Goal: Information Seeking & Learning: Learn about a topic

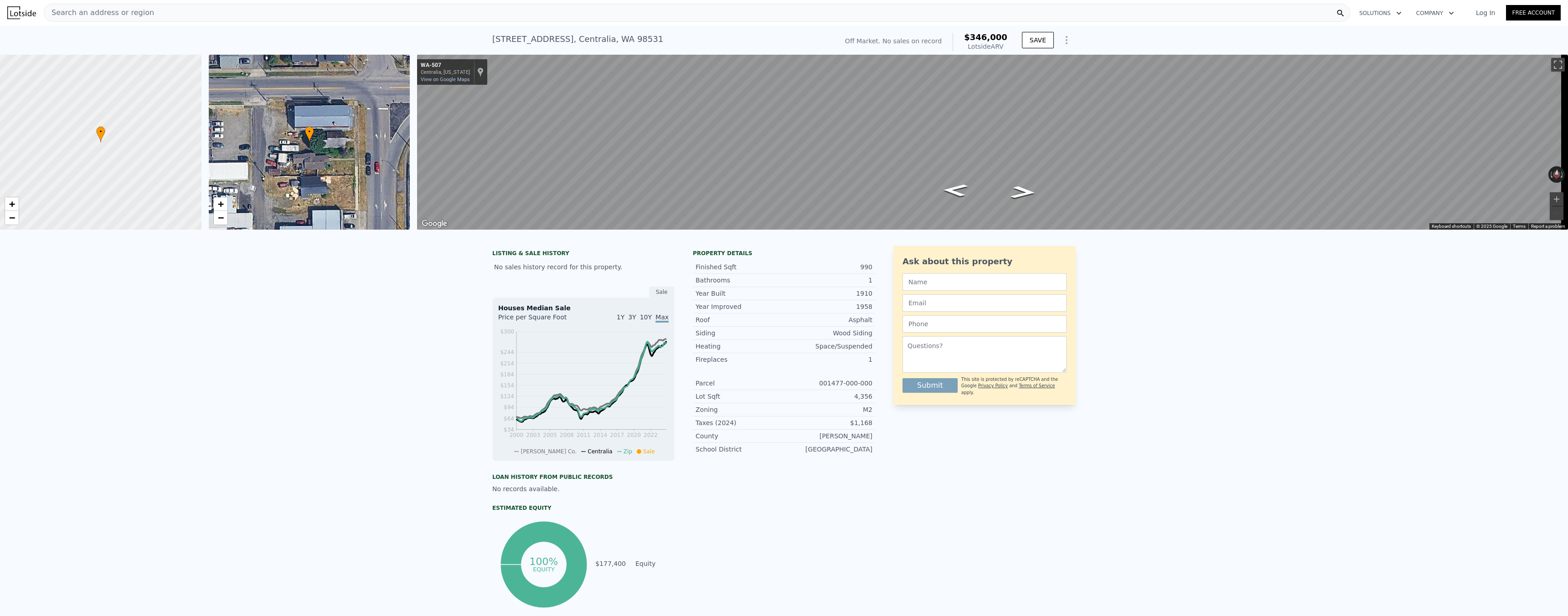
scroll to position [0, 4]
click at [373, 24] on nav "Search an address or region Solutions Company Open main menu Log In Free Account" at bounding box center [784, 13] width 1568 height 26
click at [311, 22] on div "Search an address or region Solutions Company Open main menu Log In Free Account" at bounding box center [784, 13] width 1553 height 22
click at [225, 24] on div "Search an address or region Solutions Company Open main menu Log In Free Account" at bounding box center [784, 13] width 1553 height 22
click at [179, 19] on div "Search an address or region" at bounding box center [697, 13] width 1307 height 18
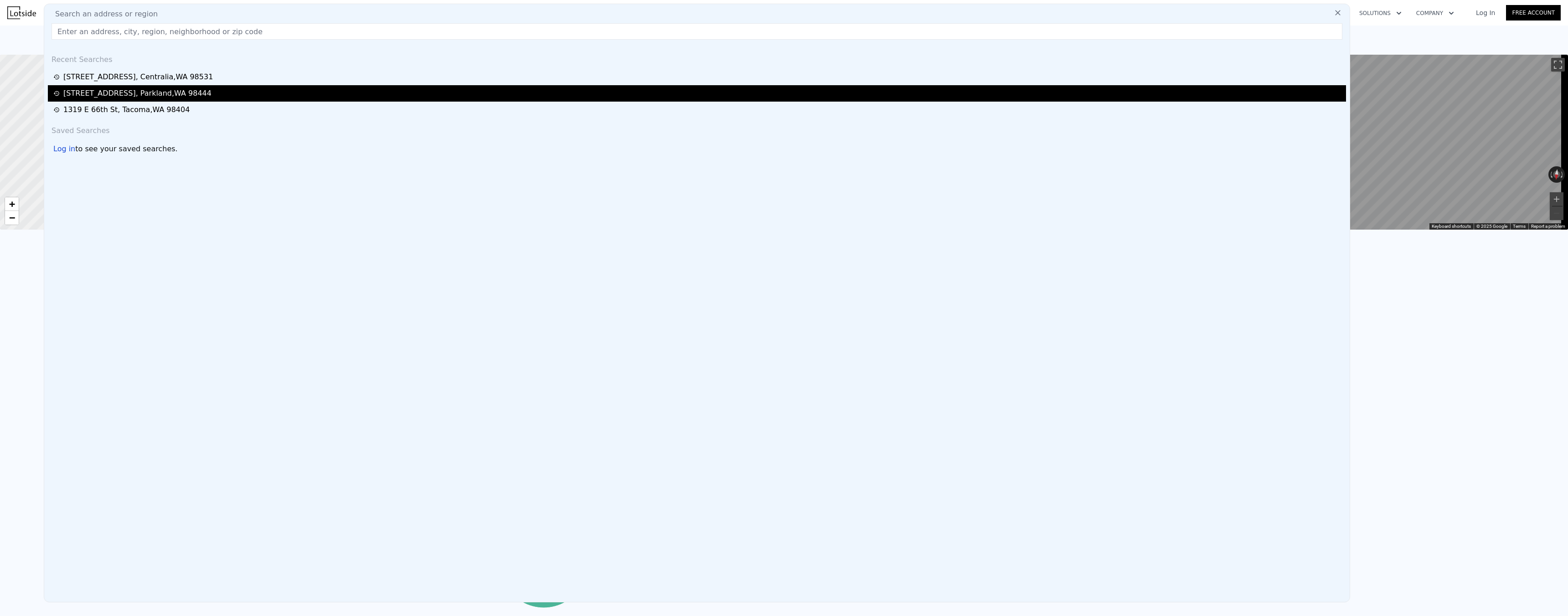
click at [130, 95] on div "417 107th St S , Parkland , WA 98444" at bounding box center [137, 93] width 148 height 11
type input "3"
type input "4"
type input "1"
type input "3"
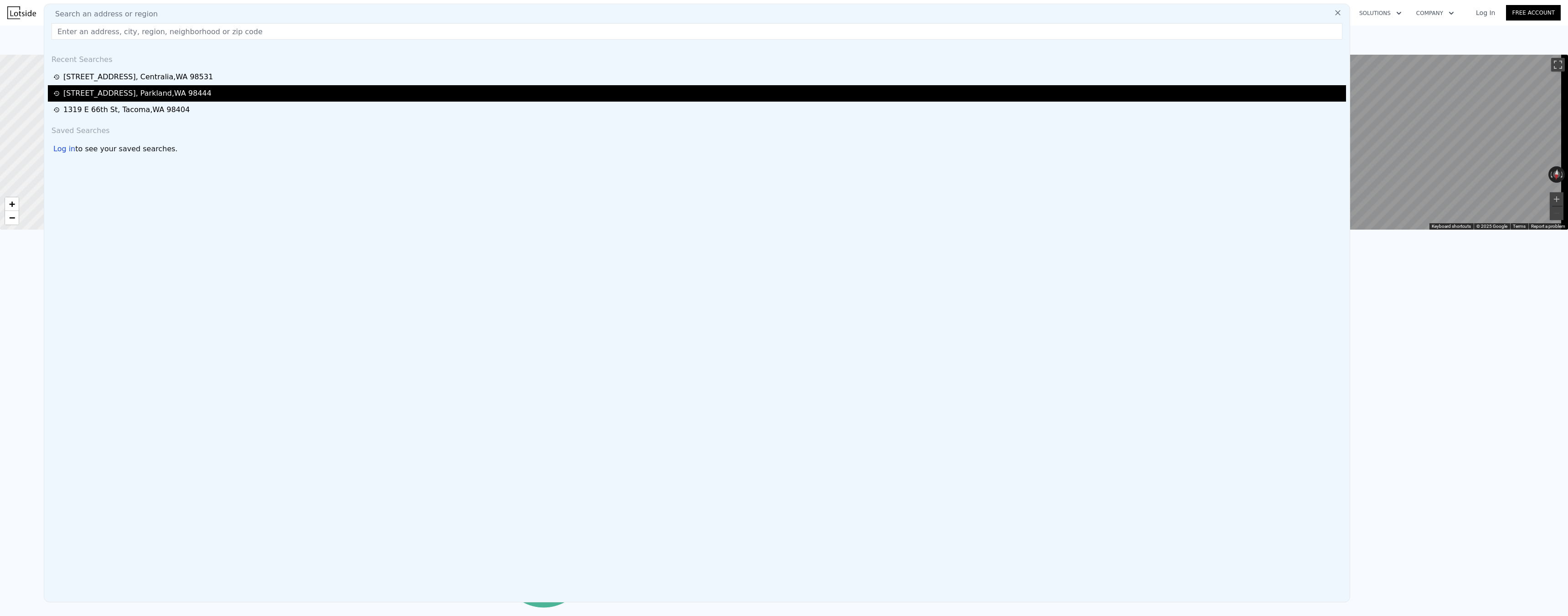
type input "1413"
type input "2296"
type input "7200"
type input "15720"
type input "$ 510,000"
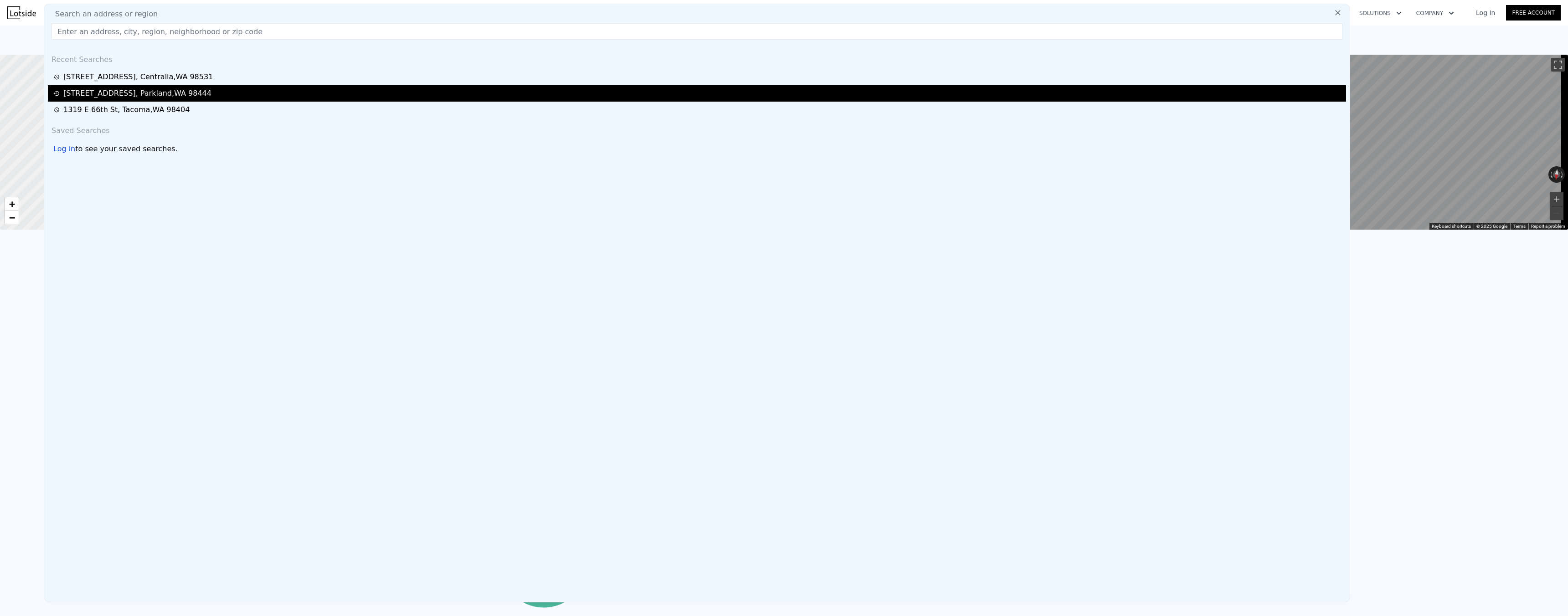
type input "$ 391,470"
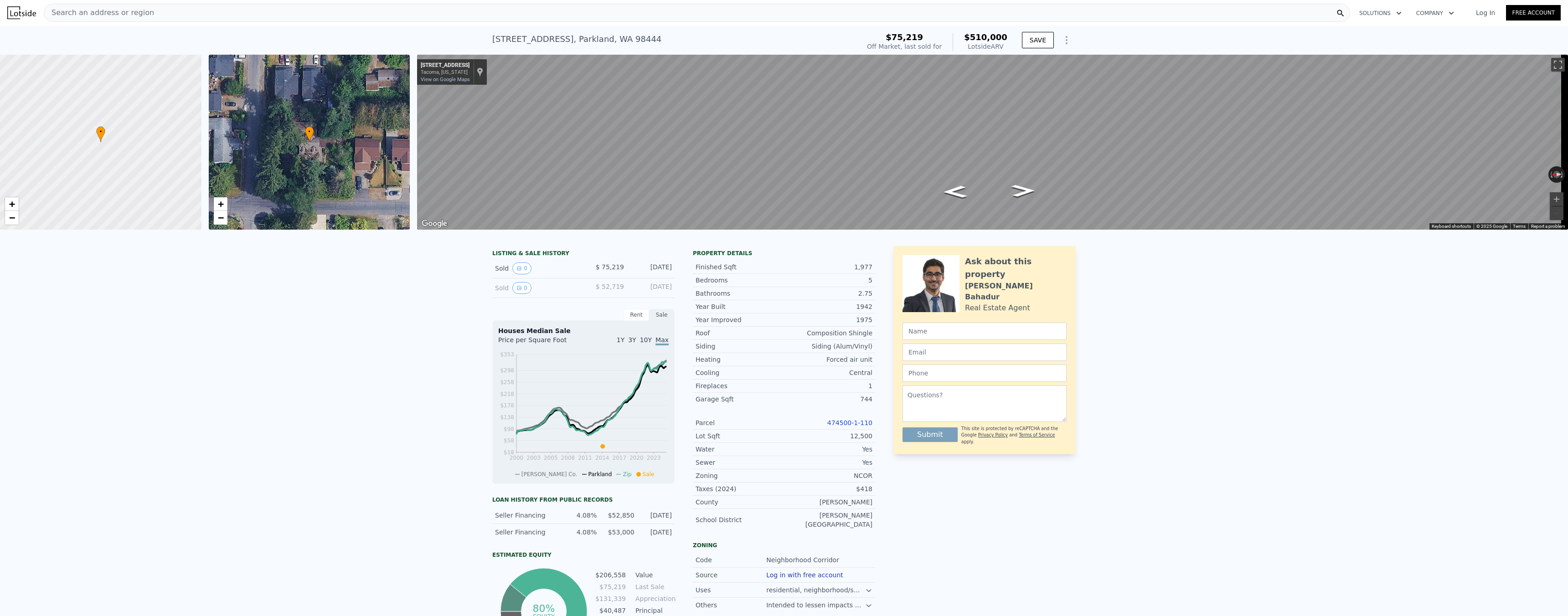
click at [1065, 38] on icon "Show Options" at bounding box center [1066, 39] width 11 height 11
click at [1058, 66] on div "Edit Structure" at bounding box center [1024, 63] width 102 height 18
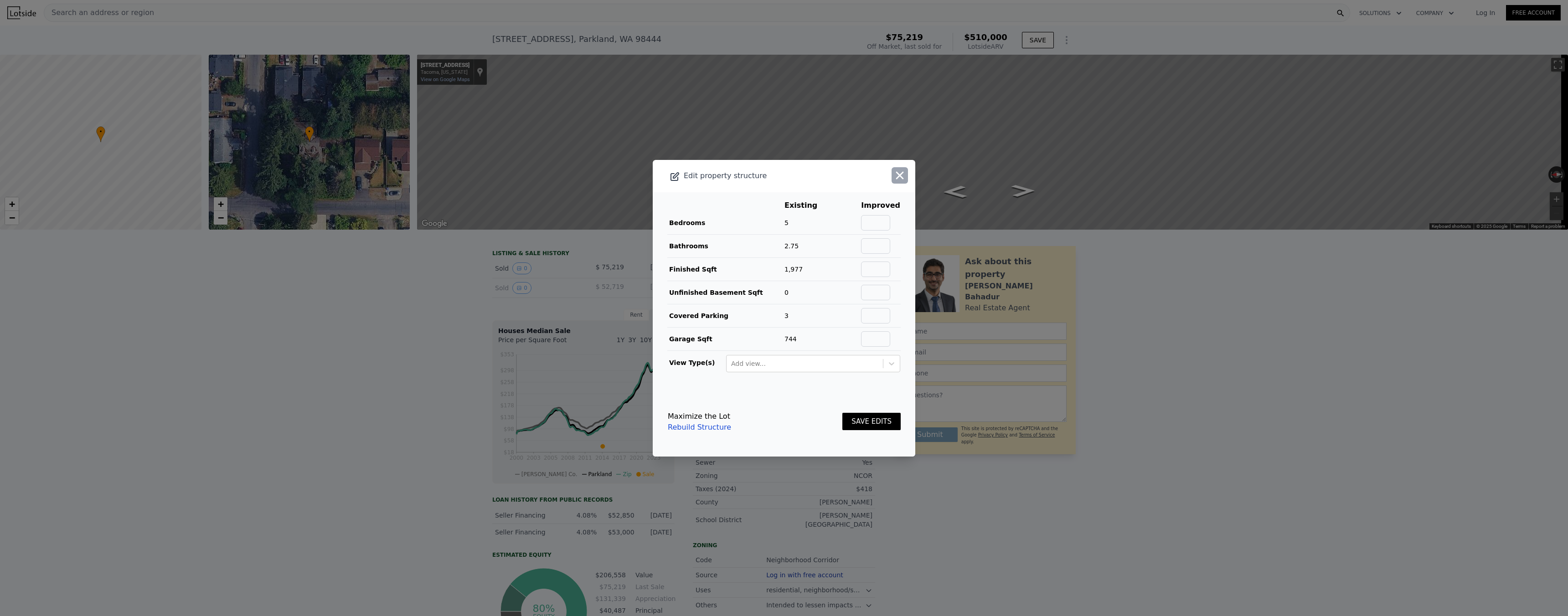
click at [893, 174] on icon "button" at bounding box center [899, 175] width 13 height 13
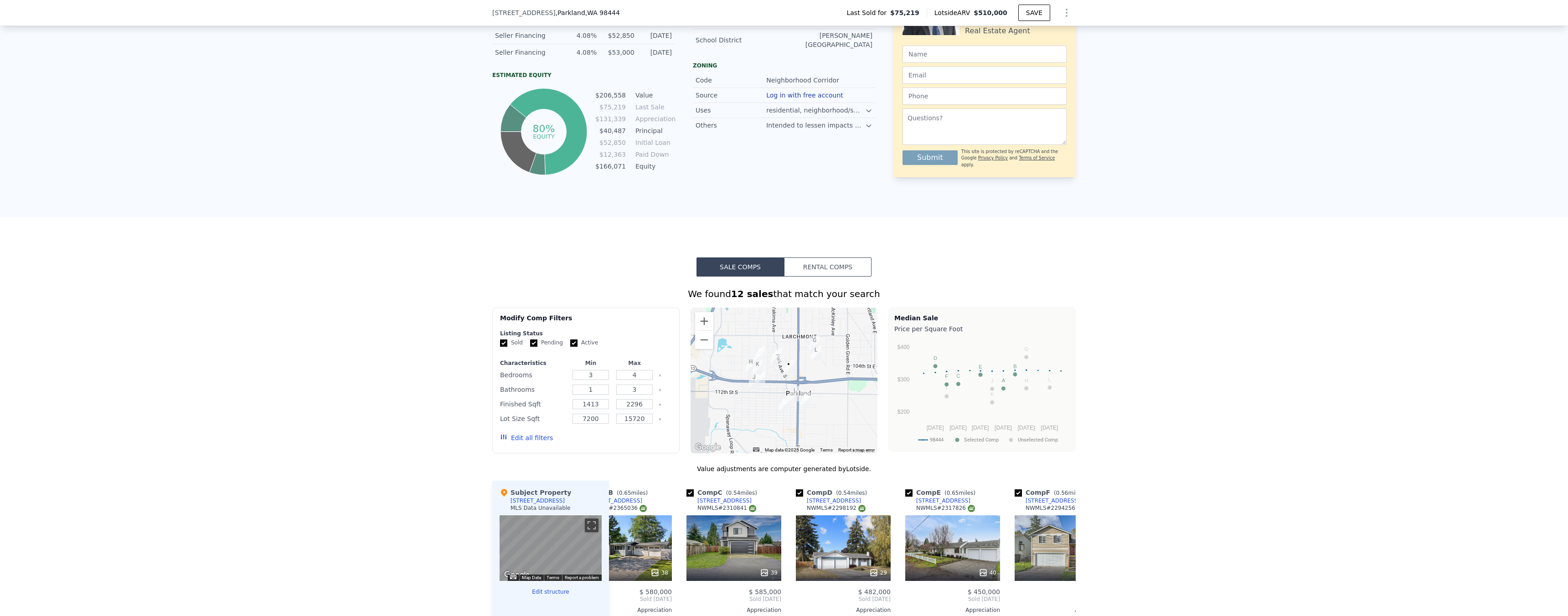
scroll to position [263, 0]
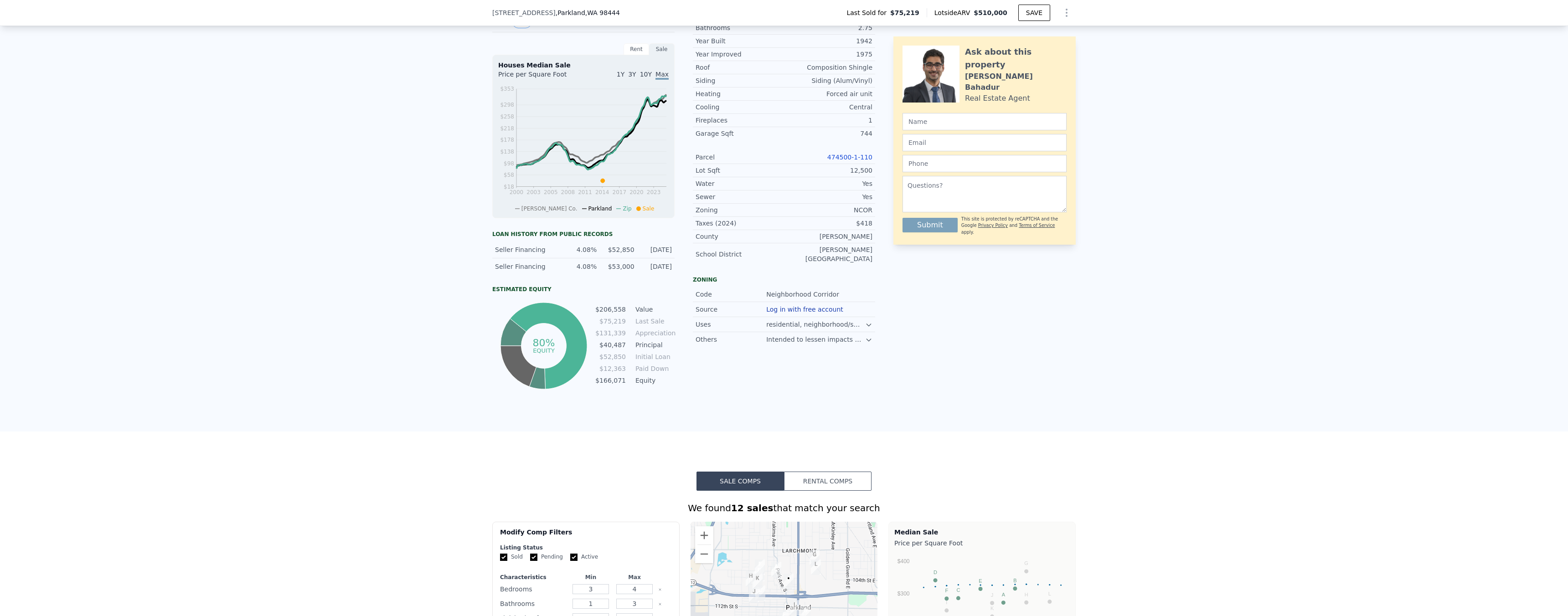
click at [1065, 12] on icon "Show Options" at bounding box center [1066, 12] width 11 height 11
click at [1021, 38] on div "Edit Structure" at bounding box center [1024, 37] width 102 height 18
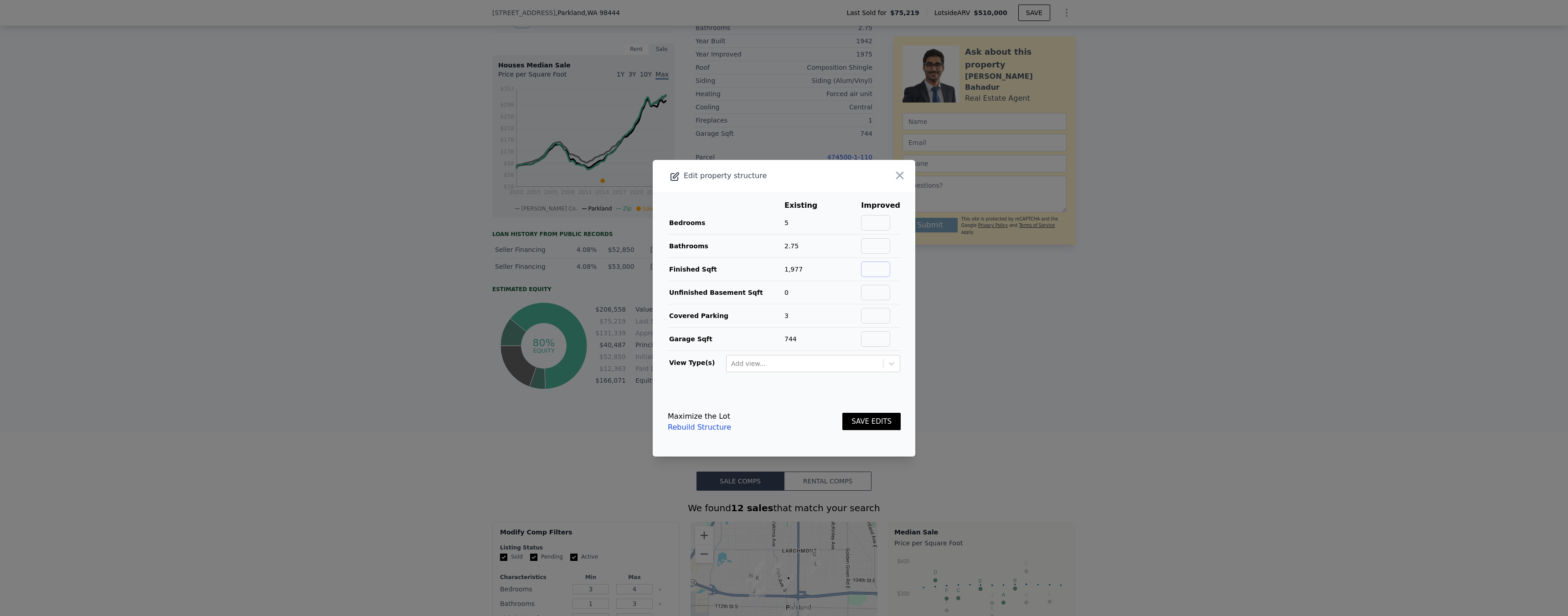
click at [880, 271] on input "text" at bounding box center [876, 270] width 30 height 16
type input "3000"
click at [873, 422] on button "SAVE EDITS" at bounding box center [871, 422] width 58 height 18
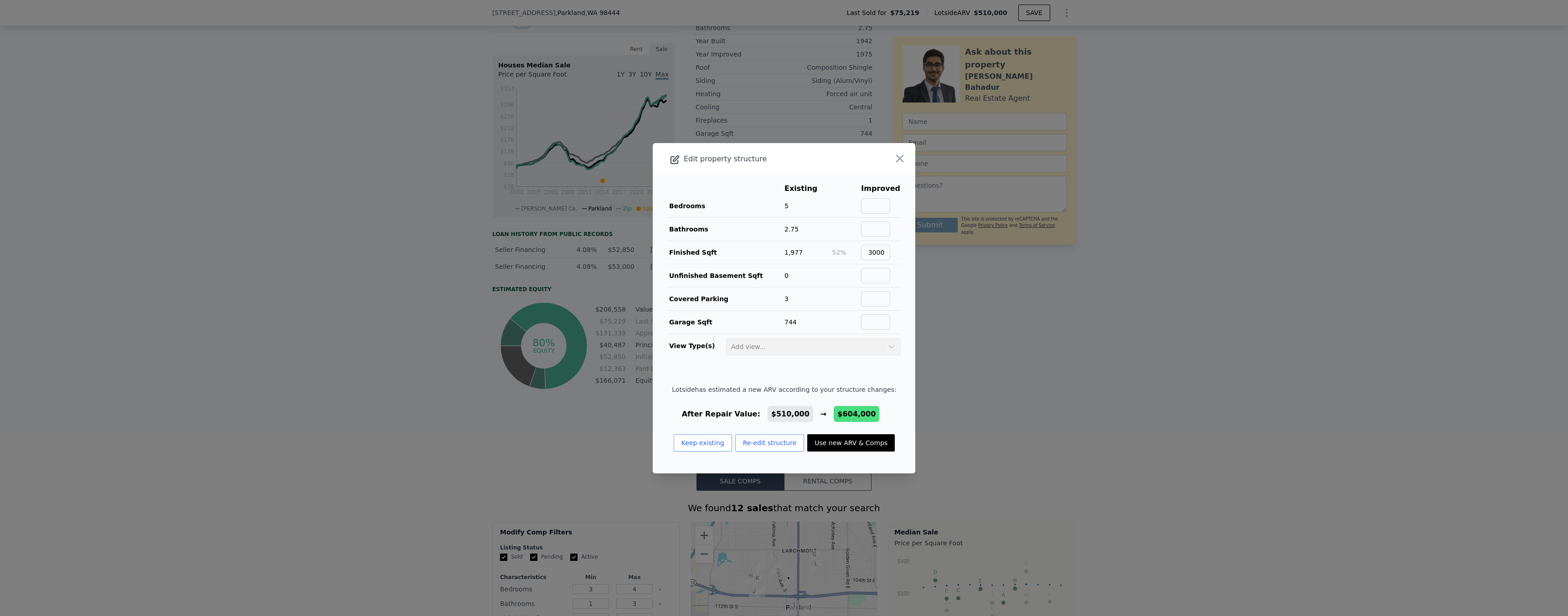
click at [856, 442] on button "Use new ARV & Comps" at bounding box center [851, 443] width 88 height 18
type input "4"
type input "2.5"
type input "2296"
type input "3735"
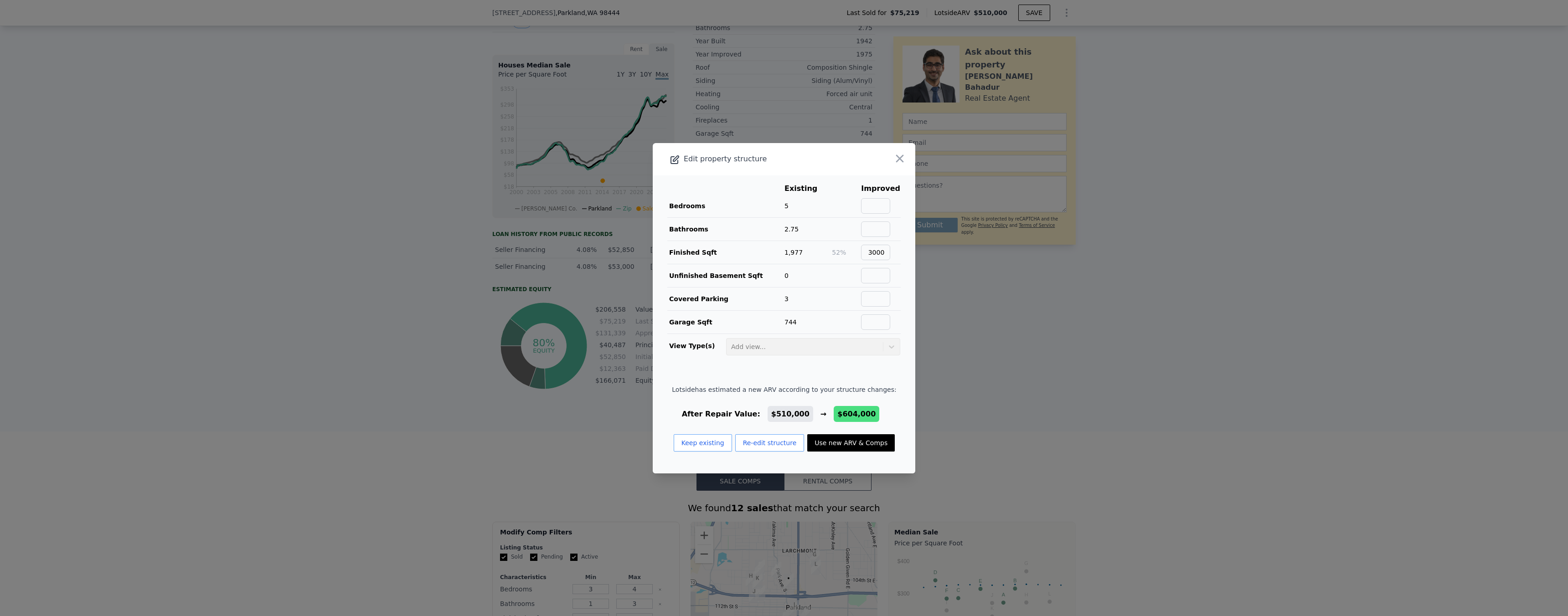
type input "6969"
type input "9583"
type input "$ 604,000"
type input "$ 478,627"
checkbox input "true"
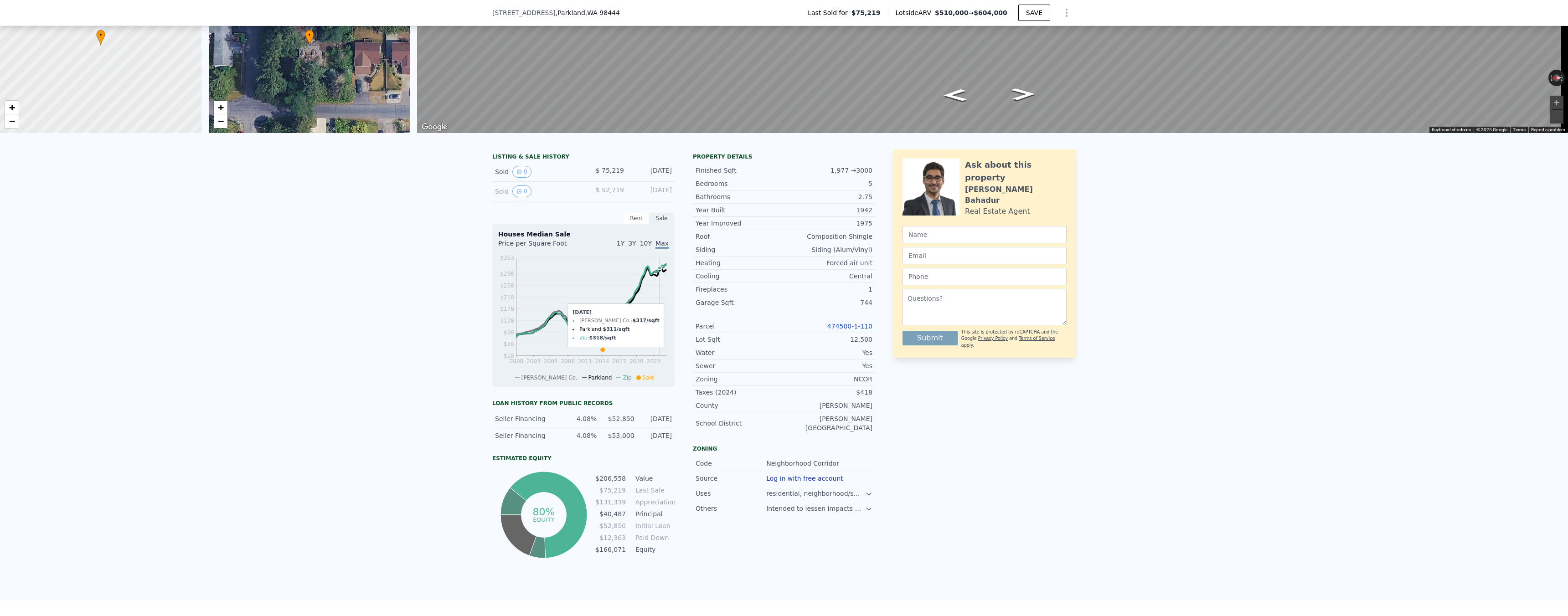
scroll to position [0, 0]
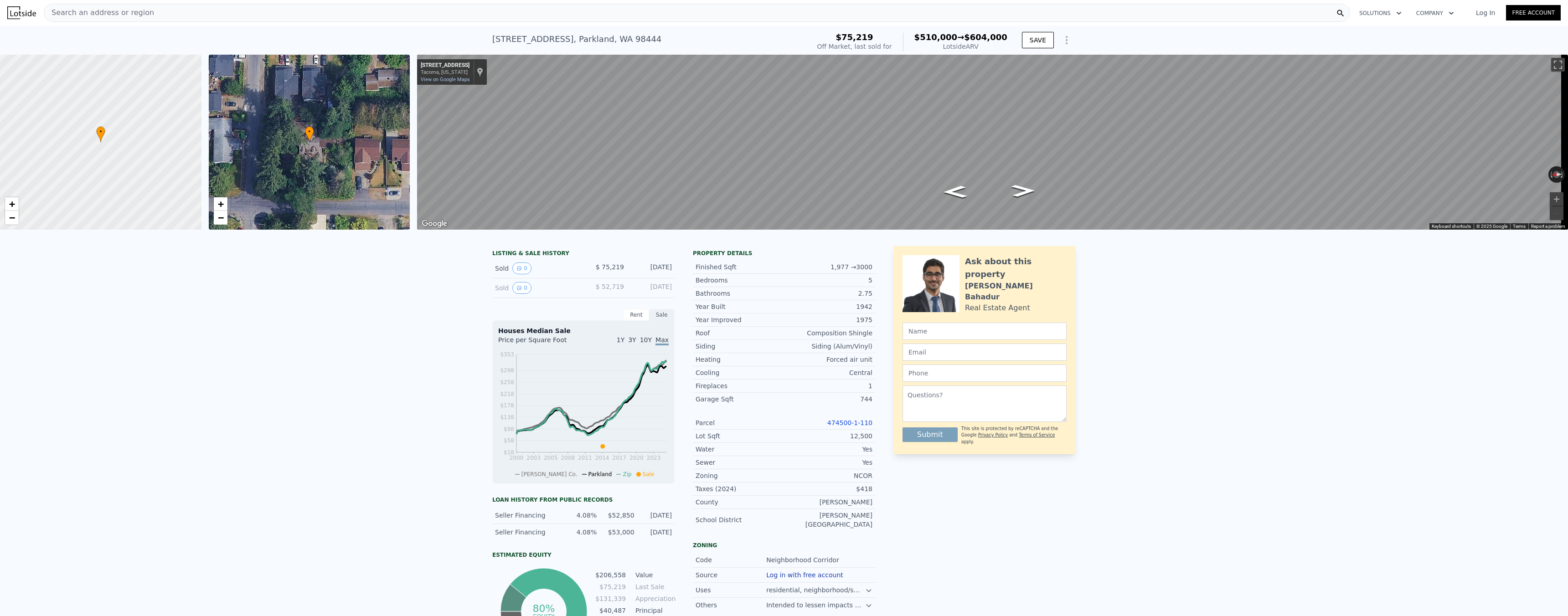
click at [363, 15] on div "Search an address or region" at bounding box center [697, 13] width 1307 height 18
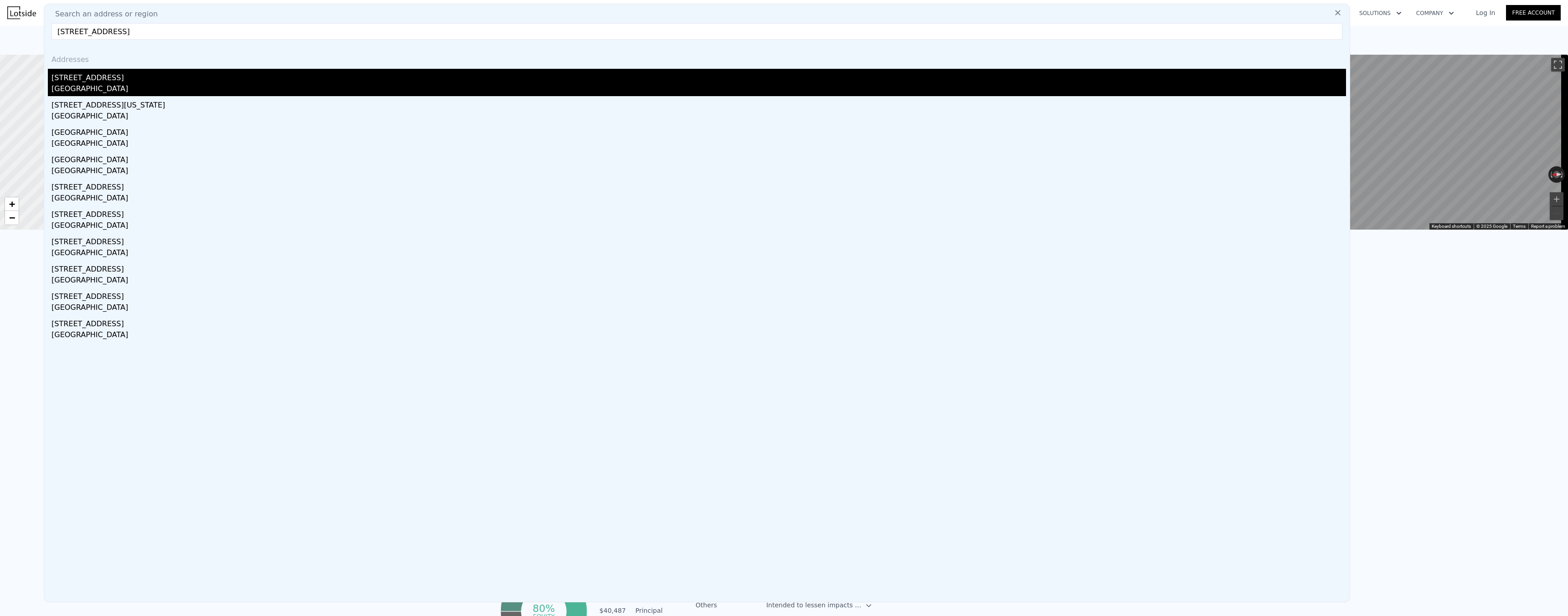
type input "1125 N Tower Ave Centralia WA98531"
click at [81, 81] on div "[STREET_ADDRESS]" at bounding box center [699, 76] width 1295 height 15
type input "1"
type input "3"
type input "0.75"
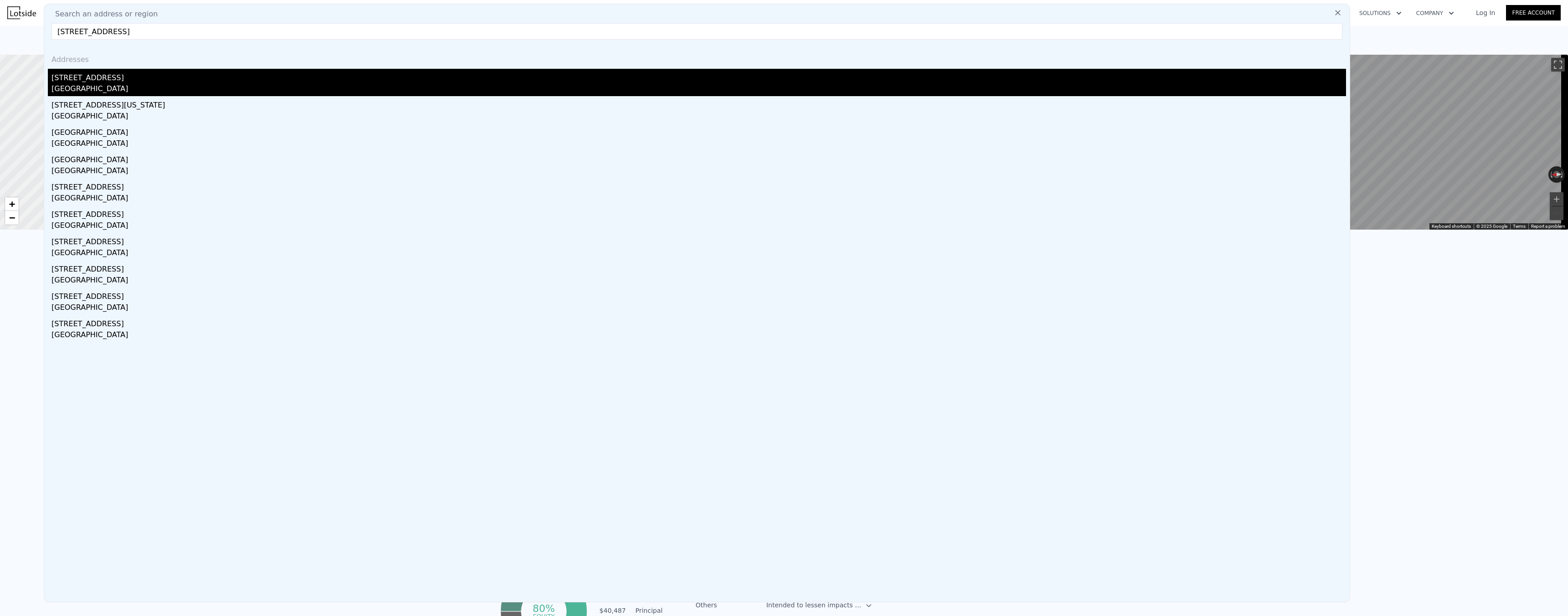
type input "2"
type input "725"
type input "1296"
type input "2614"
type input "7405"
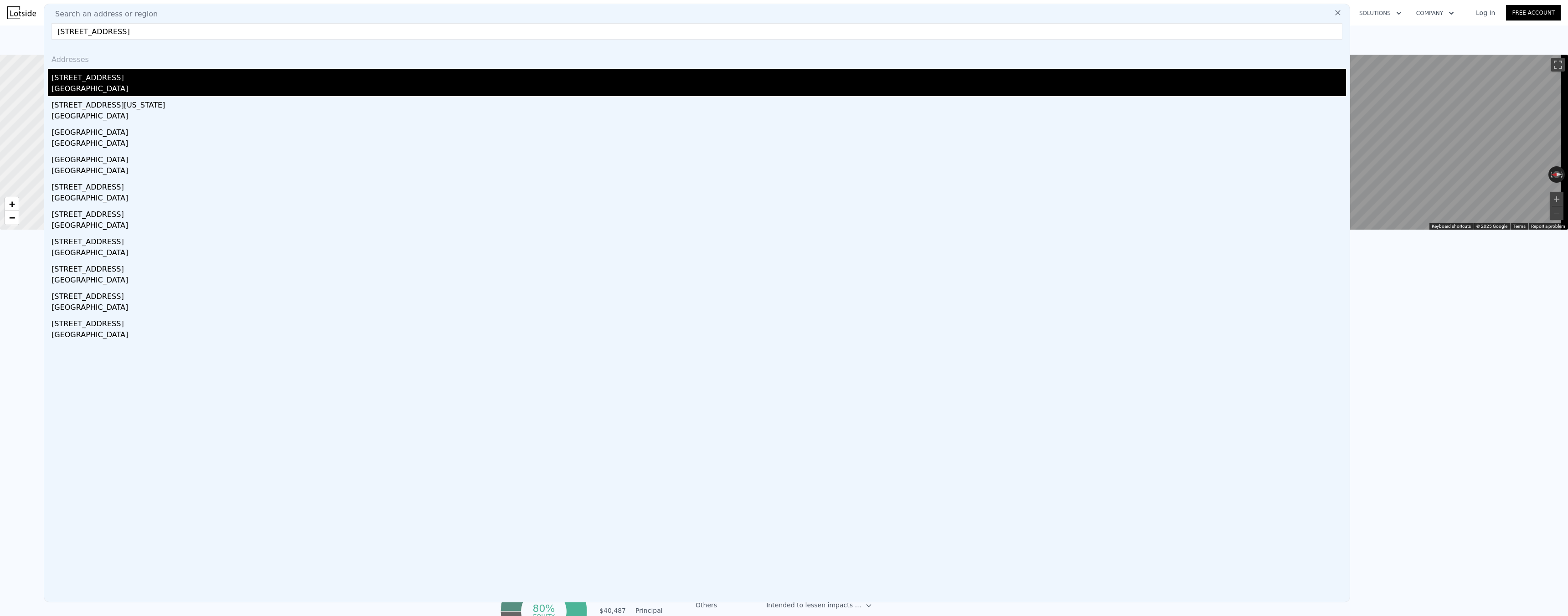
type input "$ 346,000"
type input "$ 30,000"
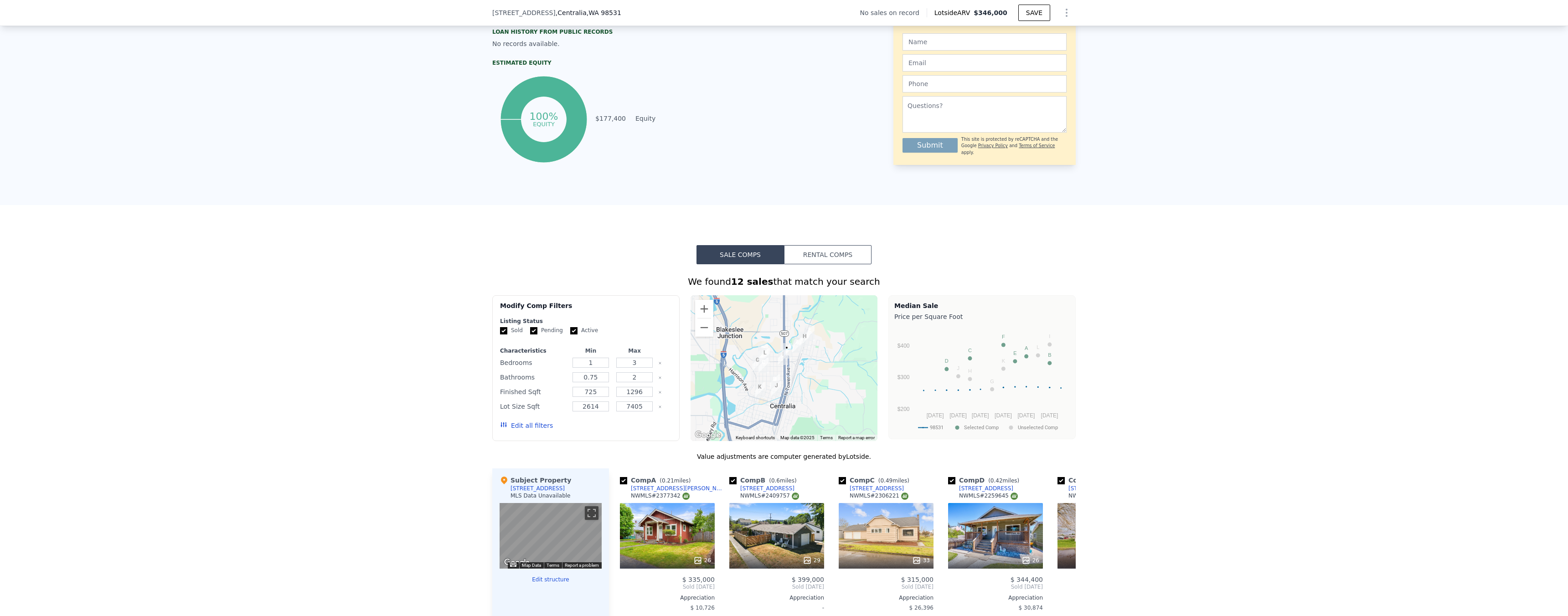
scroll to position [601, 0]
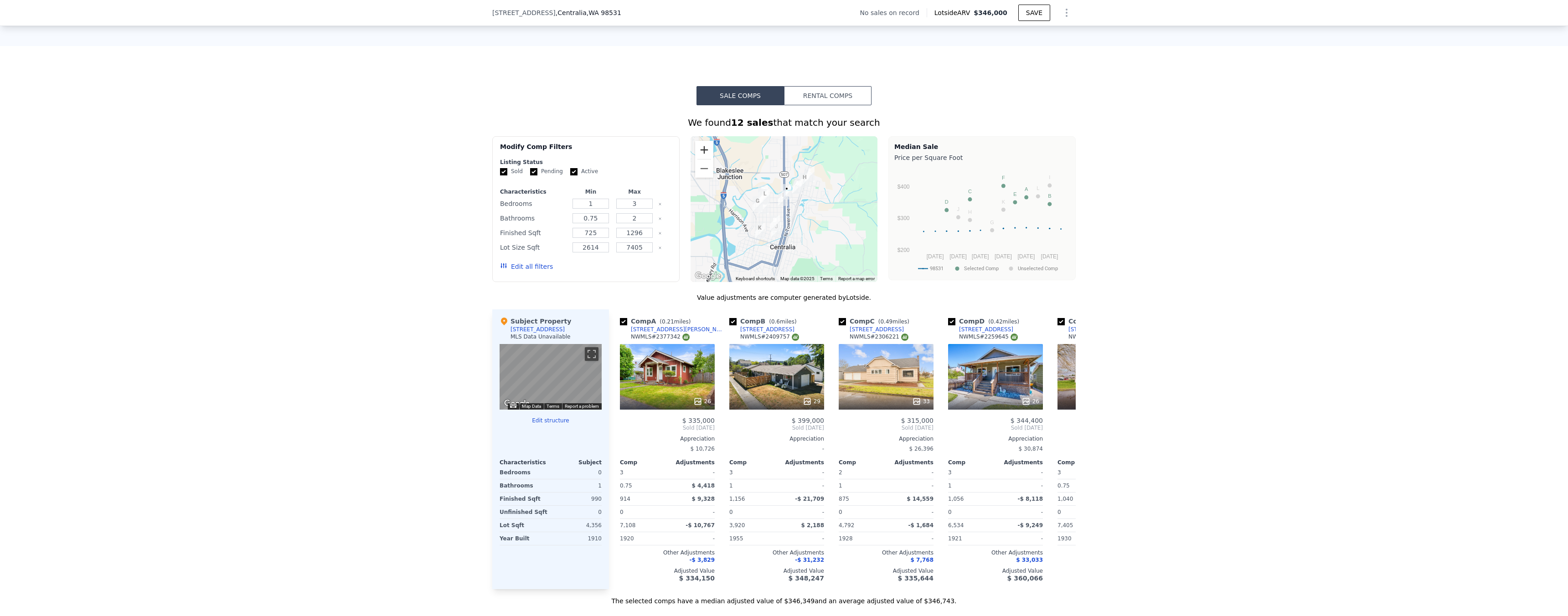
click at [702, 159] on button "Zoom in" at bounding box center [704, 150] width 18 height 18
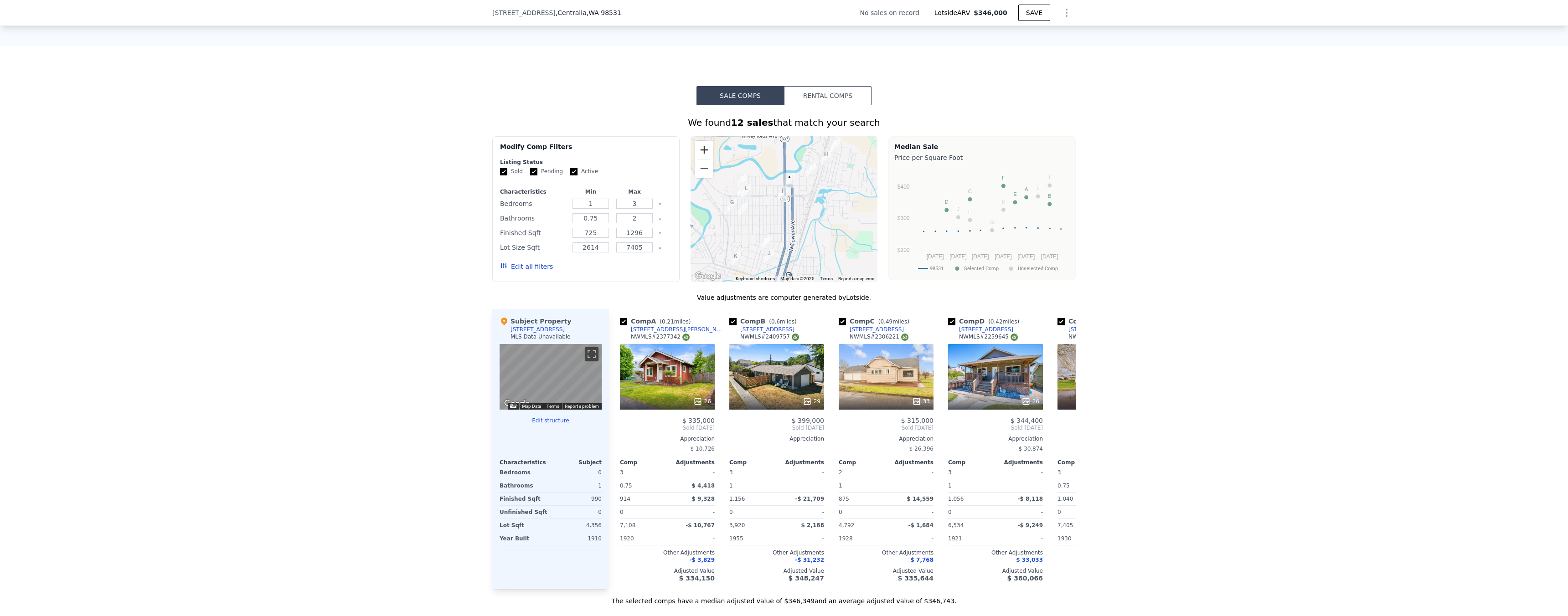
click at [702, 159] on button "Zoom in" at bounding box center [704, 150] width 18 height 18
drag, startPoint x: 800, startPoint y: 228, endPoint x: 805, endPoint y: 239, distance: 12.1
click at [805, 239] on div at bounding box center [784, 209] width 187 height 146
click at [1065, 429] on icon at bounding box center [1065, 427] width 18 height 18
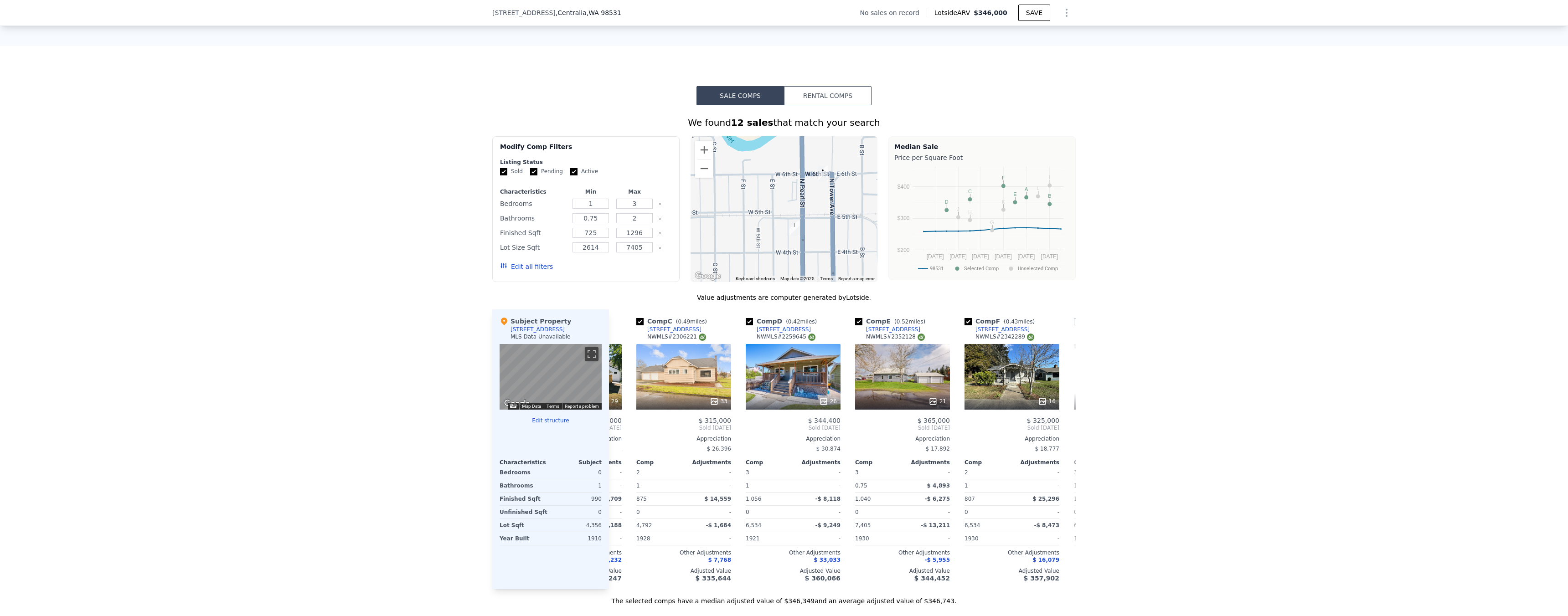
scroll to position [0, 219]
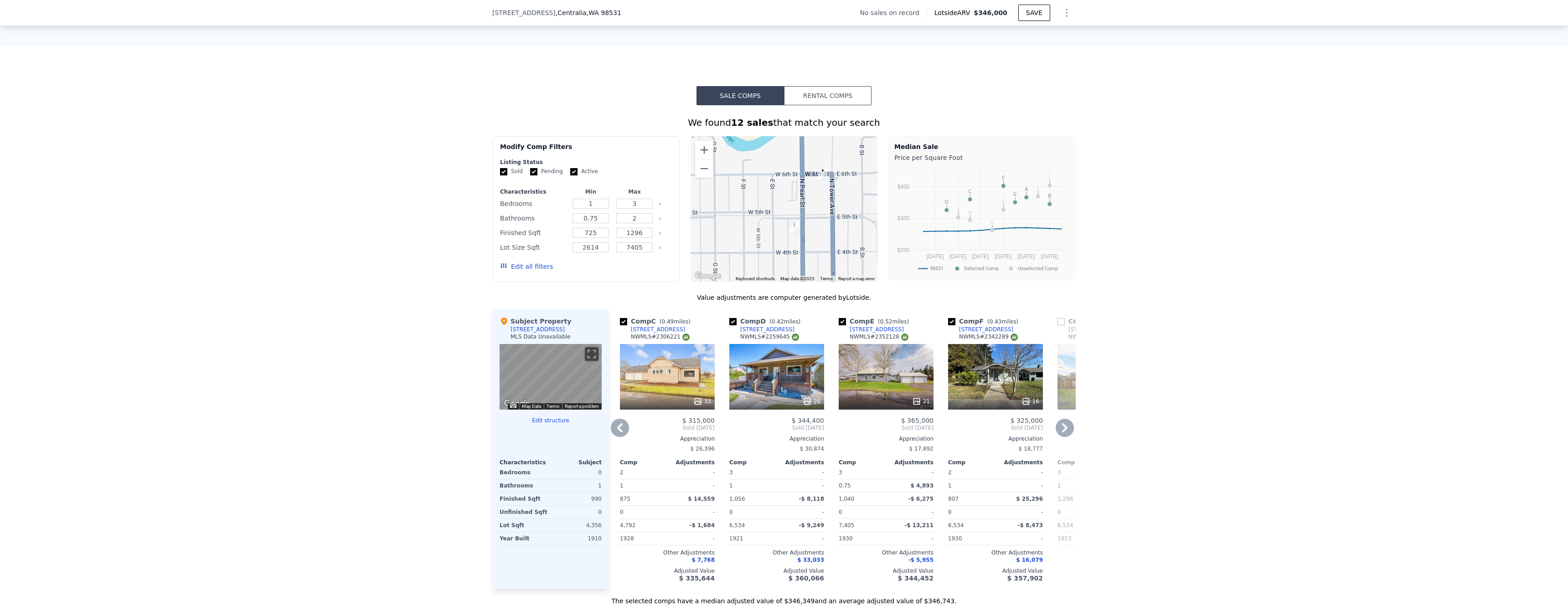
click at [1065, 430] on icon at bounding box center [1065, 427] width 18 height 18
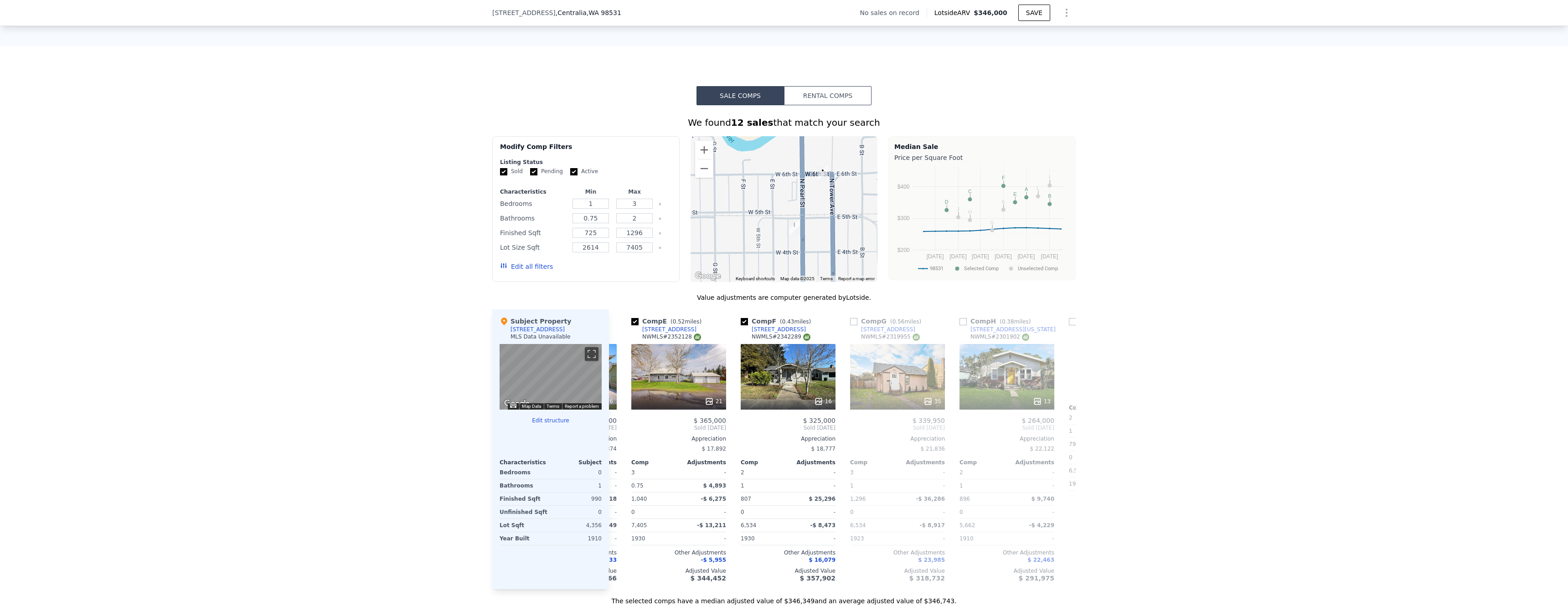
scroll to position [0, 437]
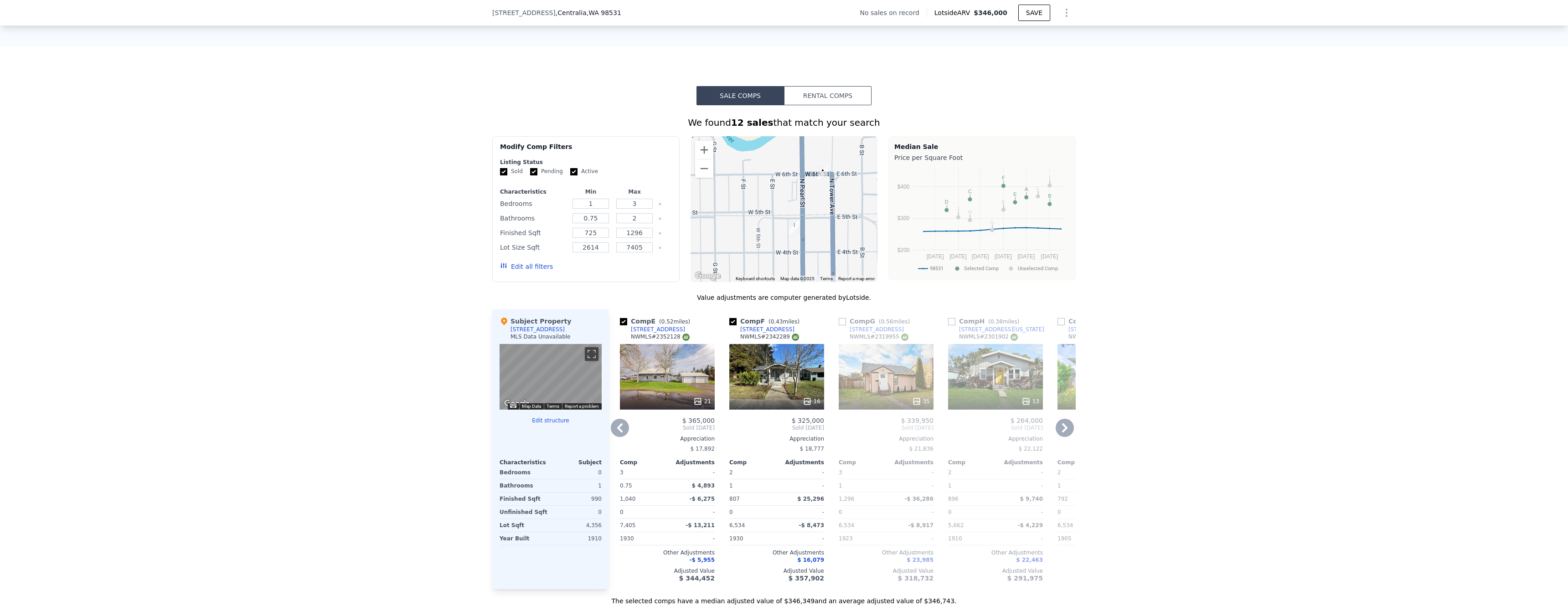
click at [1065, 431] on icon at bounding box center [1065, 427] width 18 height 18
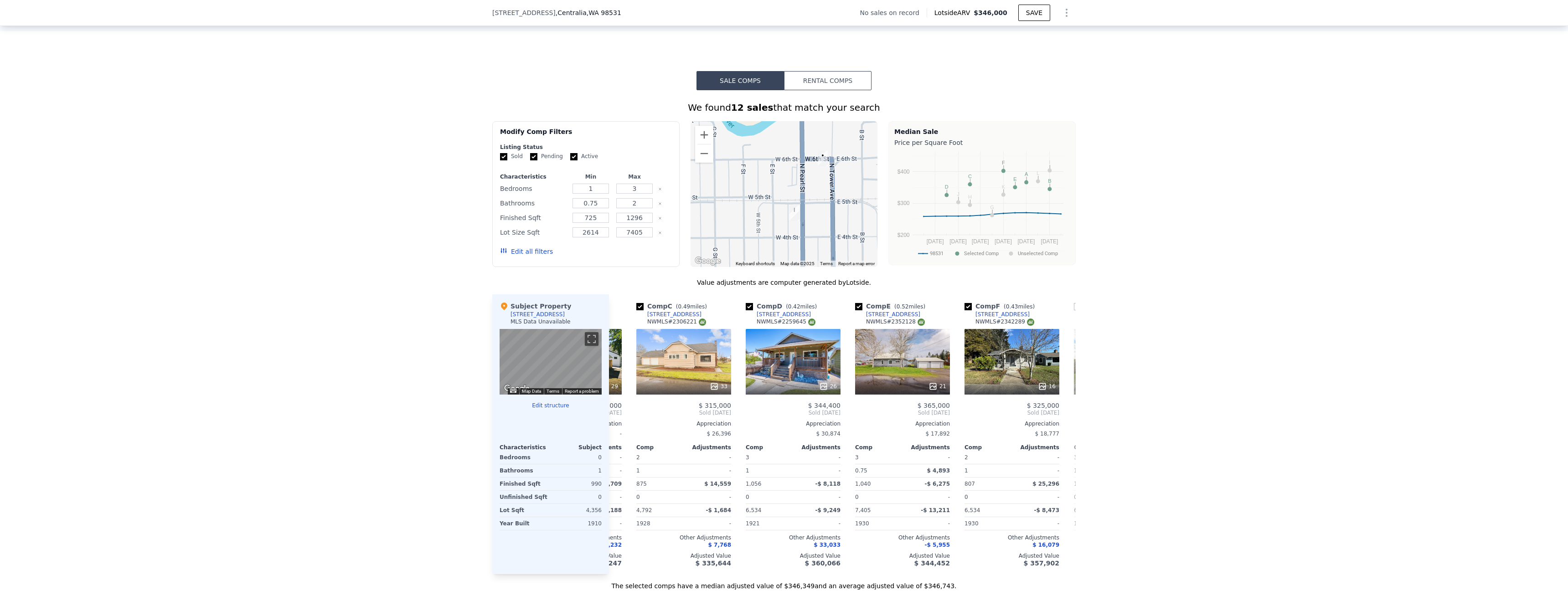
scroll to position [0, 646]
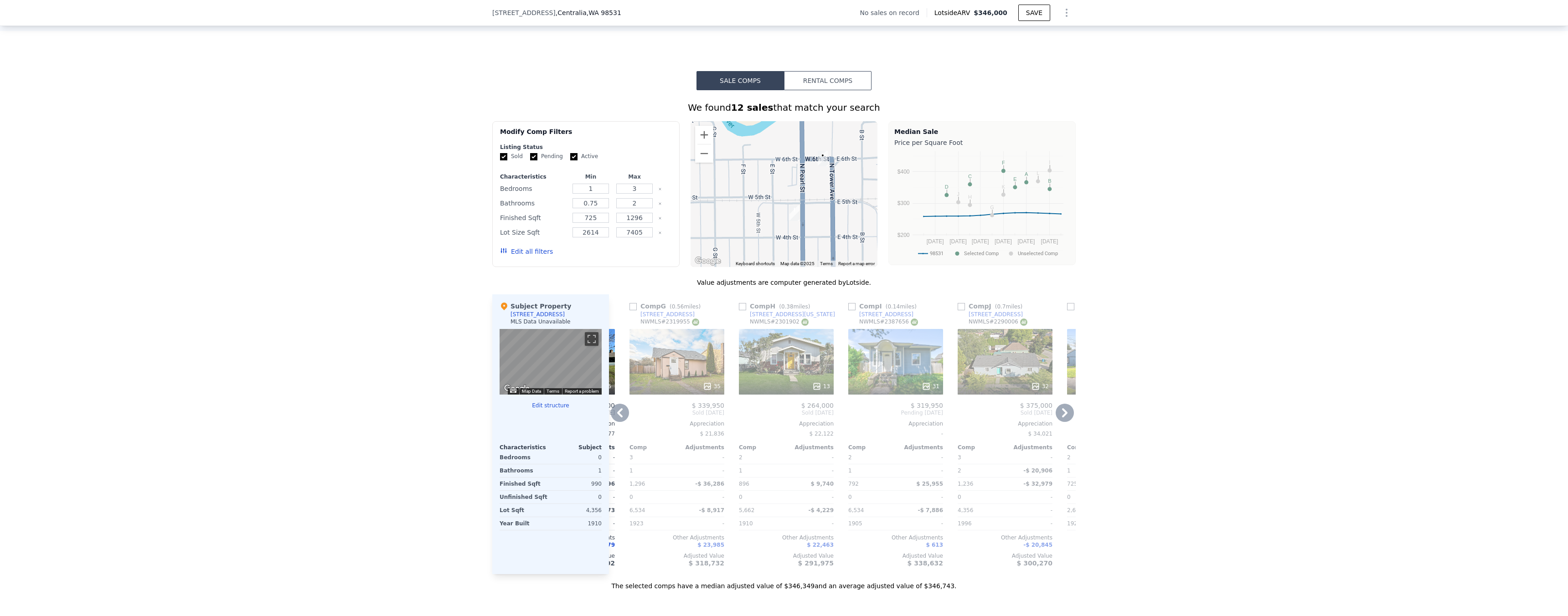
click at [921, 395] on div at bounding box center [896, 386] width 95 height 17
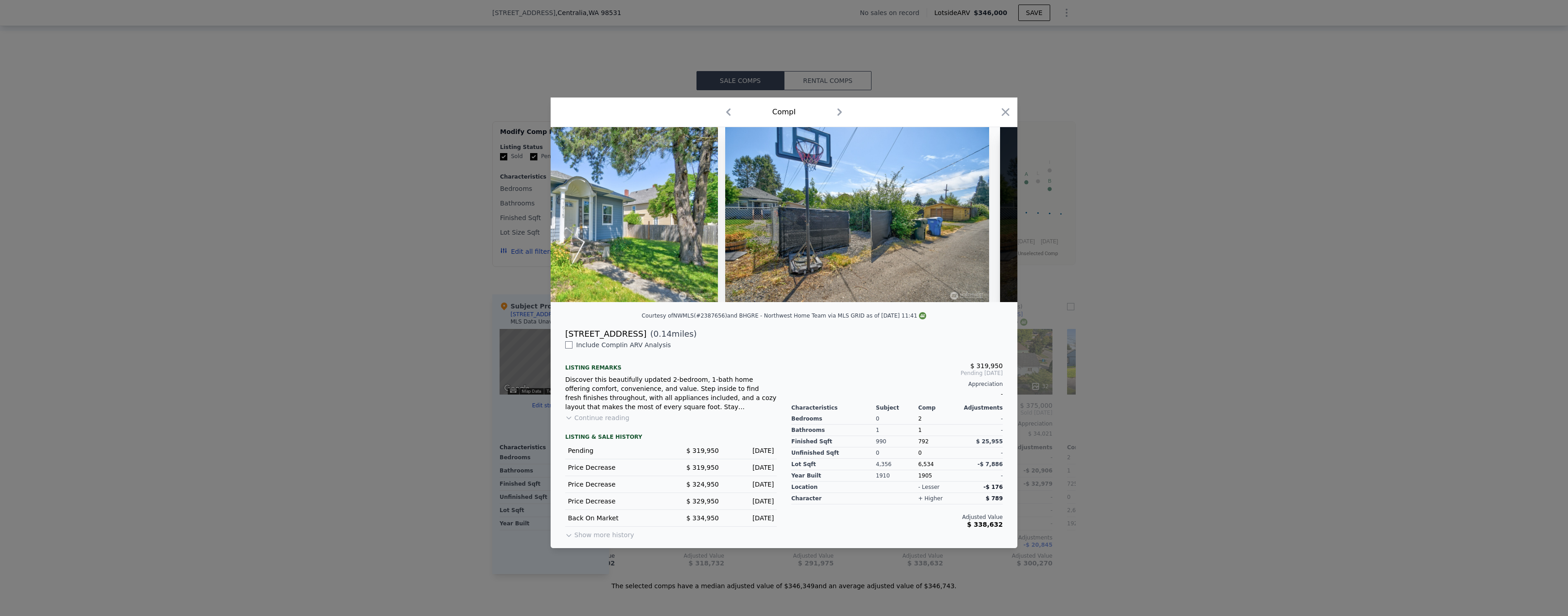
scroll to position [0, 6418]
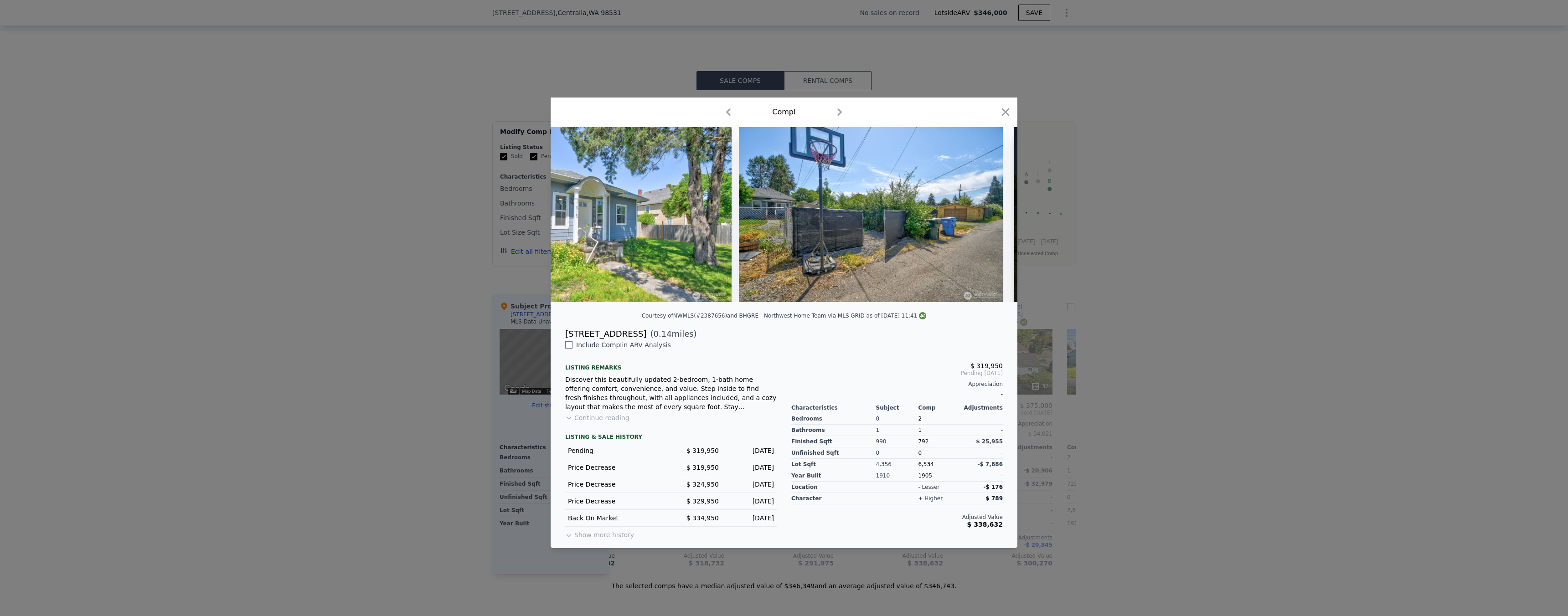
click at [1161, 301] on div at bounding box center [784, 308] width 1568 height 616
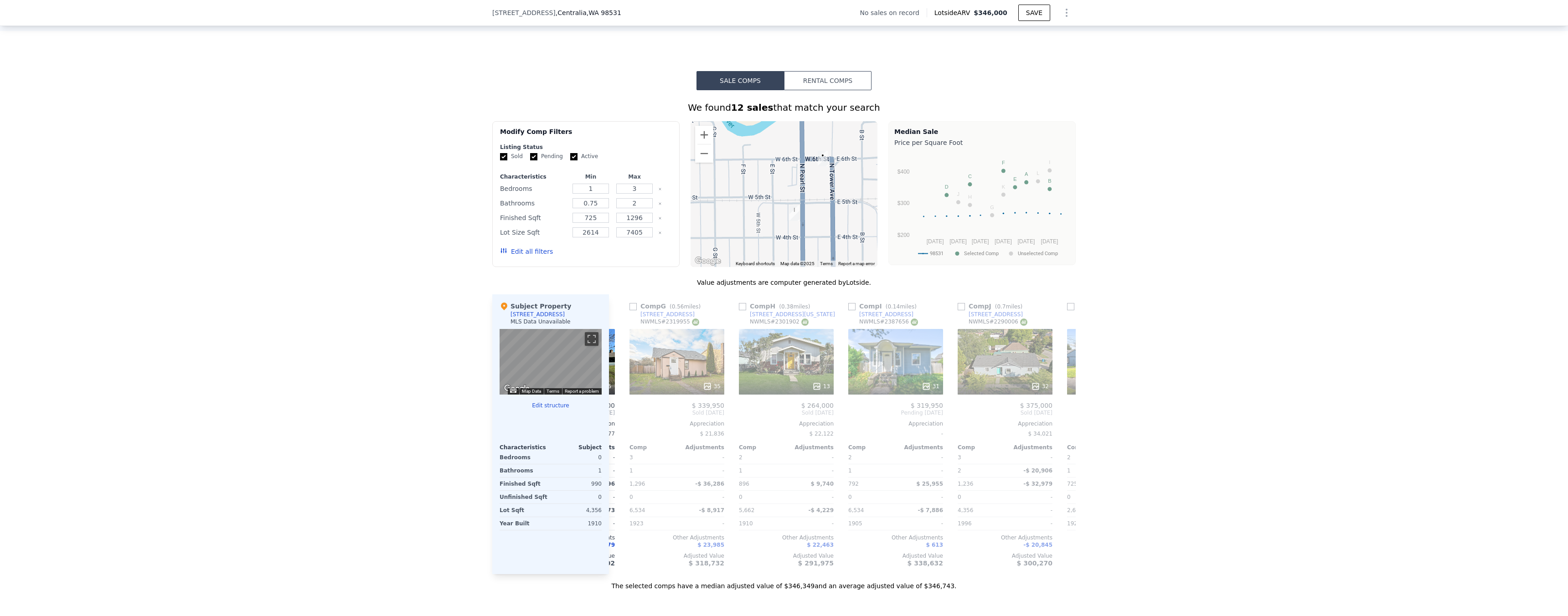
click at [1169, 294] on div "We found 12 sales that match your search Filters Map Prices Modify Comp Filters…" at bounding box center [784, 340] width 1568 height 500
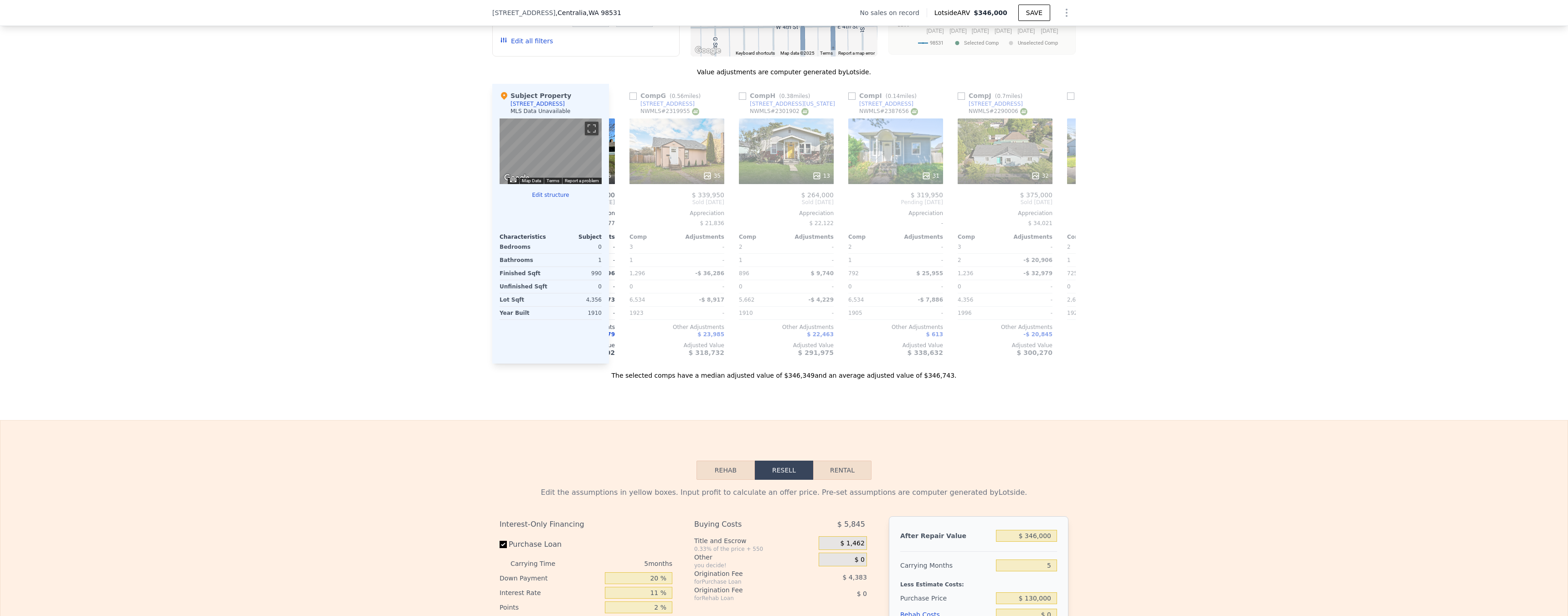
scroll to position [870, 0]
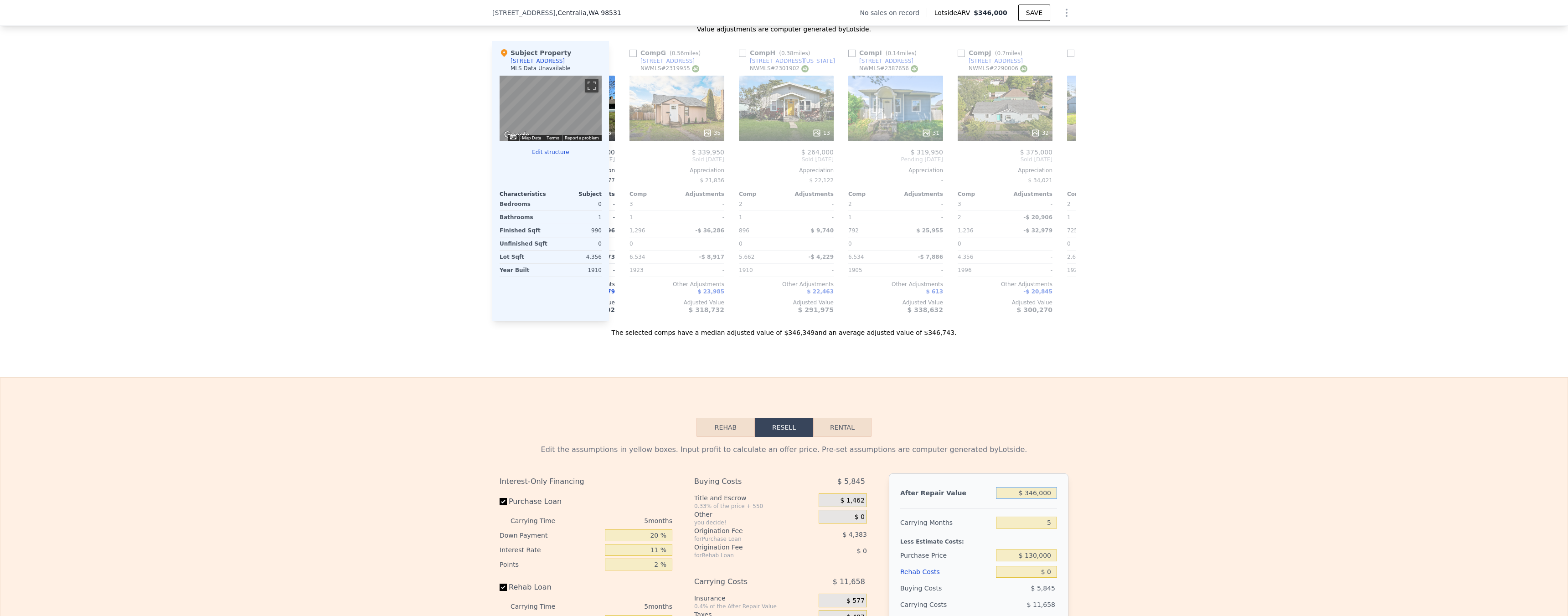
click at [1044, 500] on input "$ 346,000" at bounding box center [1026, 494] width 61 height 12
click at [1043, 500] on input "$ 346,000" at bounding box center [1026, 494] width 61 height 12
type input "$ 32"
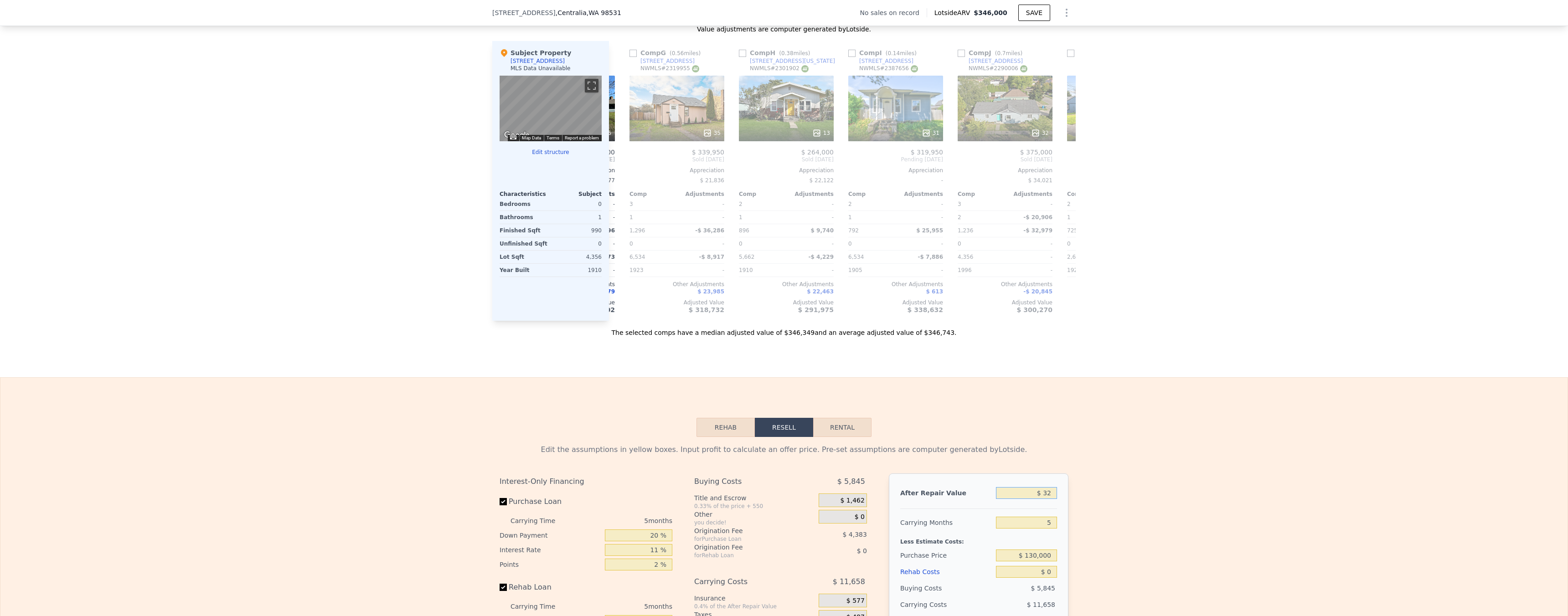
type input "-$ 291,406"
drag, startPoint x: 932, startPoint y: 336, endPoint x: 859, endPoint y: 336, distance: 73.0
click at [857, 338] on div "The selected comps have a median adjusted value of $346,349 and an average adju…" at bounding box center [784, 329] width 583 height 17
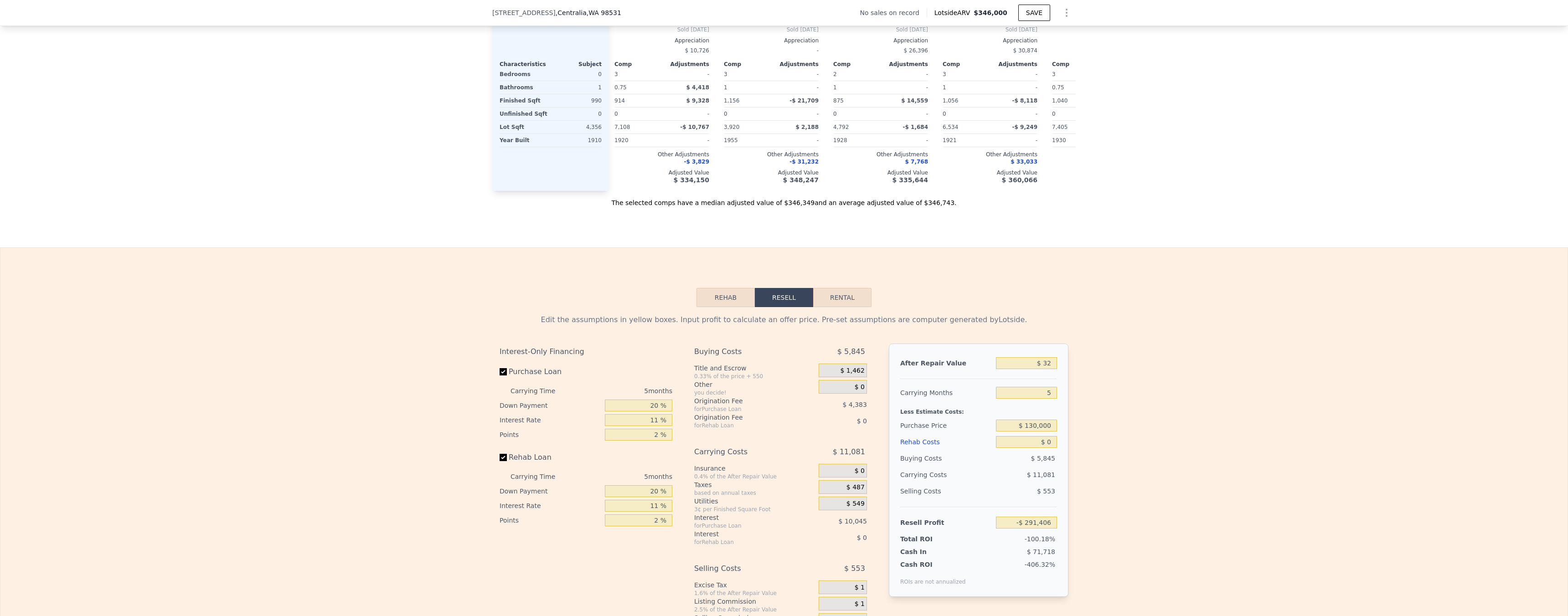
scroll to position [1012, 0]
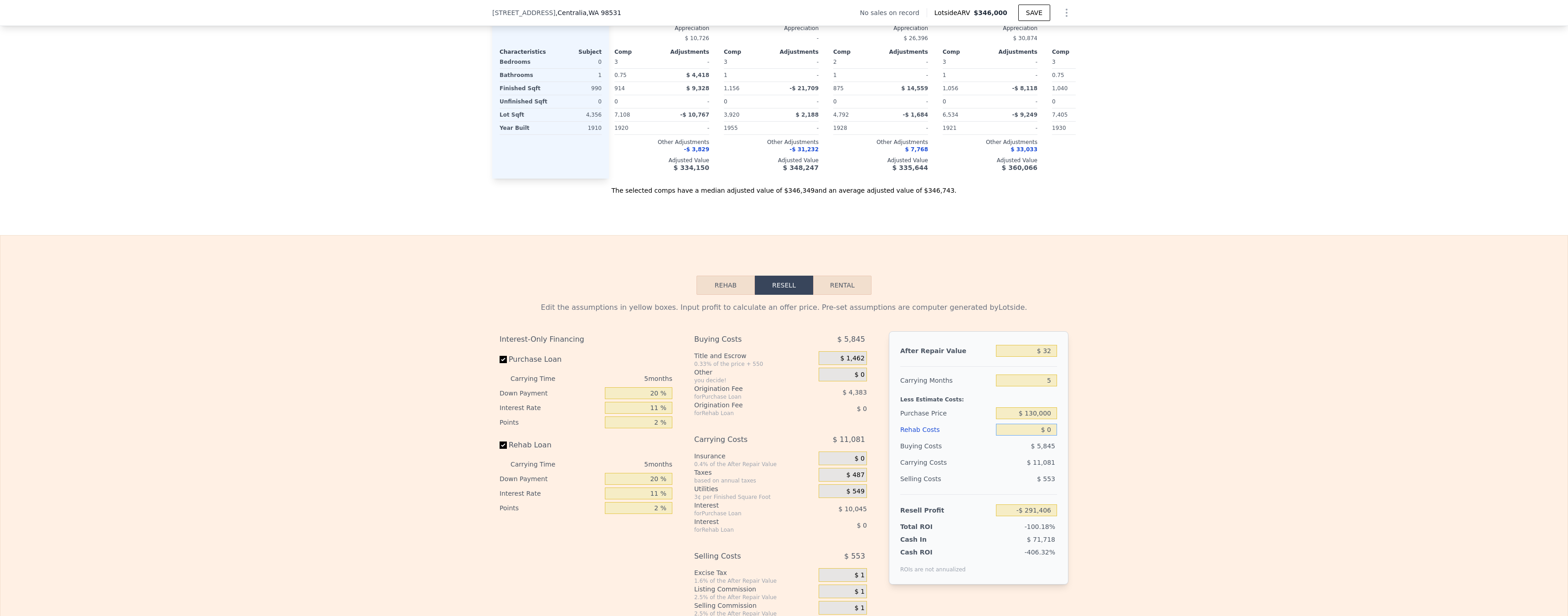
click at [1046, 436] on input "$ 0" at bounding box center [1026, 430] width 61 height 12
click at [1052, 357] on input "$ 32" at bounding box center [1026, 351] width 61 height 12
type input "$ 325"
type input "-$ 291,133"
type input "$ 3,250"
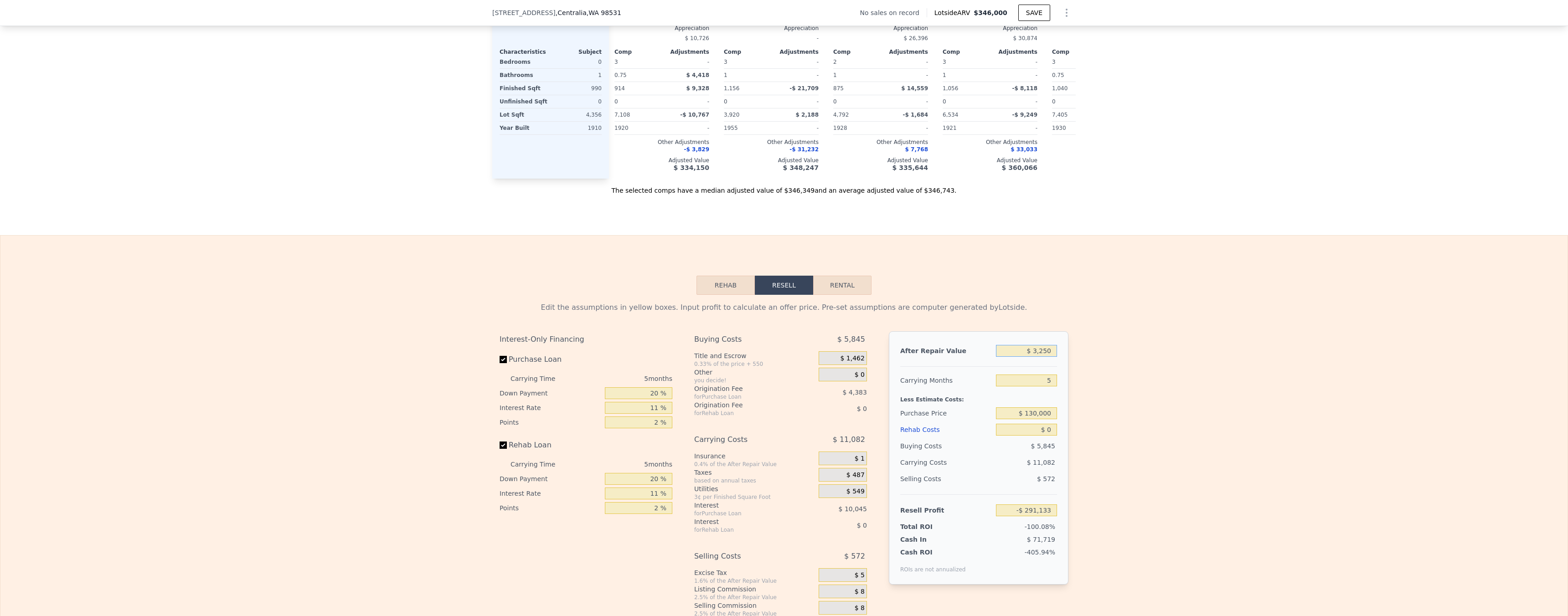
type input "-$ 288,415"
type input "$ 32,500"
type input "-$ 261,243"
type input "$ 325,000"
type input "$ 10,491"
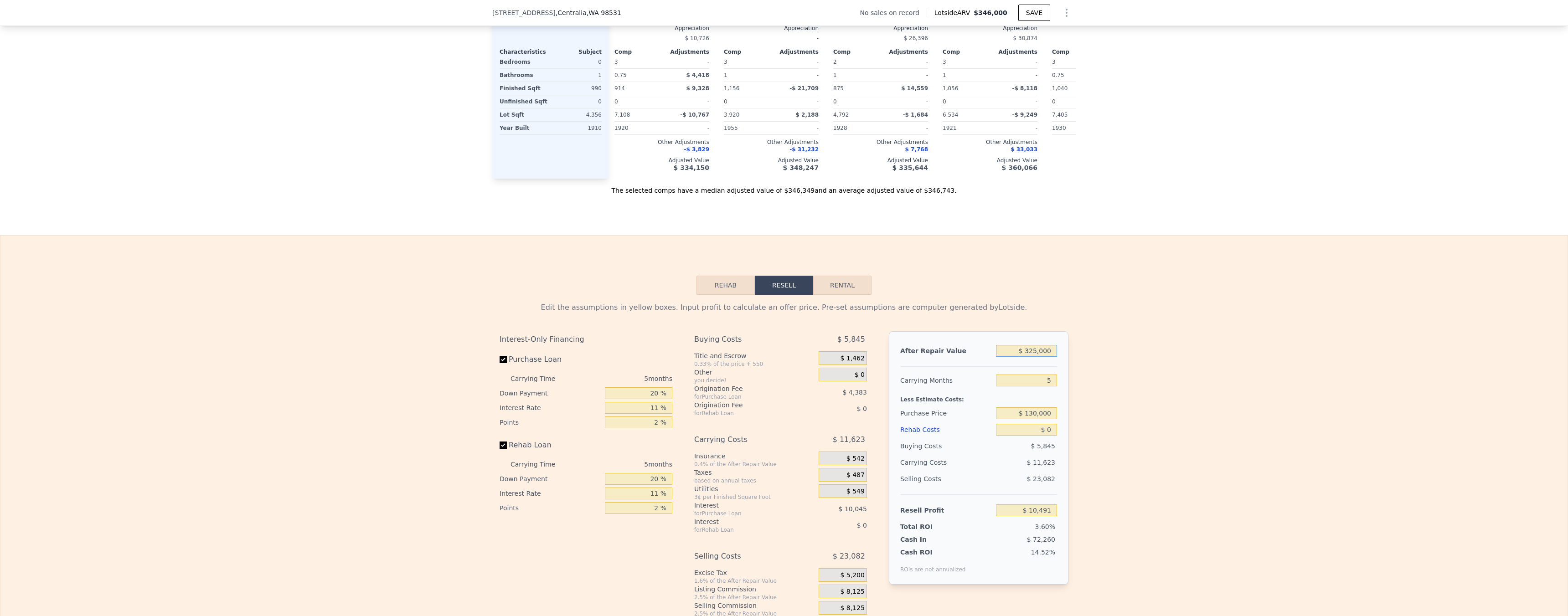
type input "$ 325,000"
click at [1230, 378] on div "Edit the assumptions in yellow boxes. Input profit to calculate an offer price.…" at bounding box center [784, 465] width 1567 height 340
click at [1063, 436] on div "After Repair Value $ 325,000 Carrying Months 5 Less Estimate Costs: Purchase Pr…" at bounding box center [979, 458] width 180 height 254
click at [1042, 436] on input "$ 0" at bounding box center [1026, 430] width 61 height 12
type input "$ 10"
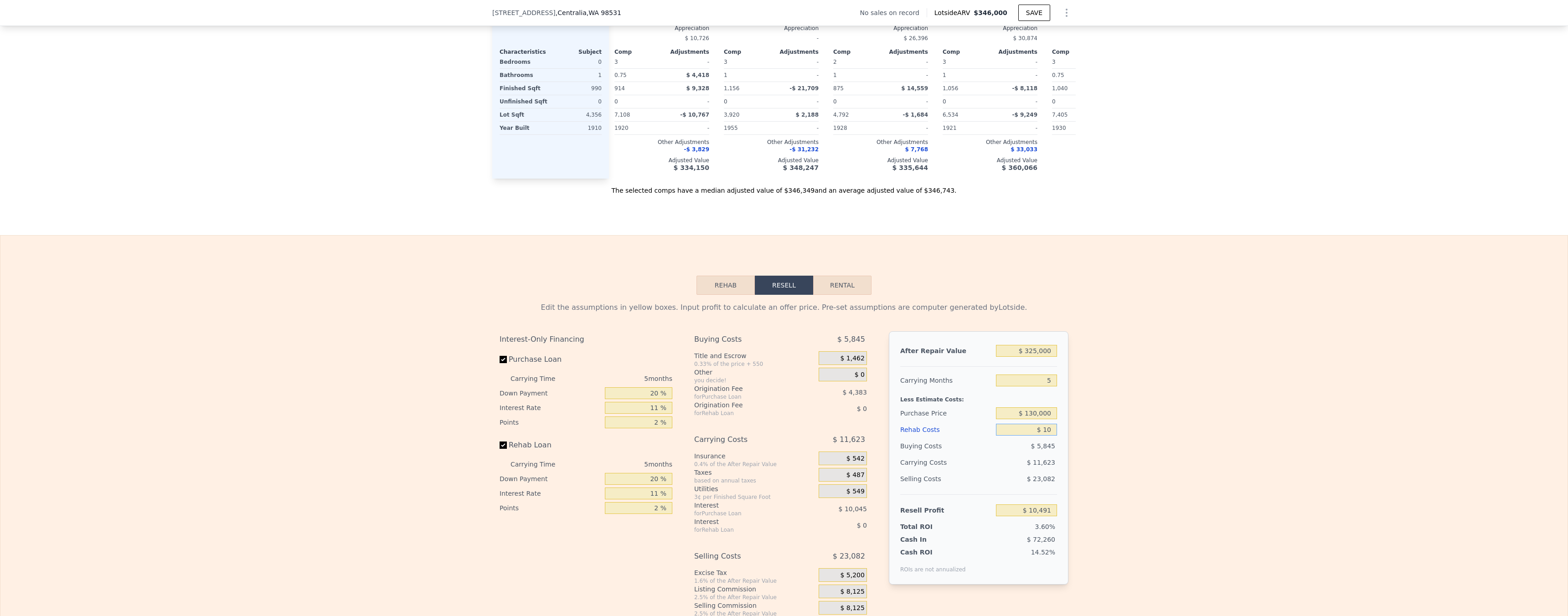
type input "$ 10,481"
type input "$ 100"
type input "$ 10,384"
type input "$ 1,000"
type input "$ 9,440"
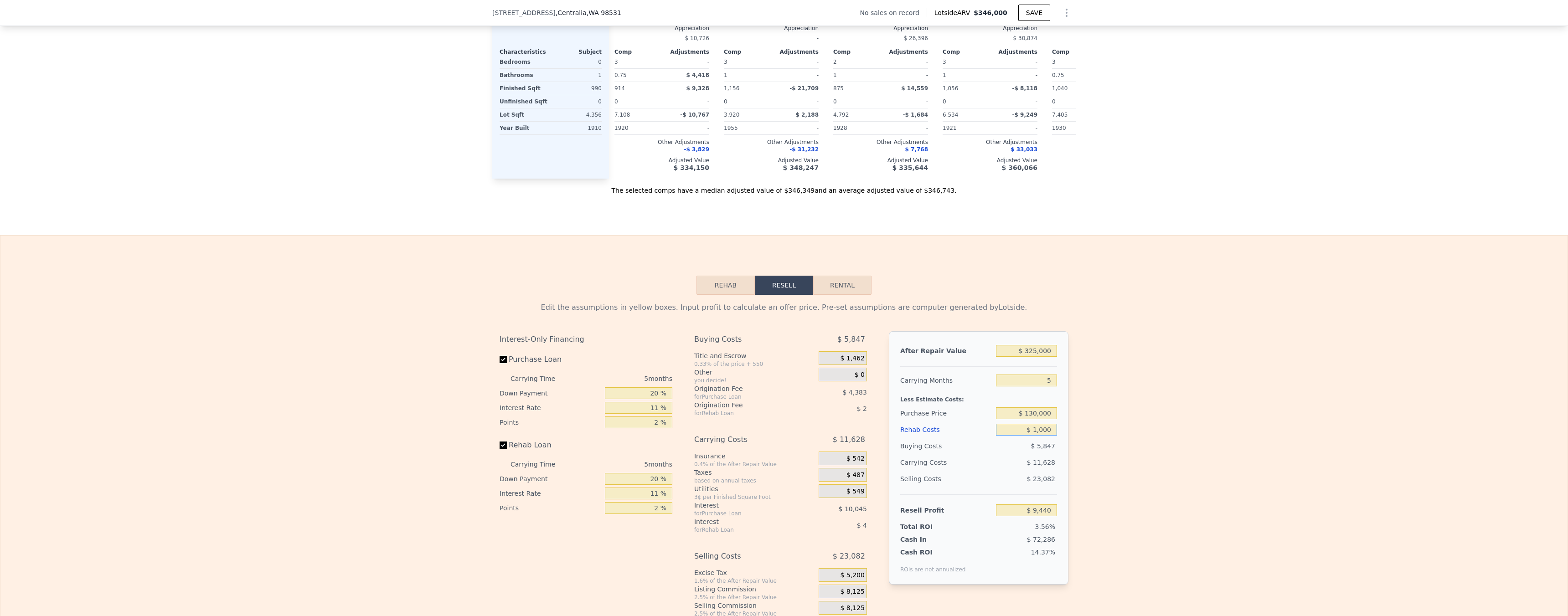
type input "$ 10,000"
type input "-$ 34"
type input "$ 100,000"
type input "-$ 94,774"
type input "$ 100,000"
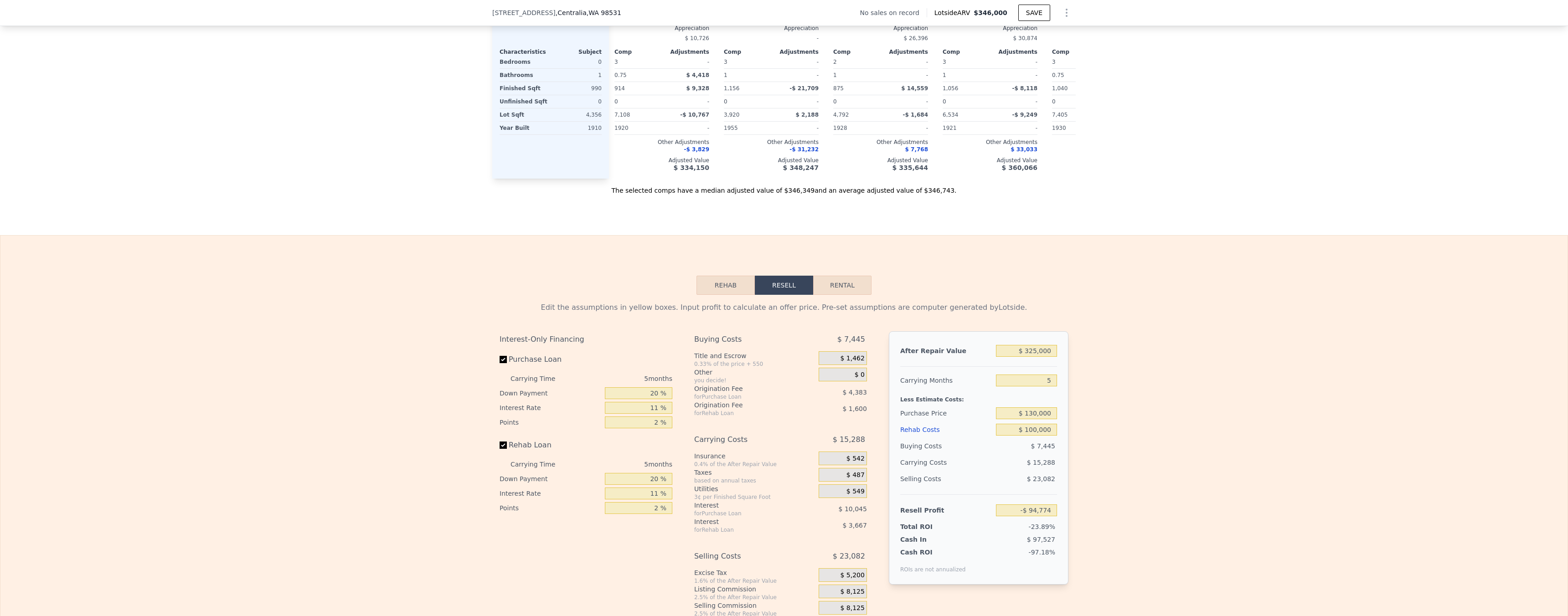
click at [1143, 478] on div "Edit the assumptions in yellow boxes. Input profit to calculate an offer price.…" at bounding box center [784, 465] width 1567 height 340
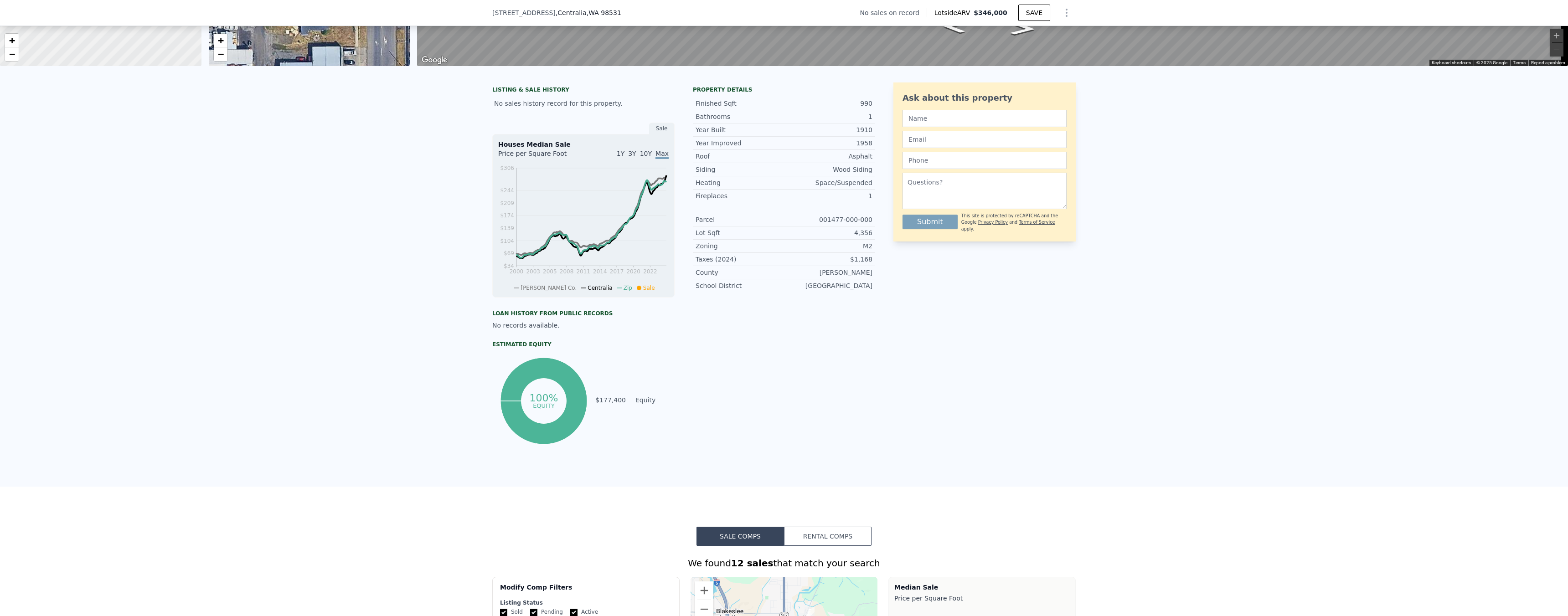
scroll to position [898, 0]
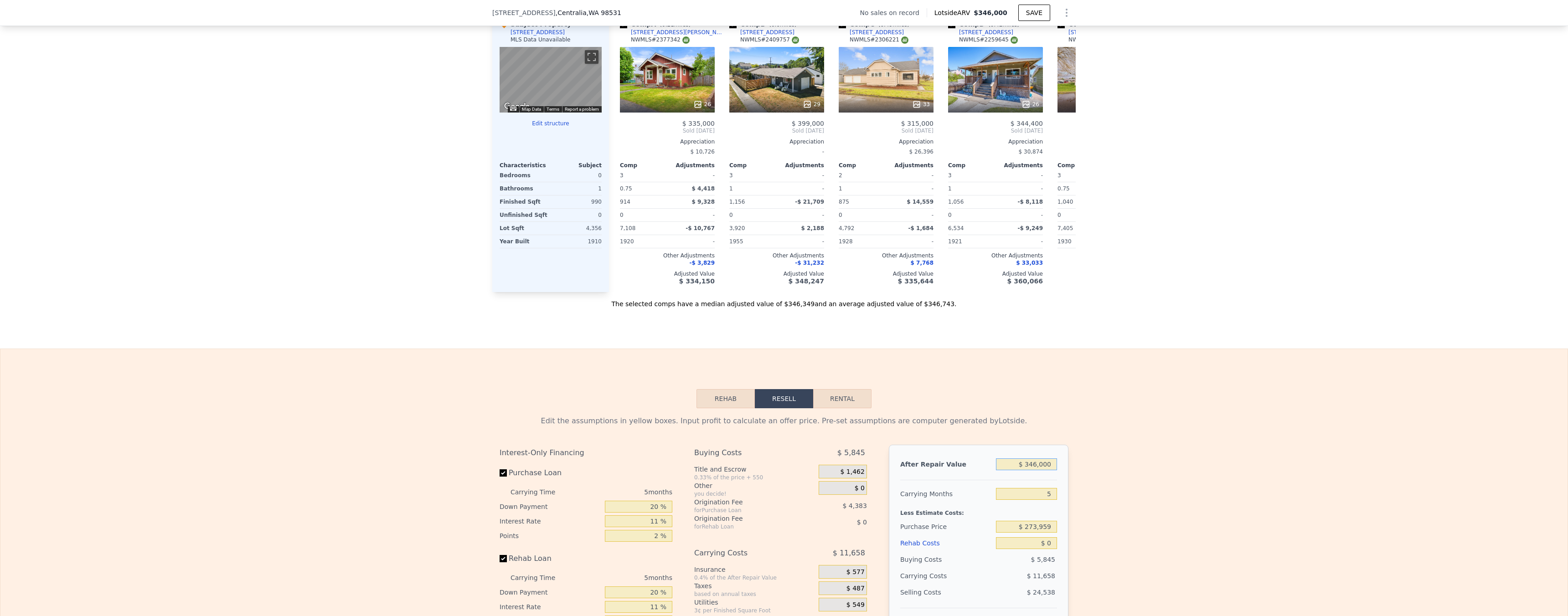
click at [1039, 471] on input "$ 346,000" at bounding box center [1026, 465] width 61 height 12
type input "$ 32"
type input "-$ 291,406"
type input "$ 325"
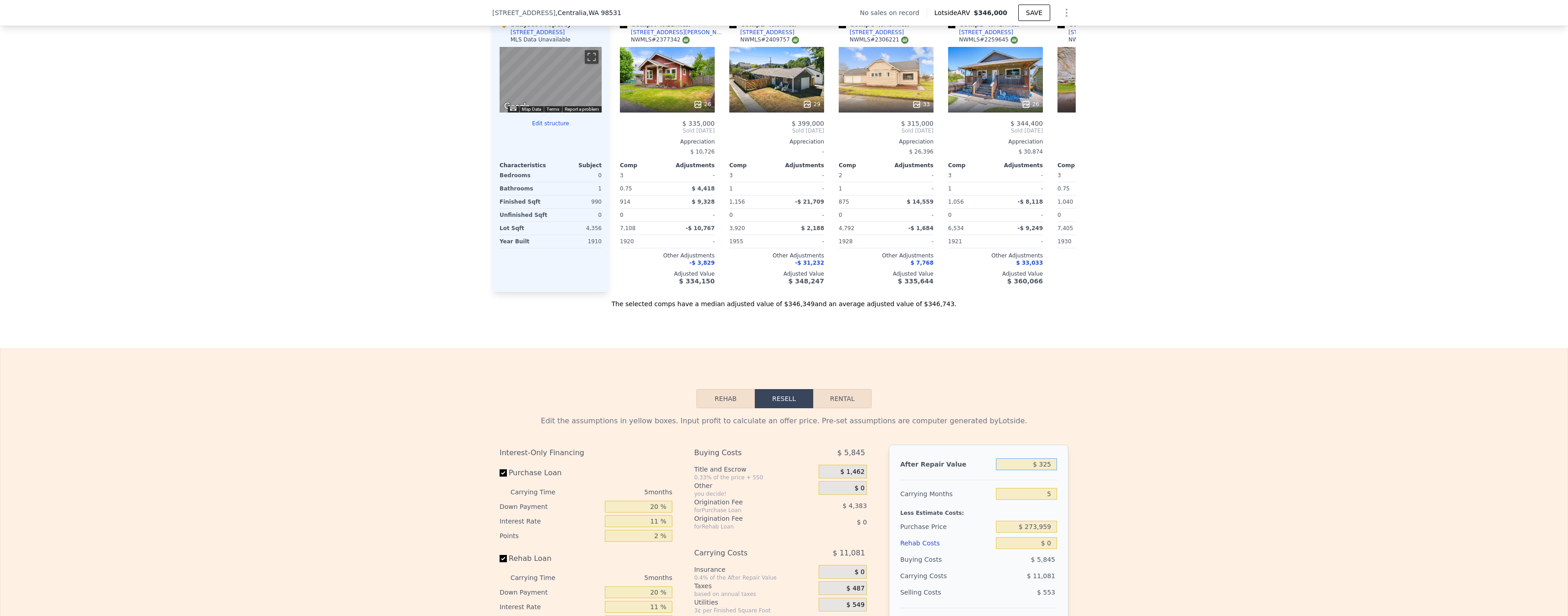
type input "-$ 291,133"
type input "$ 3,250"
type input "-$ 288,415"
type input "$ 32,500"
type input "-$ 261,243"
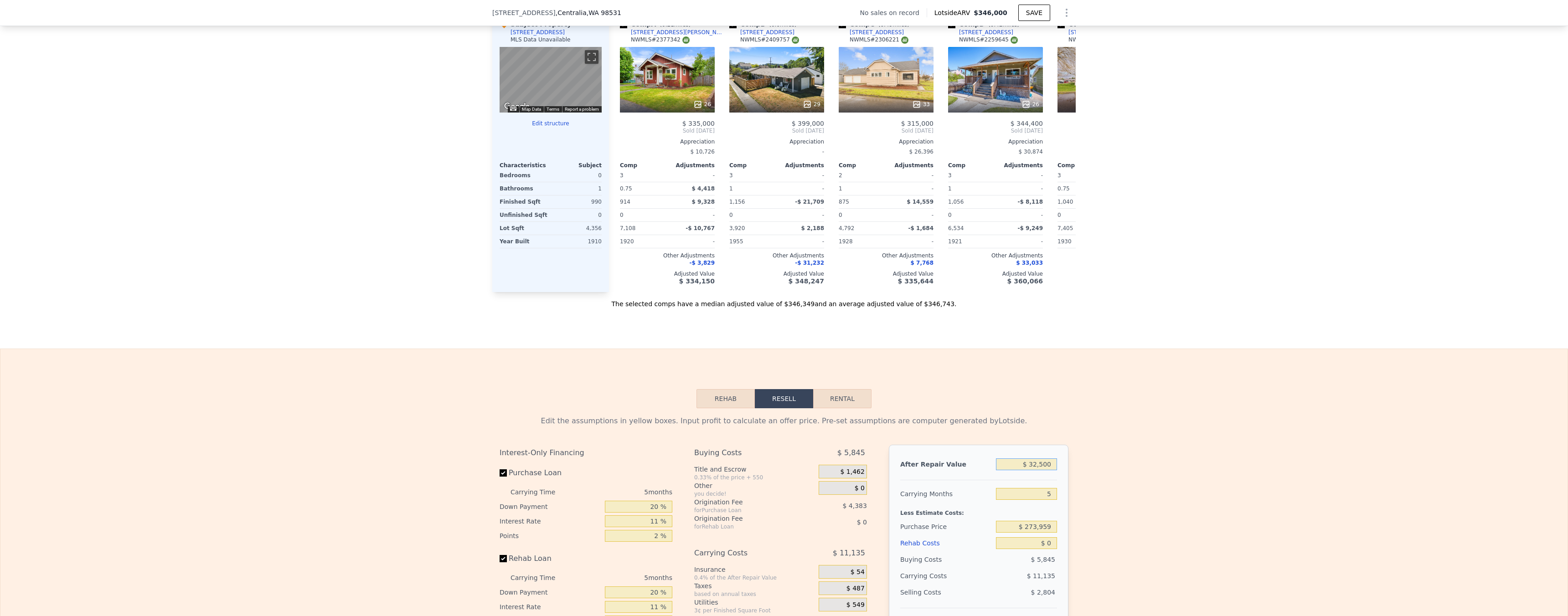
type input "$ 325,000"
type input "$ 10,491"
type input "$ 325,000"
click at [1166, 377] on div "Rehab Resell Rental Edit the assumptions in yellow boxes. Input profit to calcu…" at bounding box center [784, 568] width 1568 height 439
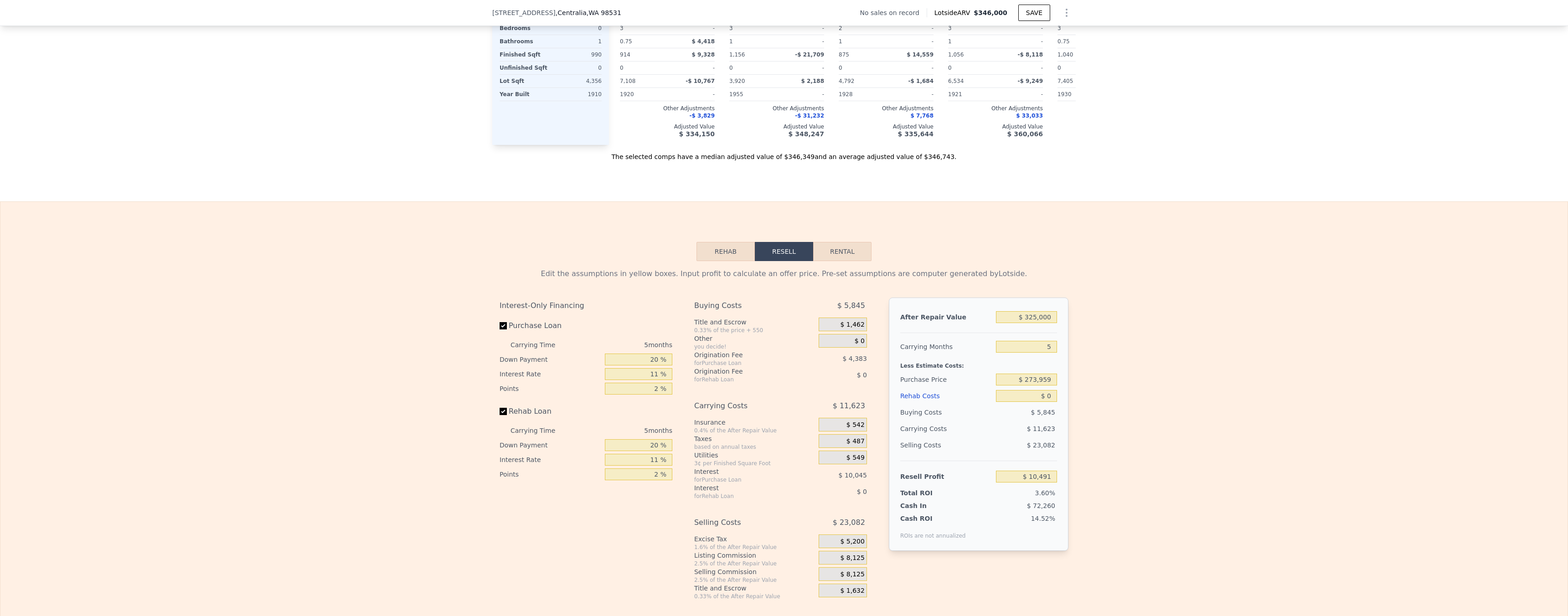
scroll to position [1054, 0]
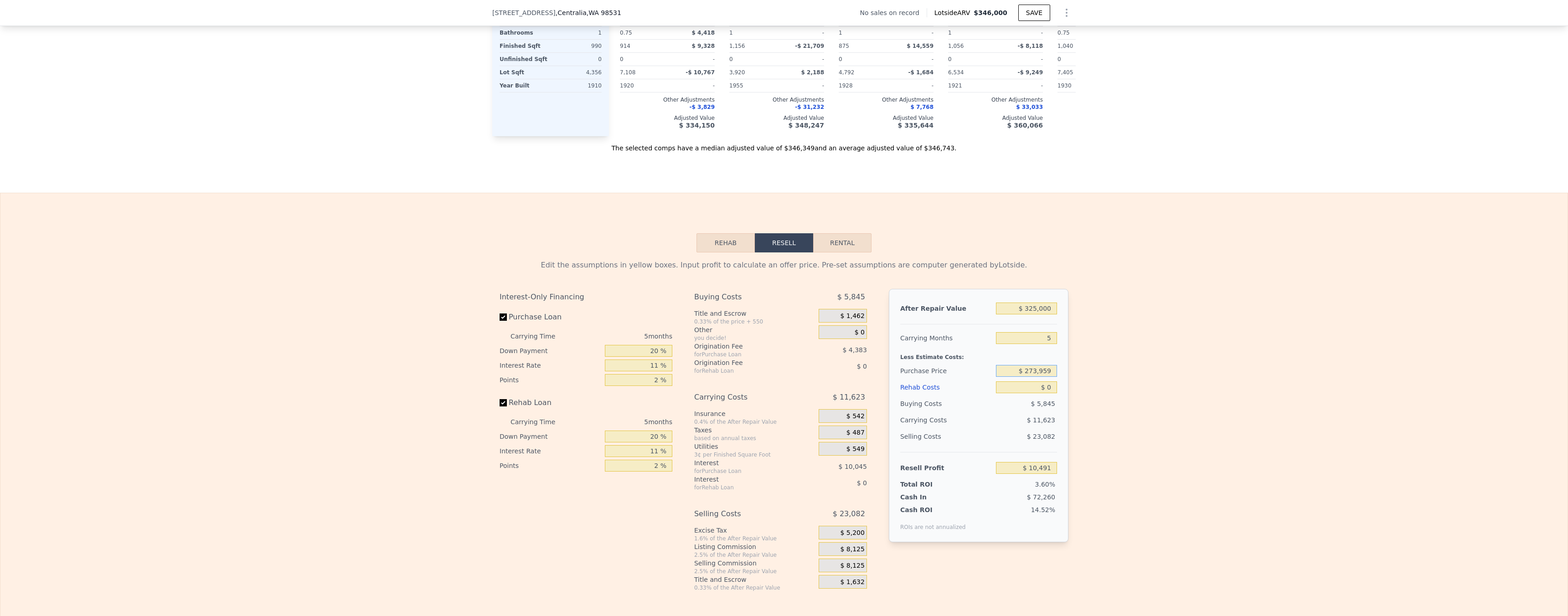
click at [1043, 377] on input "$ 273,959" at bounding box center [1026, 371] width 61 height 12
type input "$ 130,000"
click at [1113, 413] on div "Edit the assumptions in yellow boxes. Input profit to calculate an offer price.…" at bounding box center [784, 423] width 1567 height 340
type input "$ 162,512"
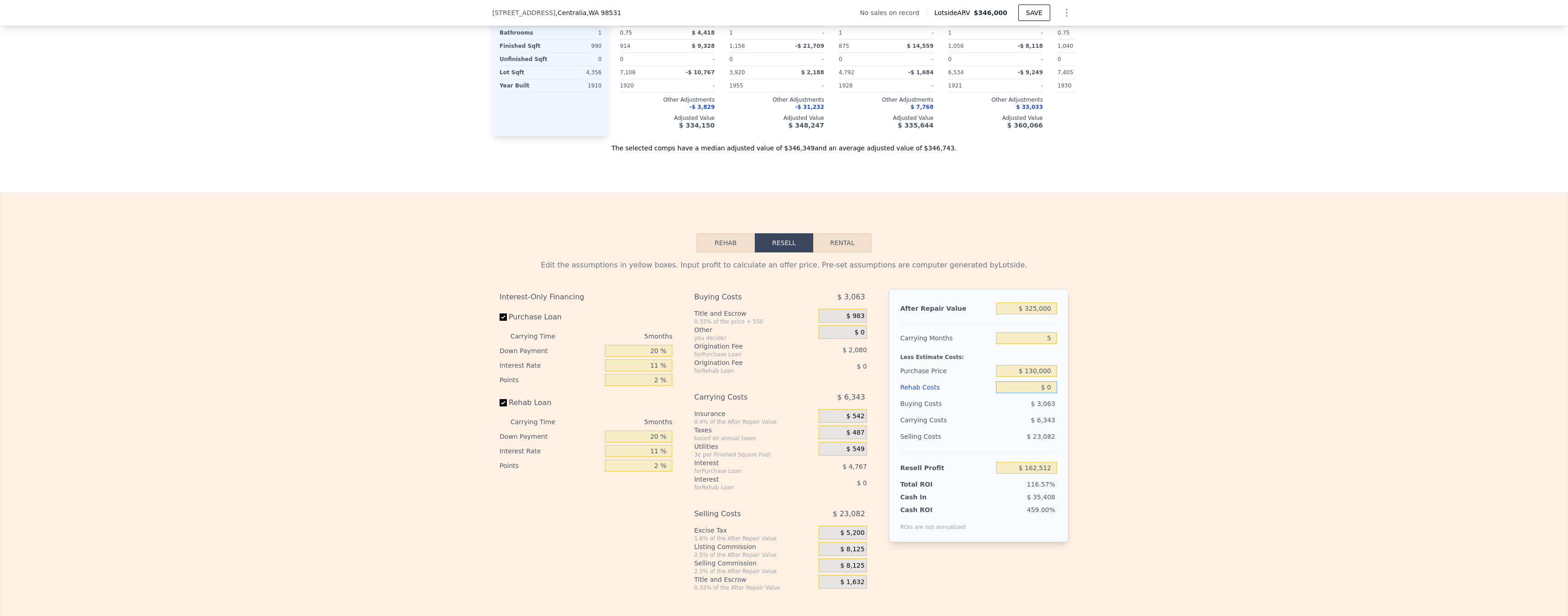
click at [1046, 394] on input "$ 0" at bounding box center [1026, 388] width 61 height 12
type input "$ 70"
type input "$ 162,436"
type input "$ 750"
type input "$ 161,720"
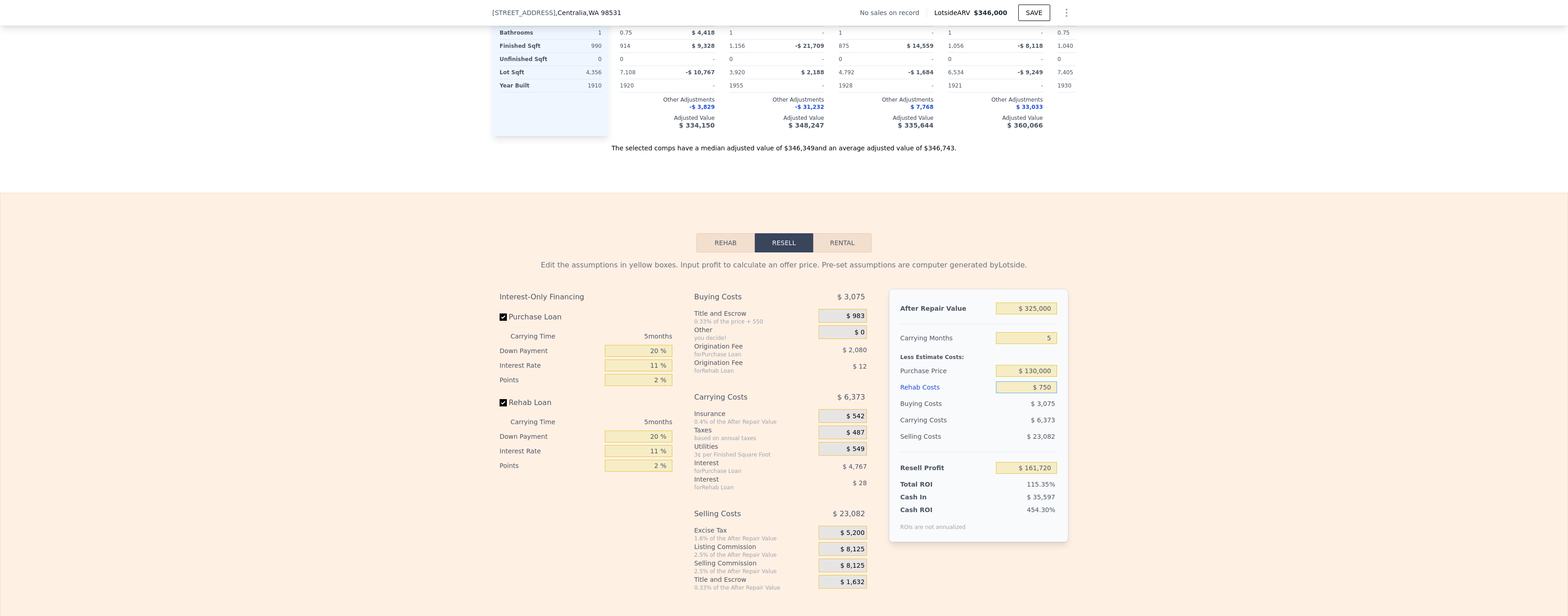
type input "$ 7,500"
type input "$ 154,617"
type input "$ 75,000"
type input "$ 83,562"
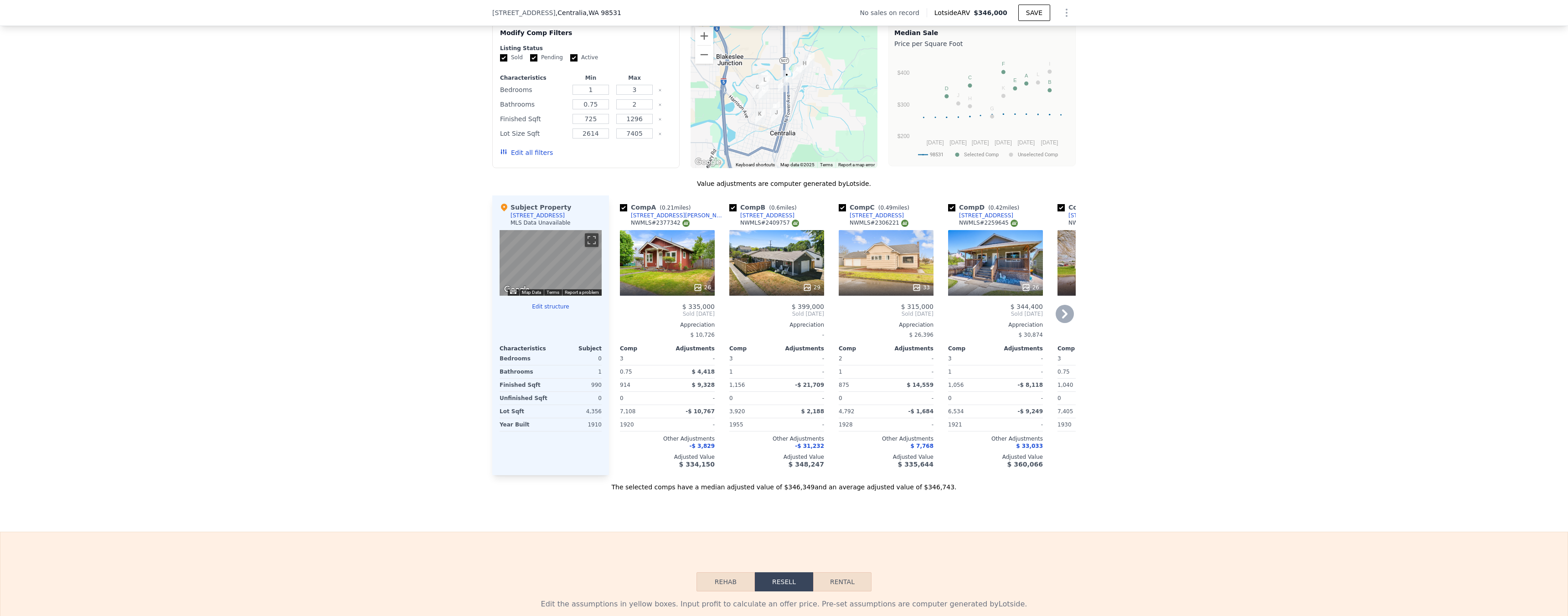
scroll to position [726, 0]
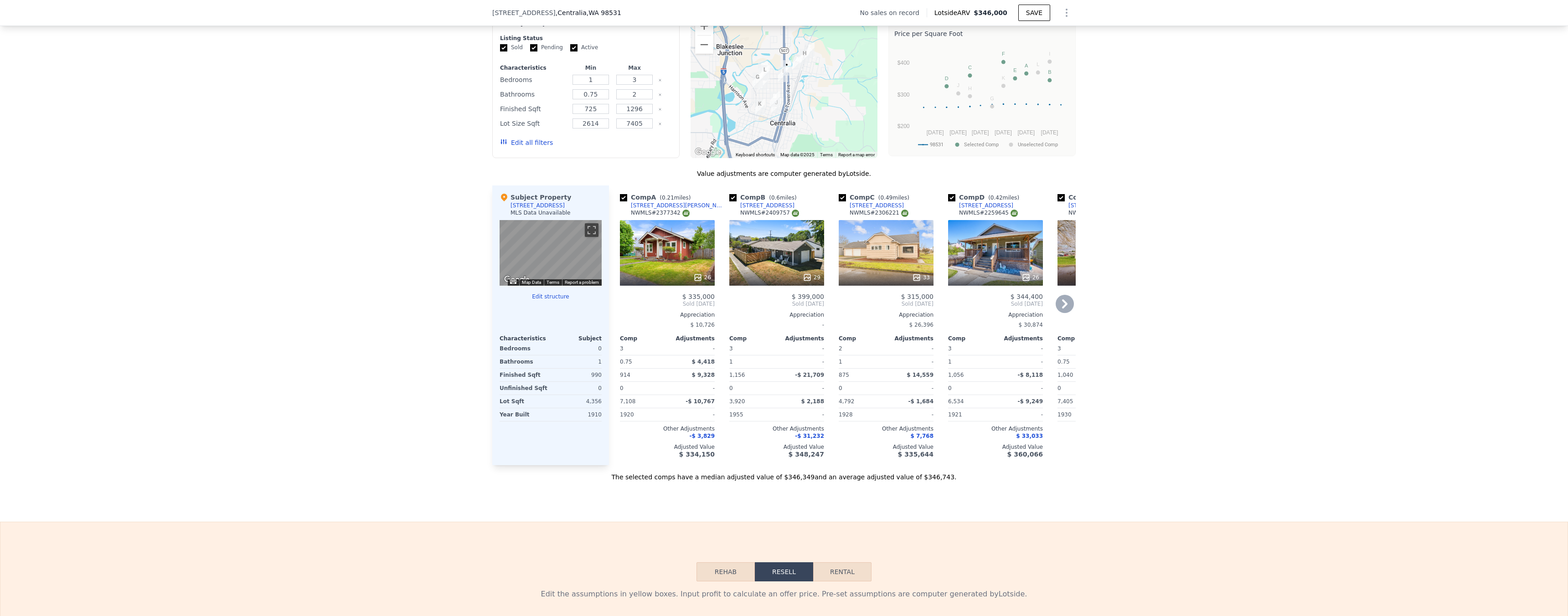
type input "$ 75,000"
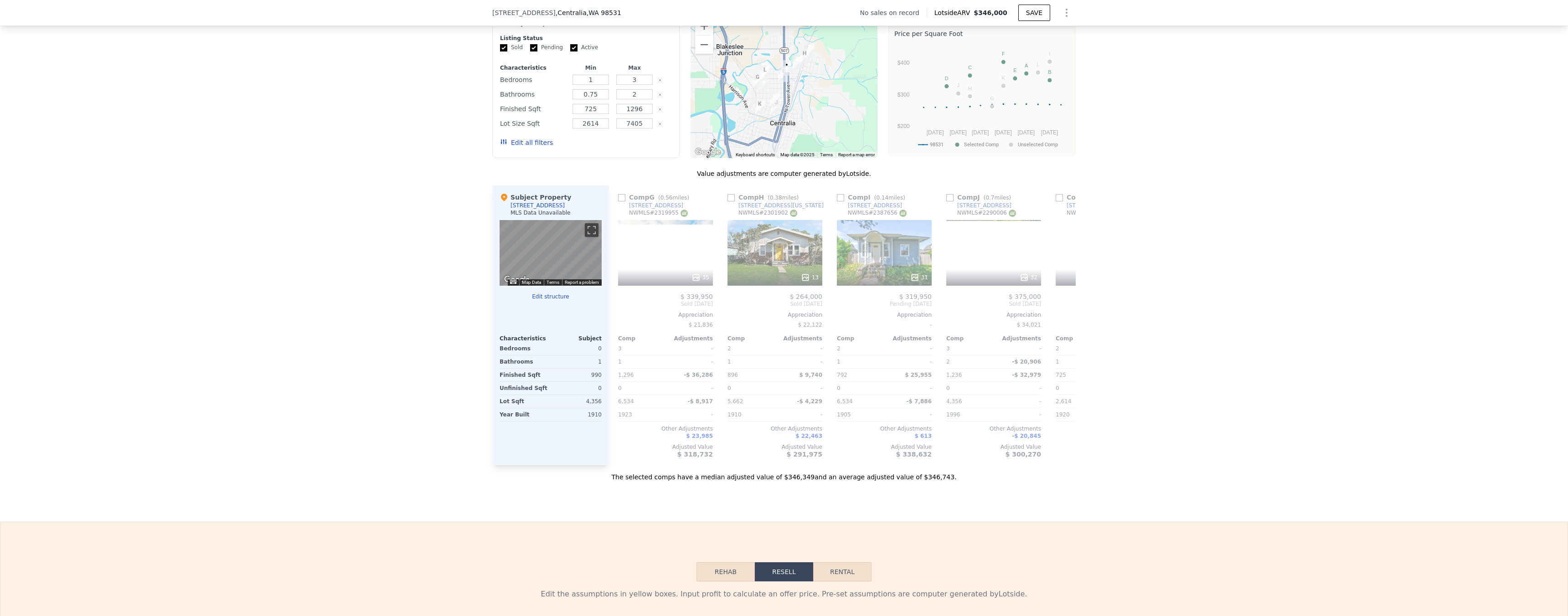
scroll to position [0, 718]
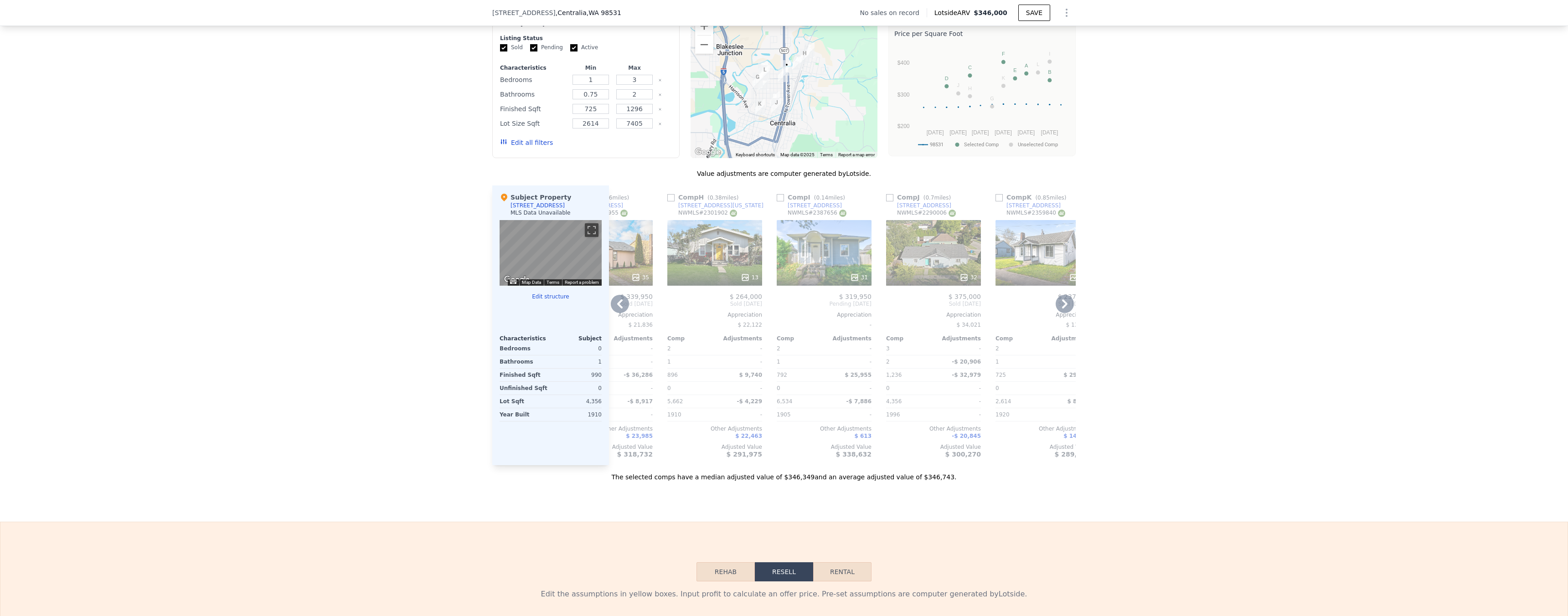
click at [853, 286] on div at bounding box center [824, 277] width 95 height 17
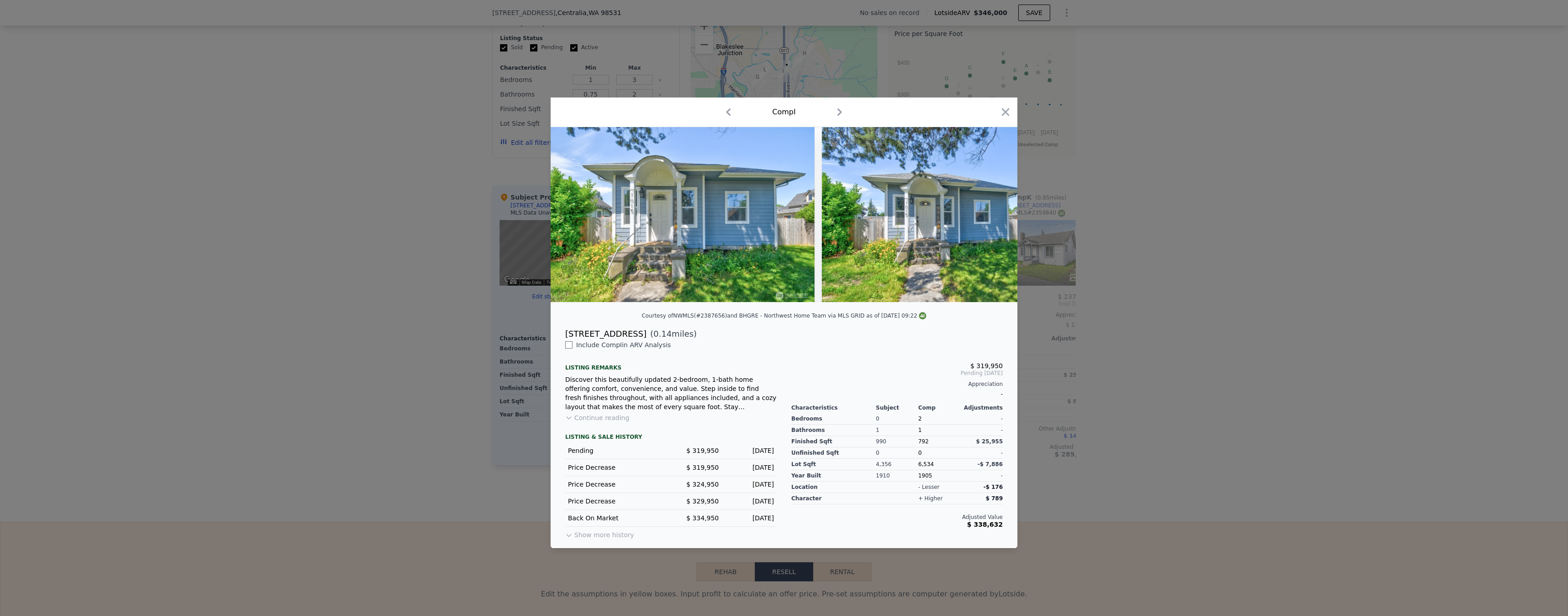
drag, startPoint x: 605, startPoint y: 537, endPoint x: 619, endPoint y: 533, distance: 14.6
click at [605, 537] on button "Show more history" at bounding box center [600, 533] width 69 height 13
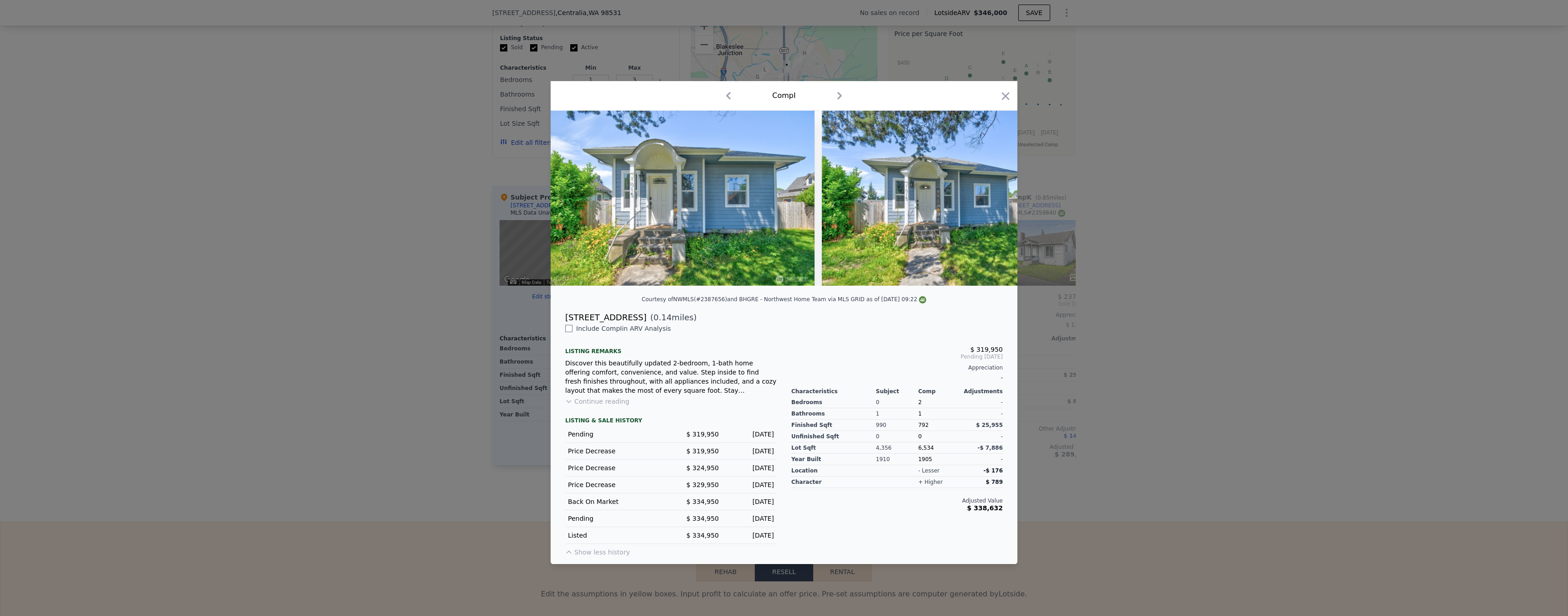
click at [1124, 349] on div at bounding box center [784, 308] width 1568 height 616
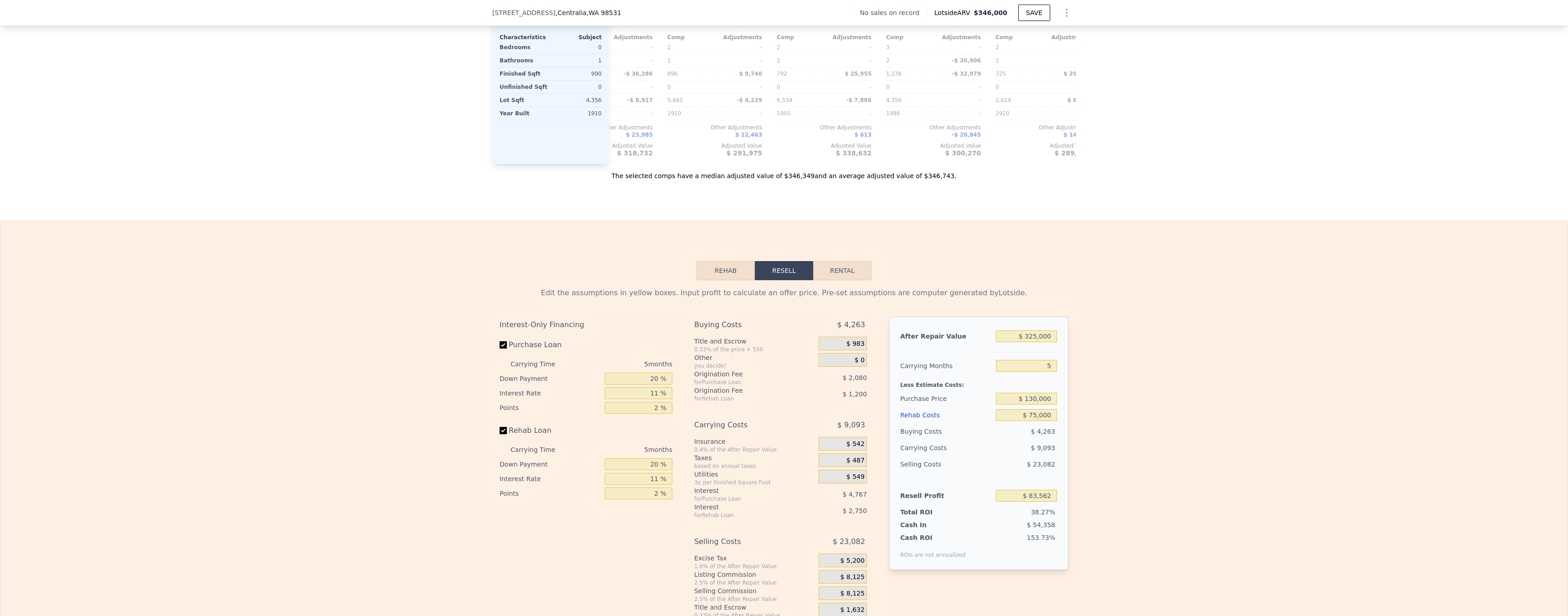
scroll to position [1031, 0]
click at [1040, 339] on input "$ 325,000" at bounding box center [1026, 333] width 61 height 12
type input "$ 32"
type input "-$ 218,335"
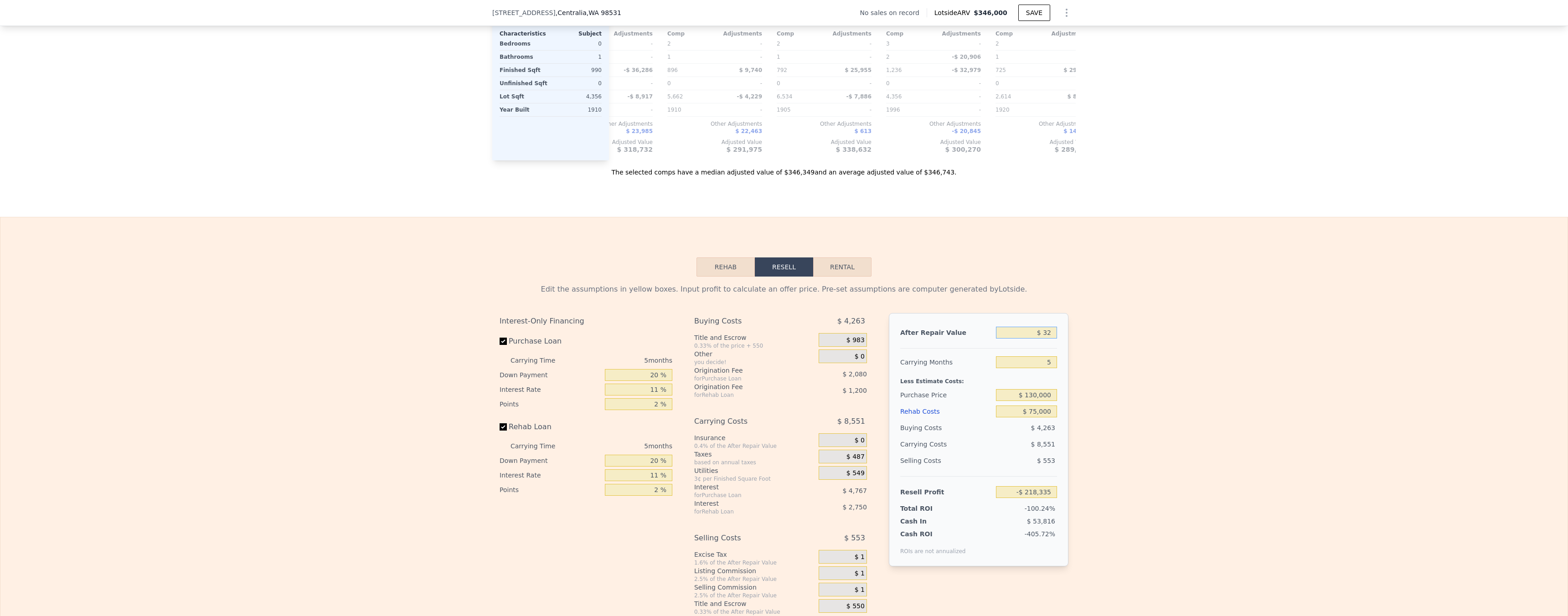
type input "$ 320"
type input "-$ 218,067"
type input "$ 3,200"
type input "-$ 215,391"
type input "$ 32,000"
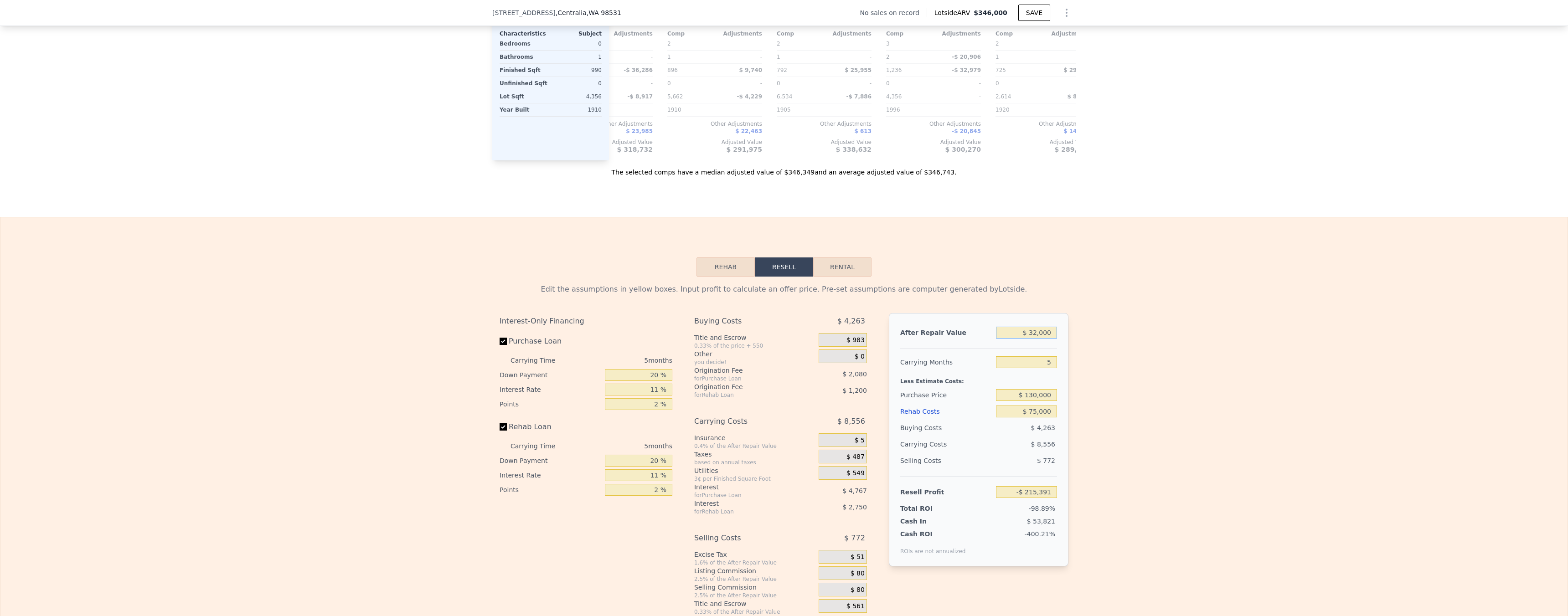
type input "-$ 188,636"
type input "$ 320,000"
type input "$ 78,917"
type input "$ 320,000"
drag, startPoint x: 1081, startPoint y: 291, endPoint x: 1082, endPoint y: 285, distance: 6.1
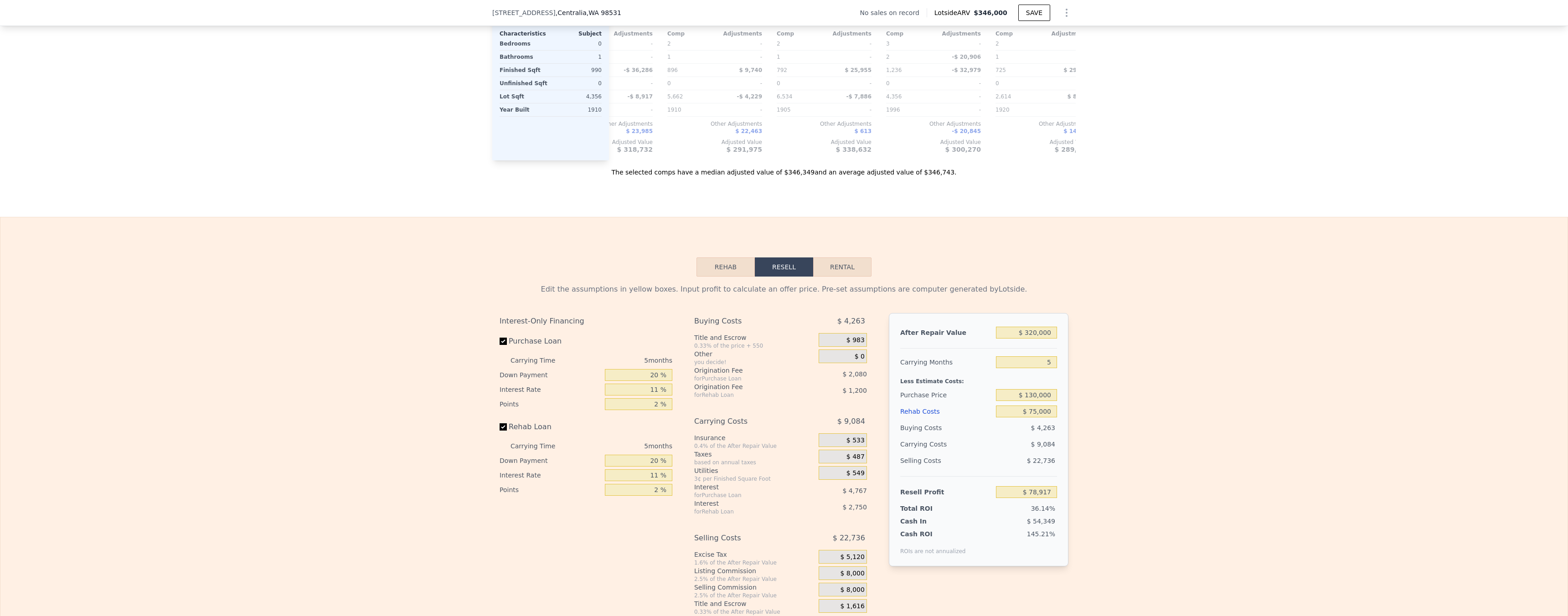
click at [1081, 291] on div "Edit the assumptions in yellow boxes. Input profit to calculate an offer price.…" at bounding box center [784, 446] width 1567 height 340
click at [1041, 401] on input "$ 130,000" at bounding box center [1026, 395] width 61 height 12
type input "$ 175,000"
click at [1291, 477] on div "Edit the assumptions in yellow boxes. Input profit to calculate an offer price.…" at bounding box center [784, 446] width 1567 height 340
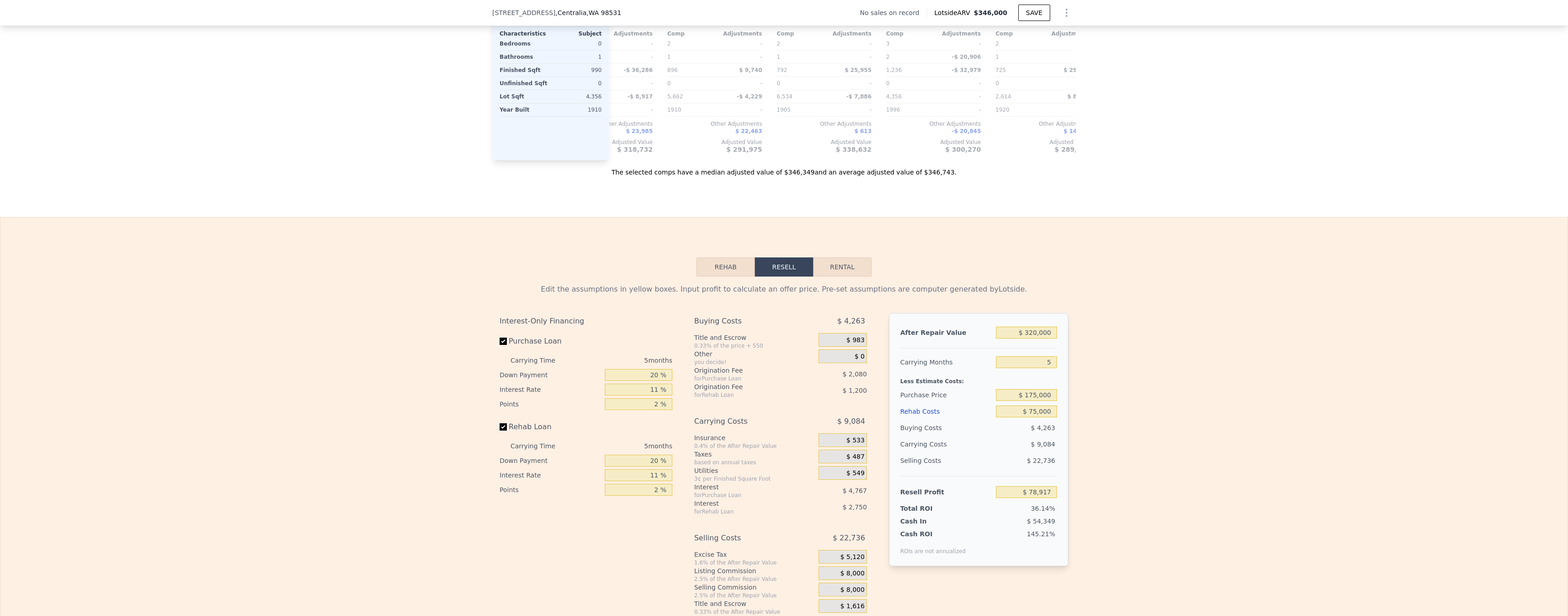
type input "$ 31,397"
click at [1041, 401] on input "$ 175,000" at bounding box center [1026, 395] width 61 height 12
type input "$ 150,000"
click at [1106, 406] on div "Edit the assumptions in yellow boxes. Input profit to calculate an offer price.…" at bounding box center [784, 446] width 1567 height 340
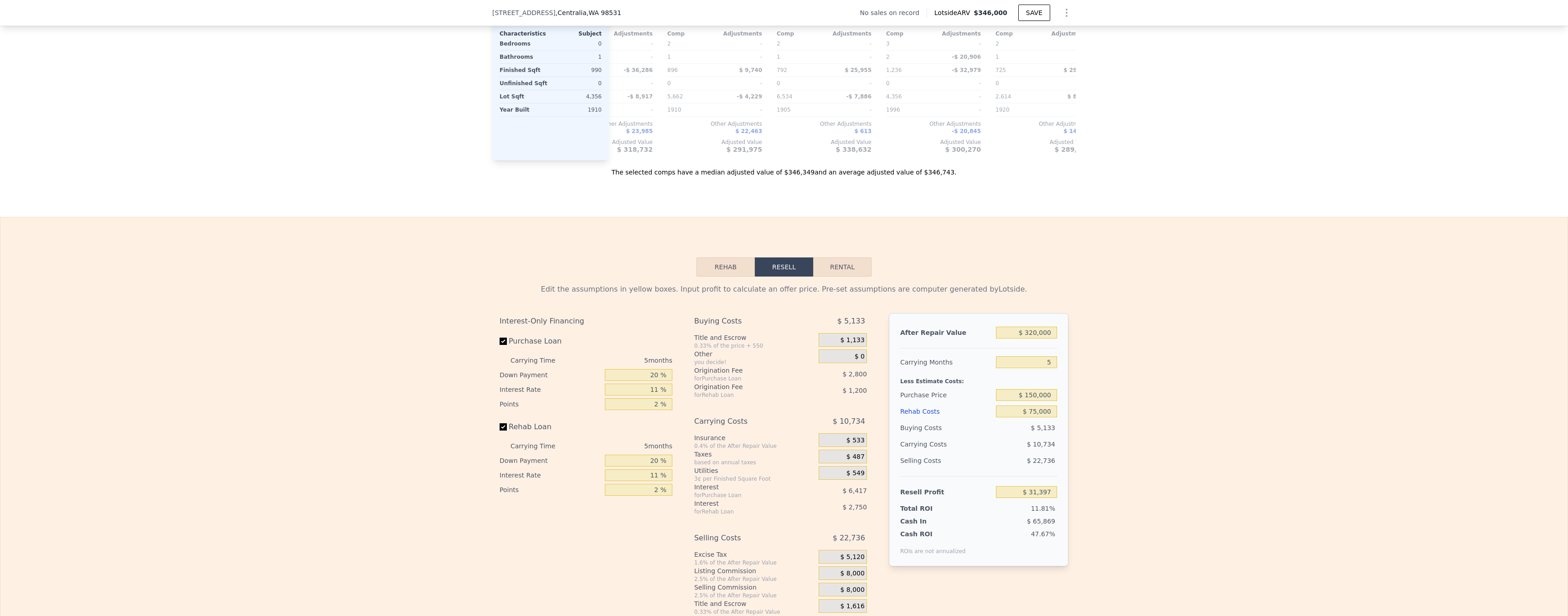
type input "$ 57,795"
click at [1033, 401] on input "$ 150,000" at bounding box center [1026, 395] width 61 height 12
type input "$ 170,000"
click at [1322, 421] on div "Edit the assumptions in yellow boxes. Input profit to calculate an offer price.…" at bounding box center [784, 446] width 1567 height 340
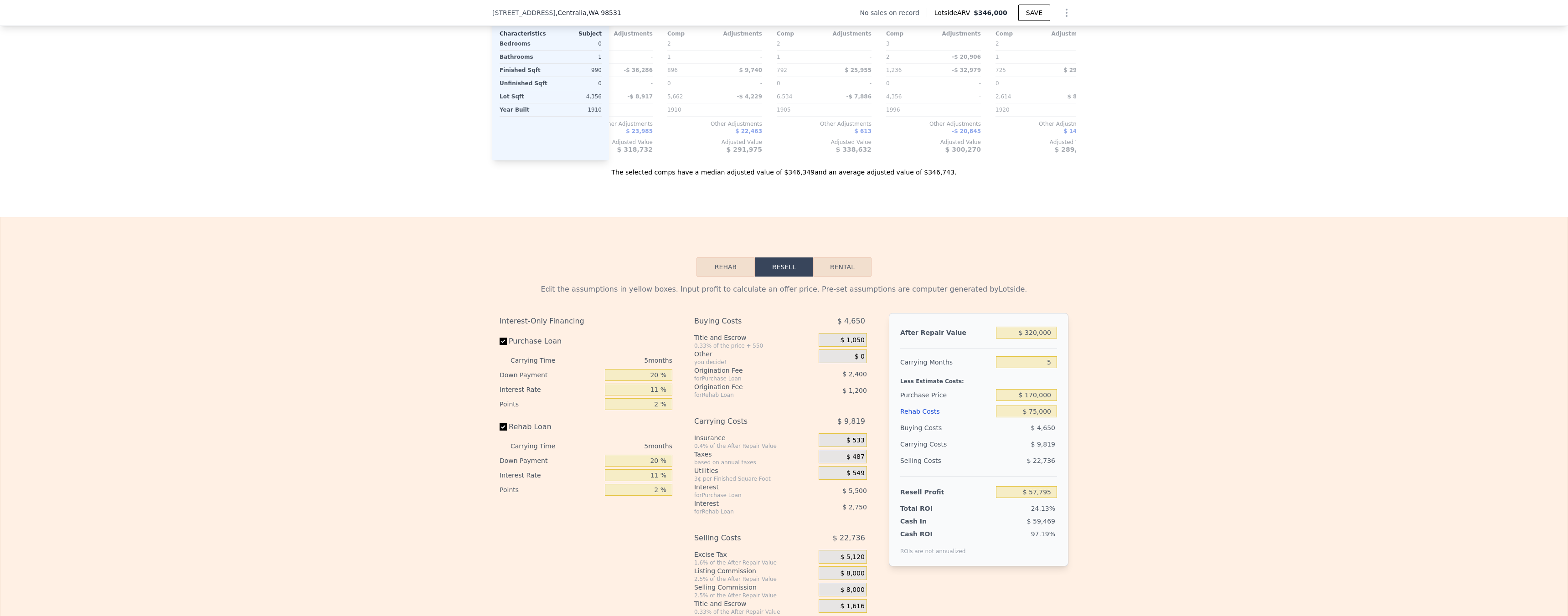
type input "$ 36,674"
type input "$ 346,000"
type input "$ 0"
type input "$ 30,000"
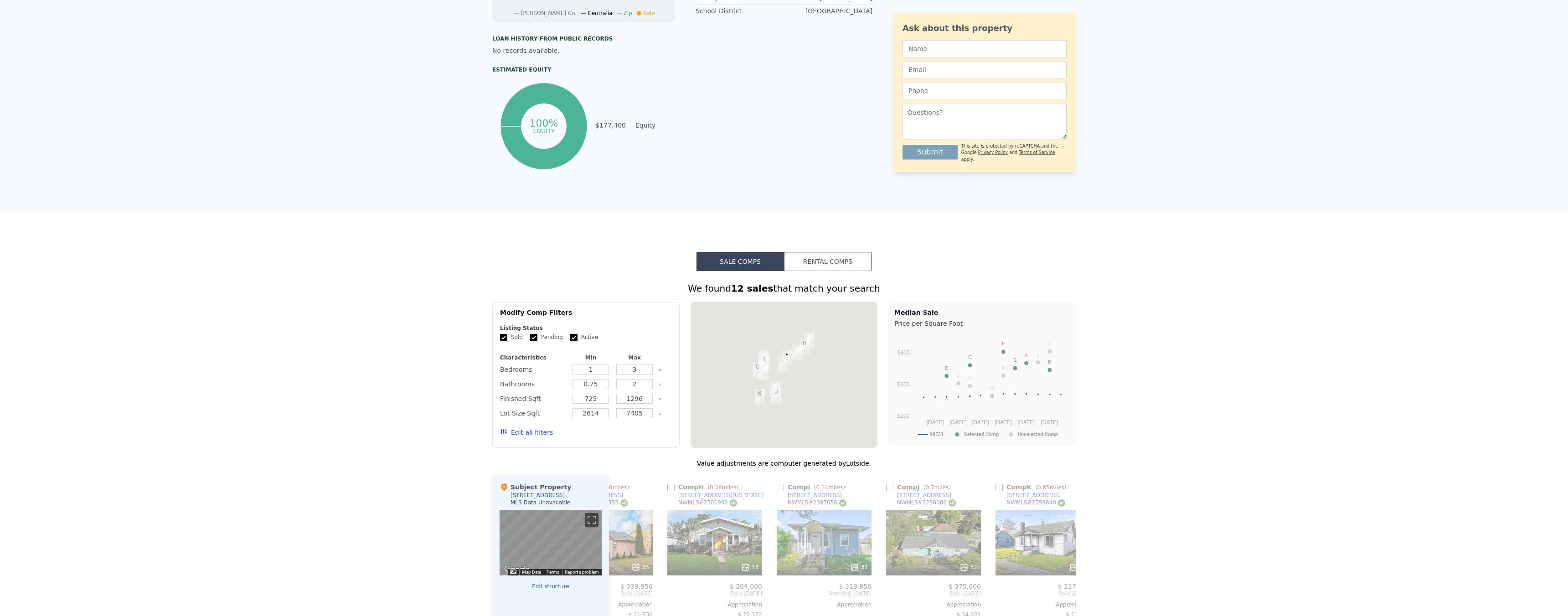
scroll to position [0, 0]
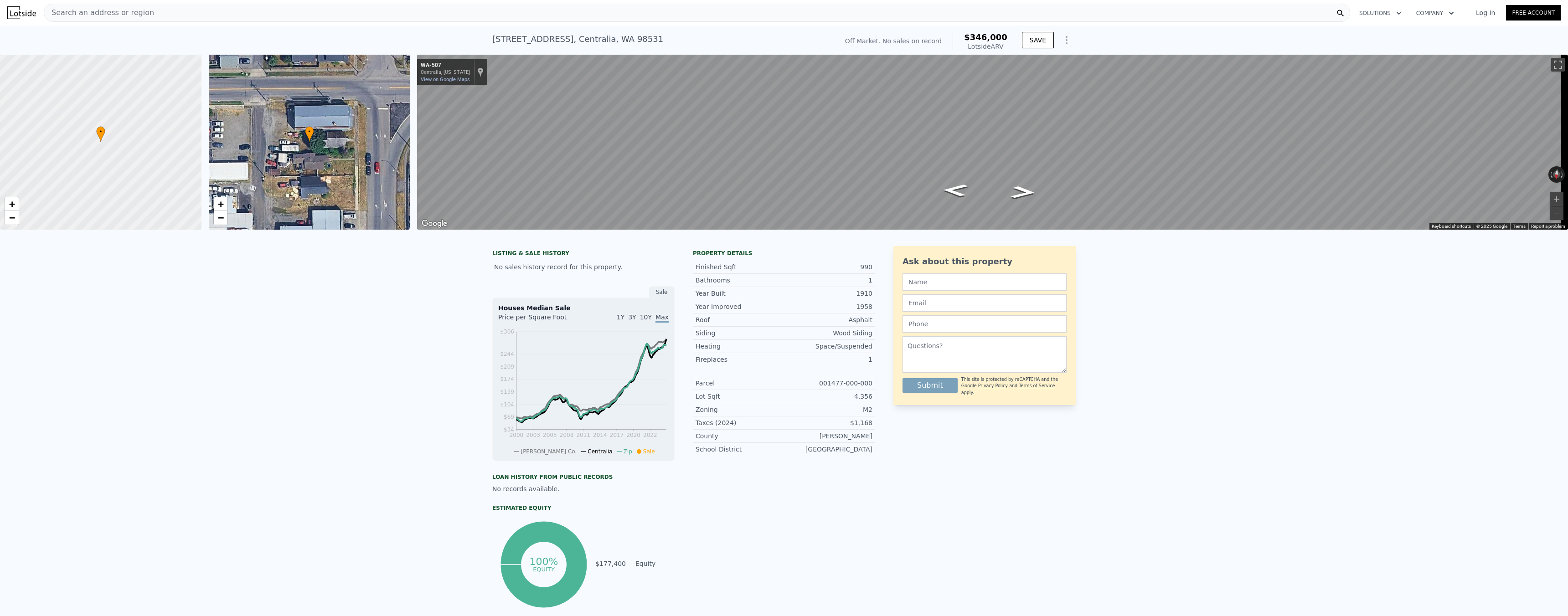
click at [426, 23] on div "Search an address or region Solutions Company Open main menu Log In Free Account" at bounding box center [784, 13] width 1553 height 22
click at [371, 18] on div "Search an address or region" at bounding box center [697, 13] width 1307 height 18
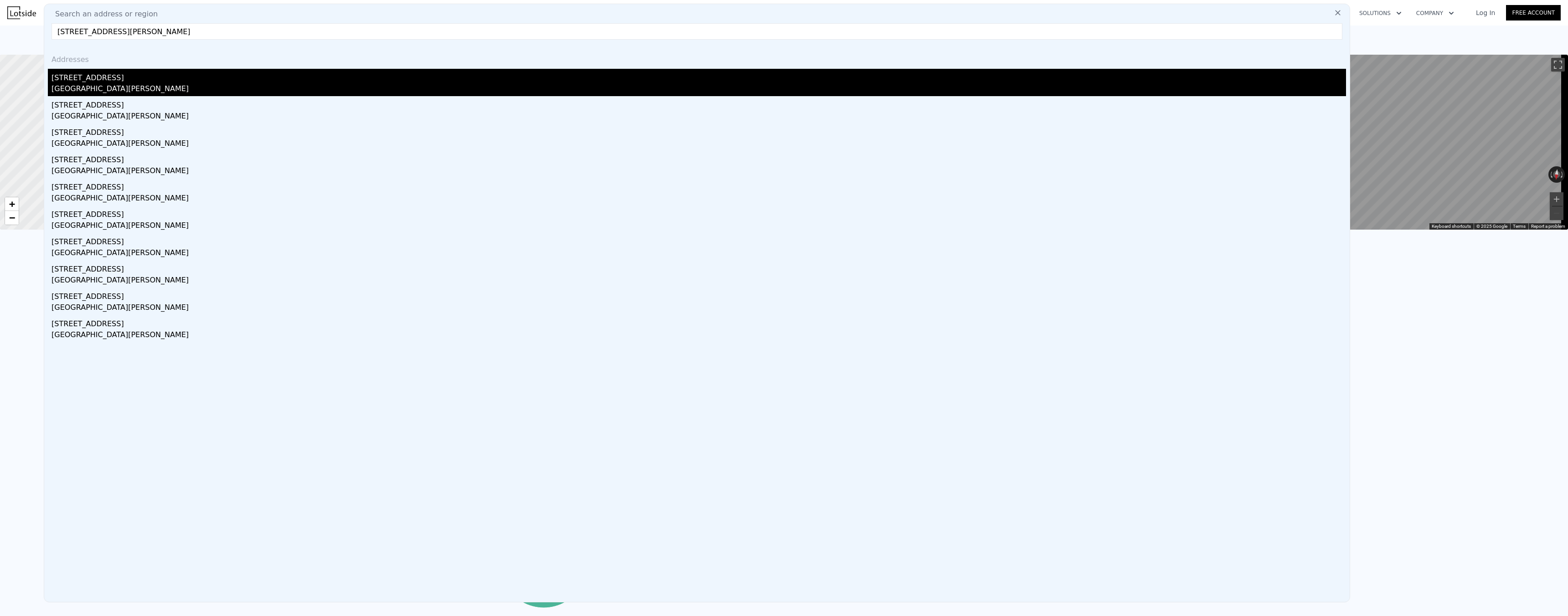
type input "[STREET_ADDRESS][PERSON_NAME]"
click at [142, 86] on div "[GEOGRAPHIC_DATA][PERSON_NAME]" at bounding box center [699, 90] width 1295 height 13
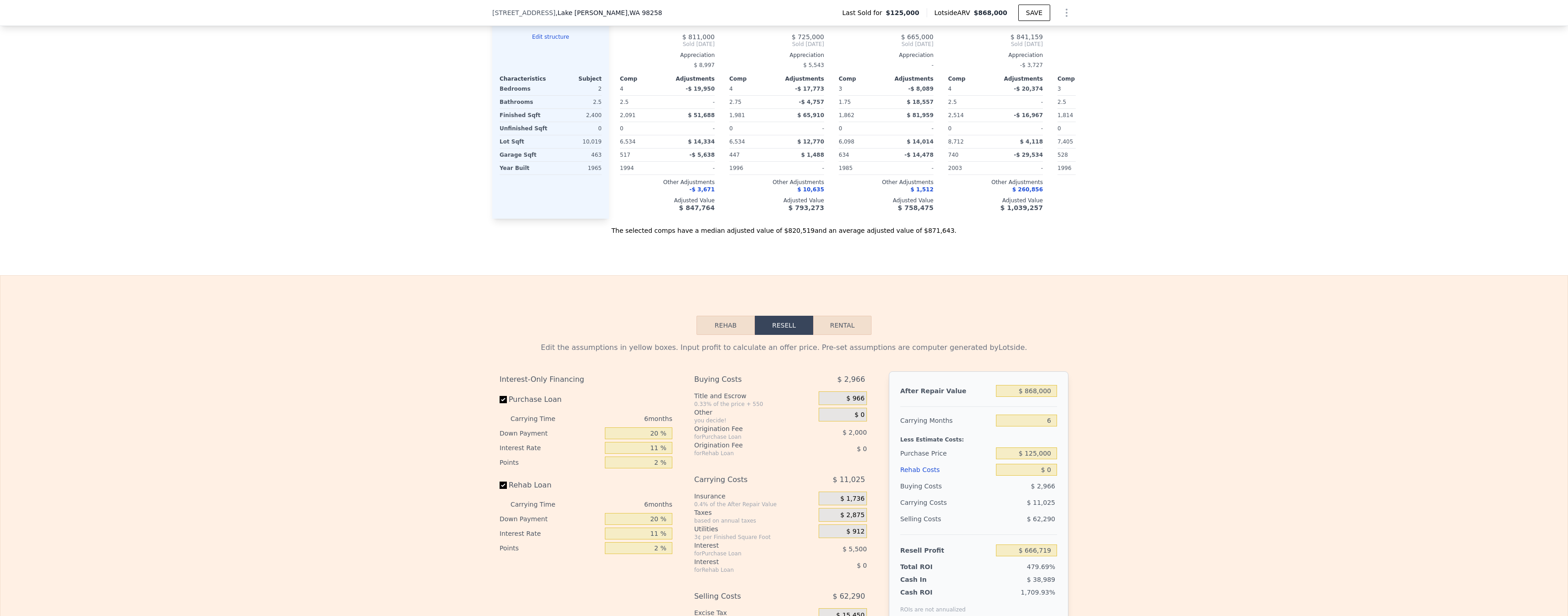
scroll to position [1251, 0]
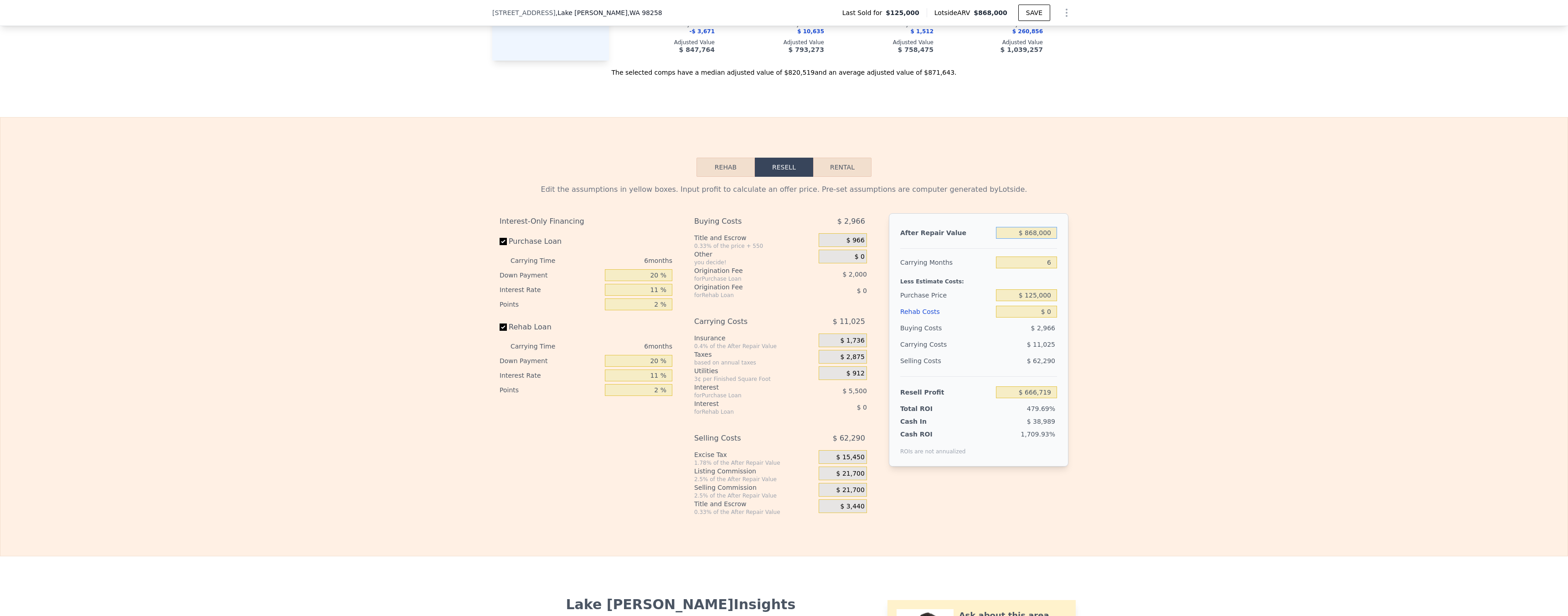
click at [1037, 239] on input "$ 868,000" at bounding box center [1026, 233] width 61 height 12
click at [1036, 239] on input "$ 868,000" at bounding box center [1026, 233] width 61 height 12
type input "$ 84"
type input "-$ 137,726"
type input "$ 840"
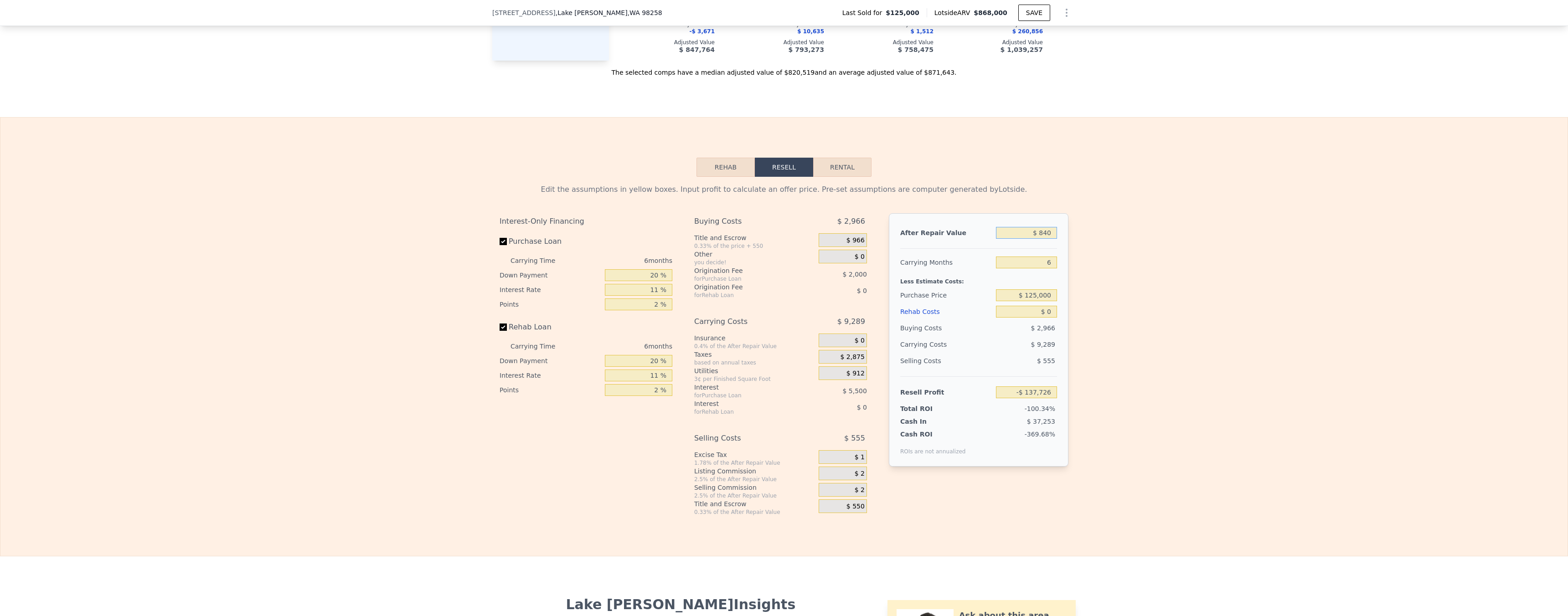
type input "-$ 137,027"
type input "$ 8,400"
type input "-$ 130,020"
type input "$ 84,000"
type input "-$ 59,948"
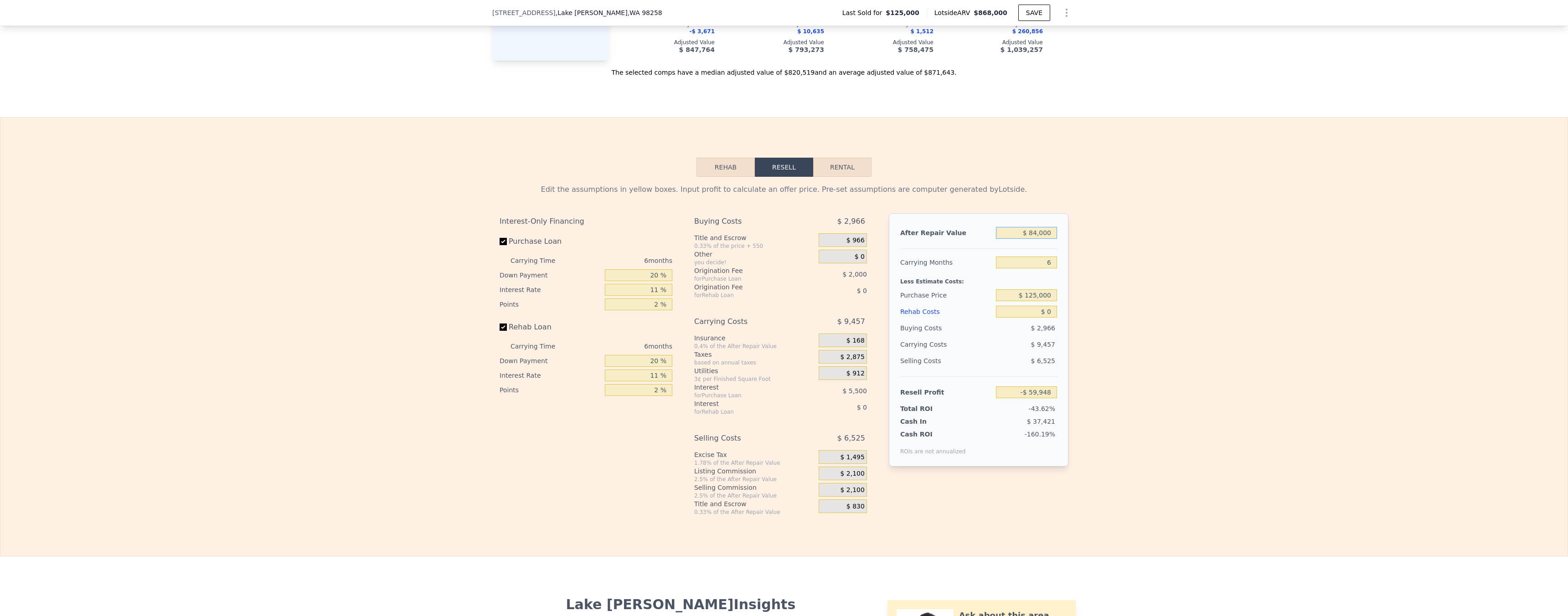
type input "$ 840,000"
type input "$ 640,766"
drag, startPoint x: 1155, startPoint y: 219, endPoint x: 1157, endPoint y: 229, distance: 10.2
click at [1155, 219] on div "Edit the assumptions in yellow boxes. Input profit to calculate an offer price.…" at bounding box center [784, 346] width 1567 height 340
click at [1041, 297] on input "$ 125,000" at bounding box center [1026, 295] width 61 height 12
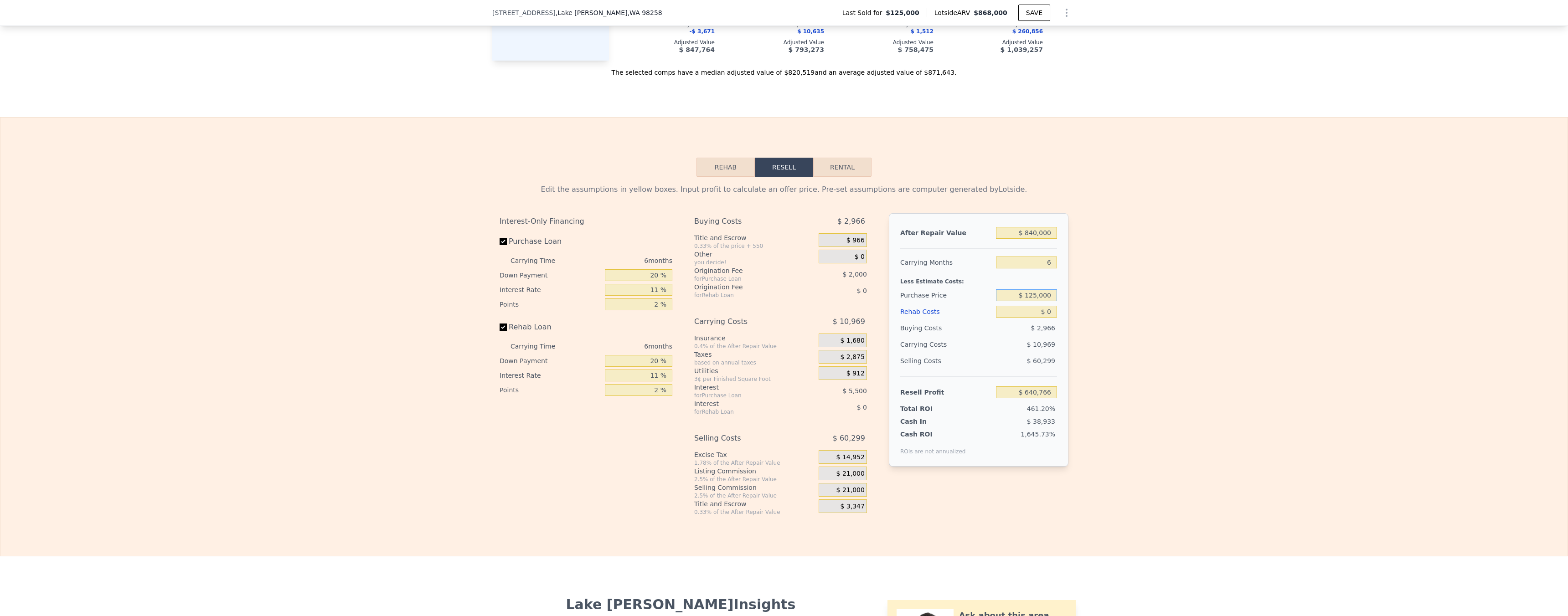
drag, startPoint x: 1041, startPoint y: 297, endPoint x: 1048, endPoint y: 297, distance: 7.0
click at [1041, 297] on input "$ 125,000" at bounding box center [1026, 295] width 61 height 12
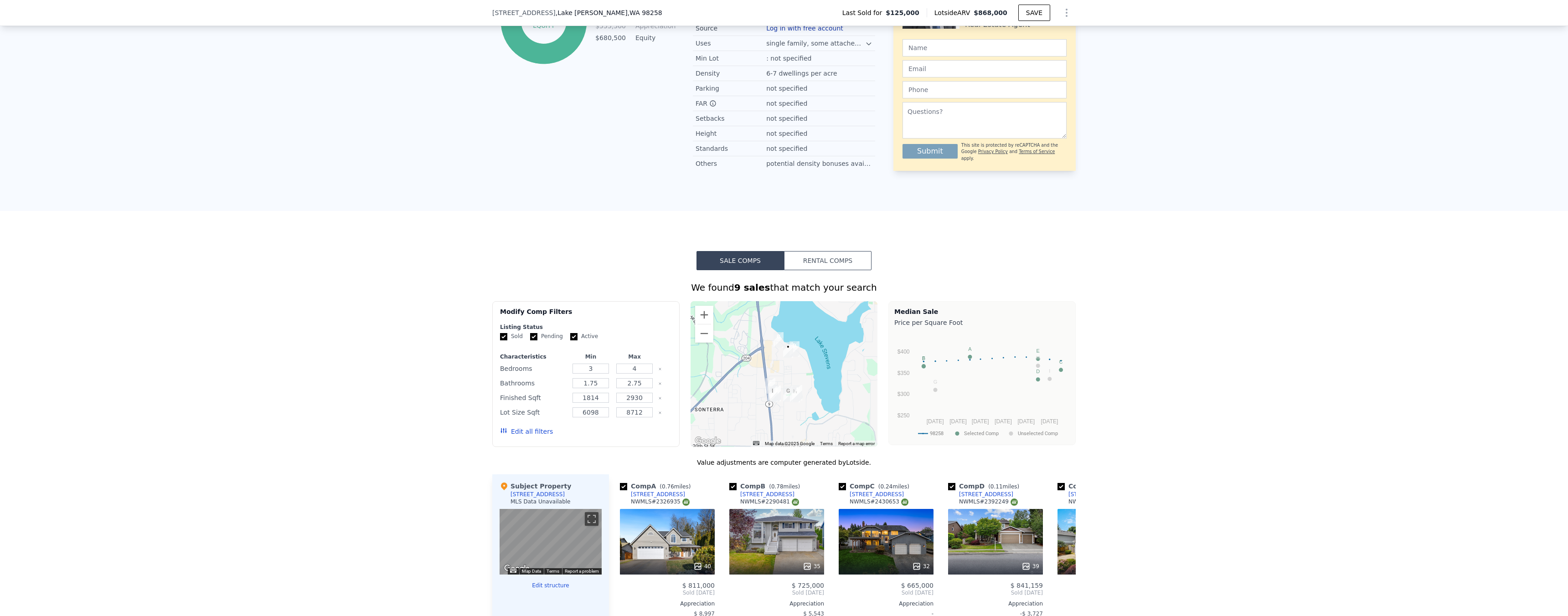
type input "$ 868,000"
type input "$ 666,719"
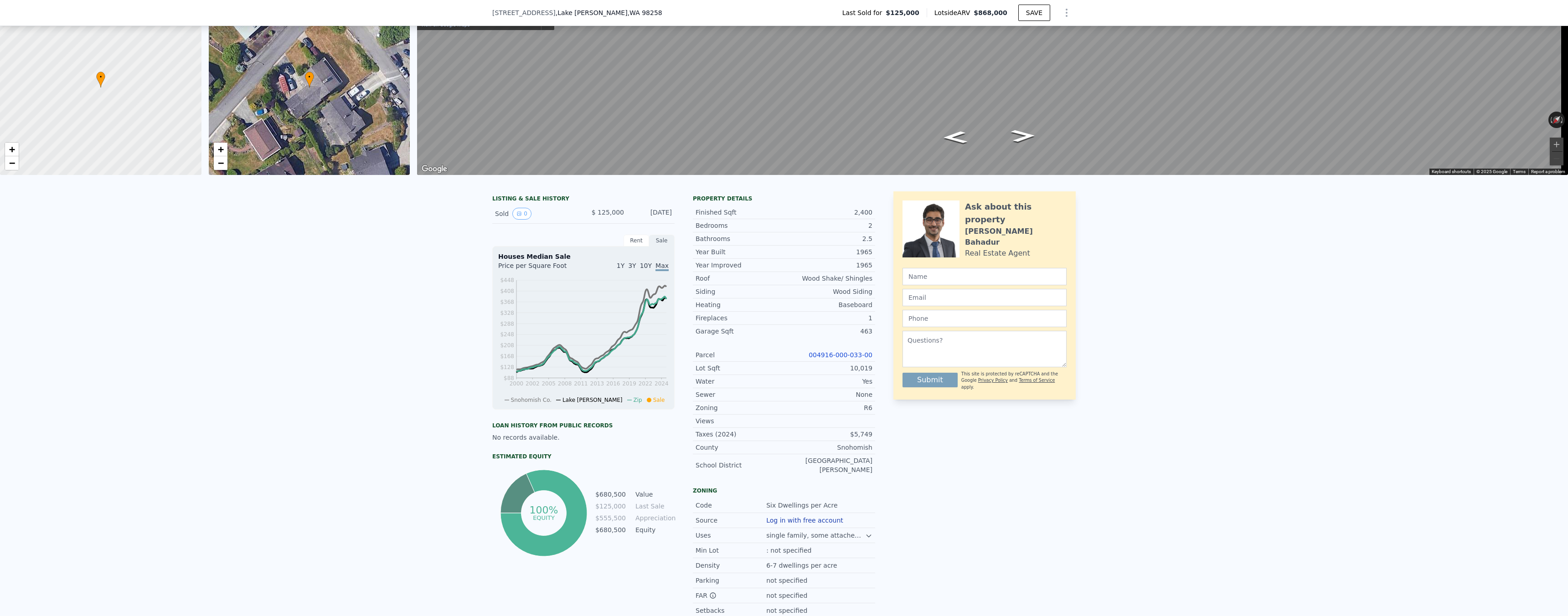
scroll to position [0, 0]
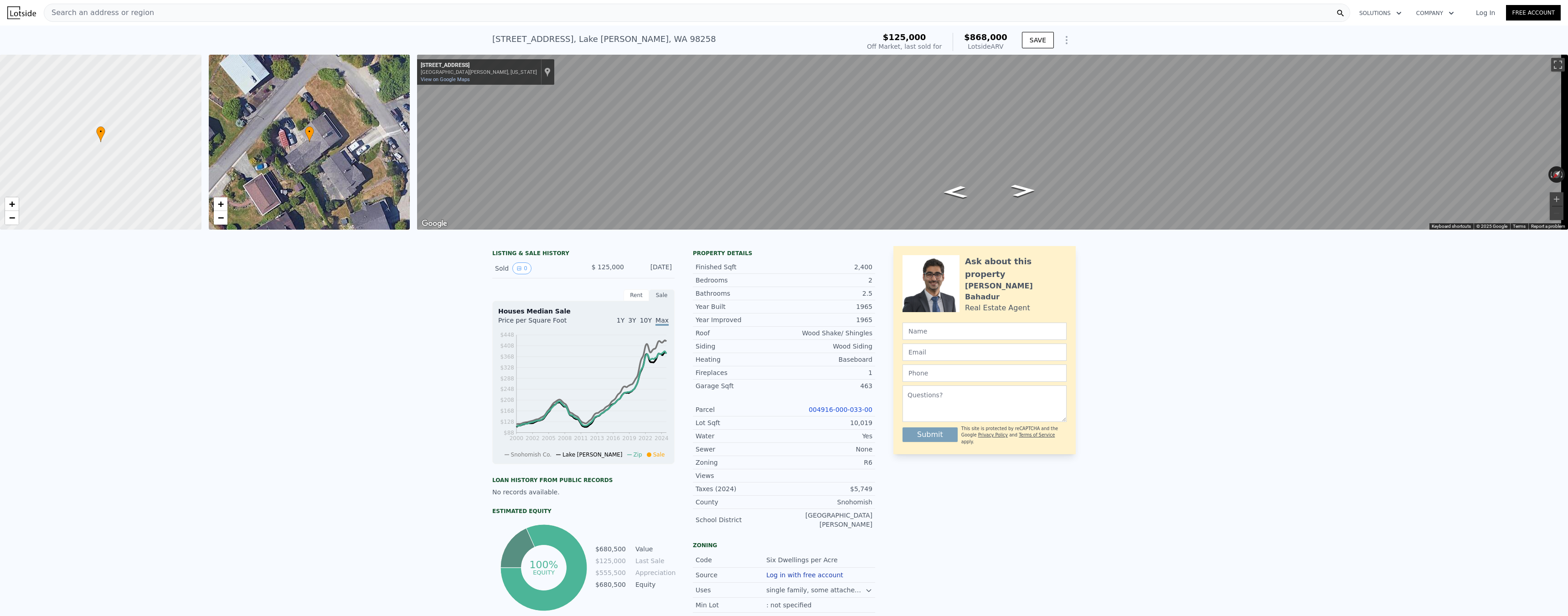
drag, startPoint x: 490, startPoint y: 42, endPoint x: 650, endPoint y: 41, distance: 160.0
click at [648, 41] on div "[STREET_ADDRESS][PERSON_NAME]" at bounding box center [604, 38] width 224 height 13
drag, startPoint x: 669, startPoint y: 41, endPoint x: 485, endPoint y: 43, distance: 184.0
click at [485, 43] on div "[STREET_ADDRESS][PERSON_NAME] Sold [DATE] for $125k (~ARV $868k ) $125,000 Off …" at bounding box center [784, 40] width 1568 height 30
copy div "[STREET_ADDRESS][PERSON_NAME]"
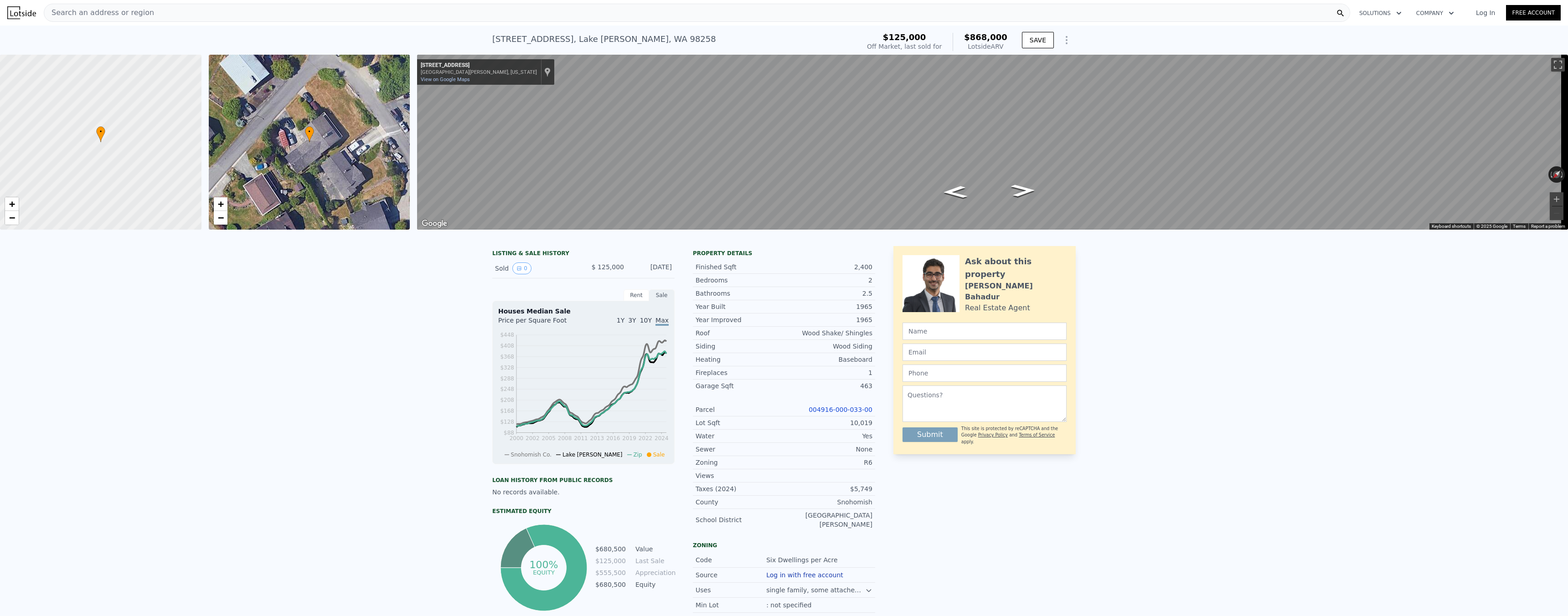
click at [281, 14] on div "Search an address or region" at bounding box center [697, 13] width 1307 height 18
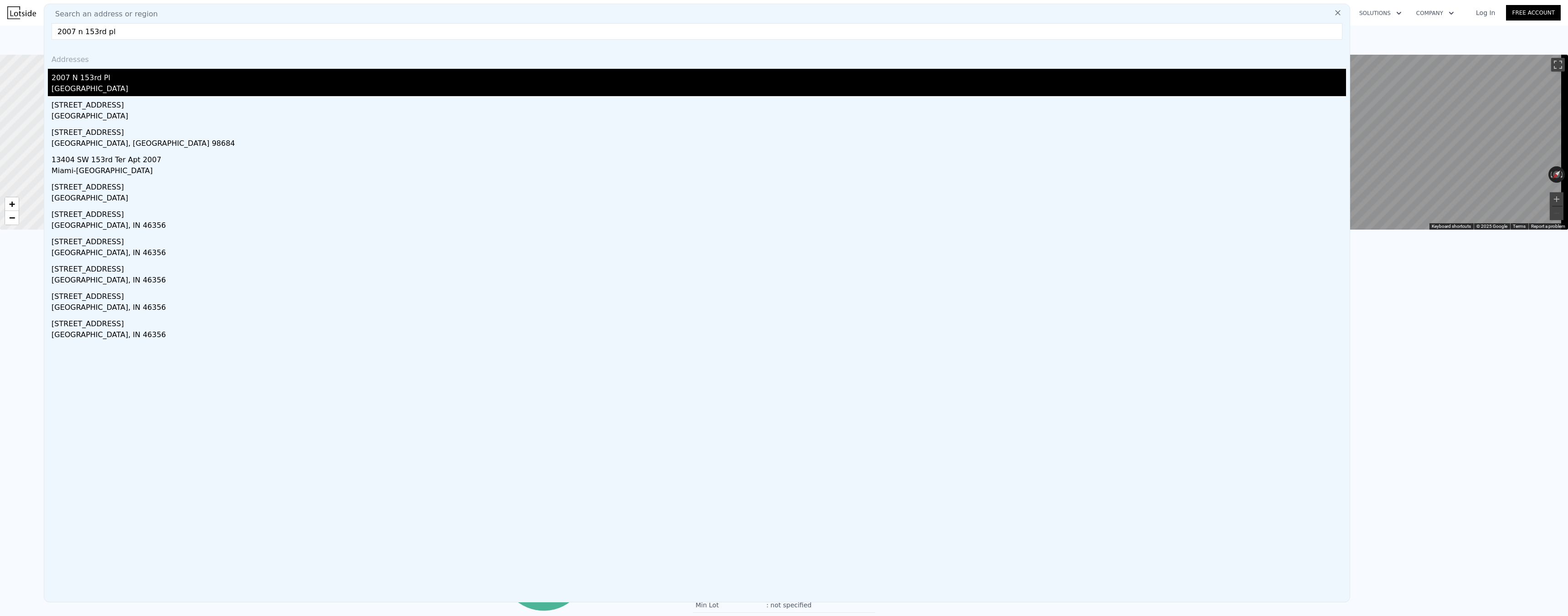
type input "2007 n 153rd pl"
click at [126, 89] on div "[GEOGRAPHIC_DATA]" at bounding box center [699, 90] width 1295 height 13
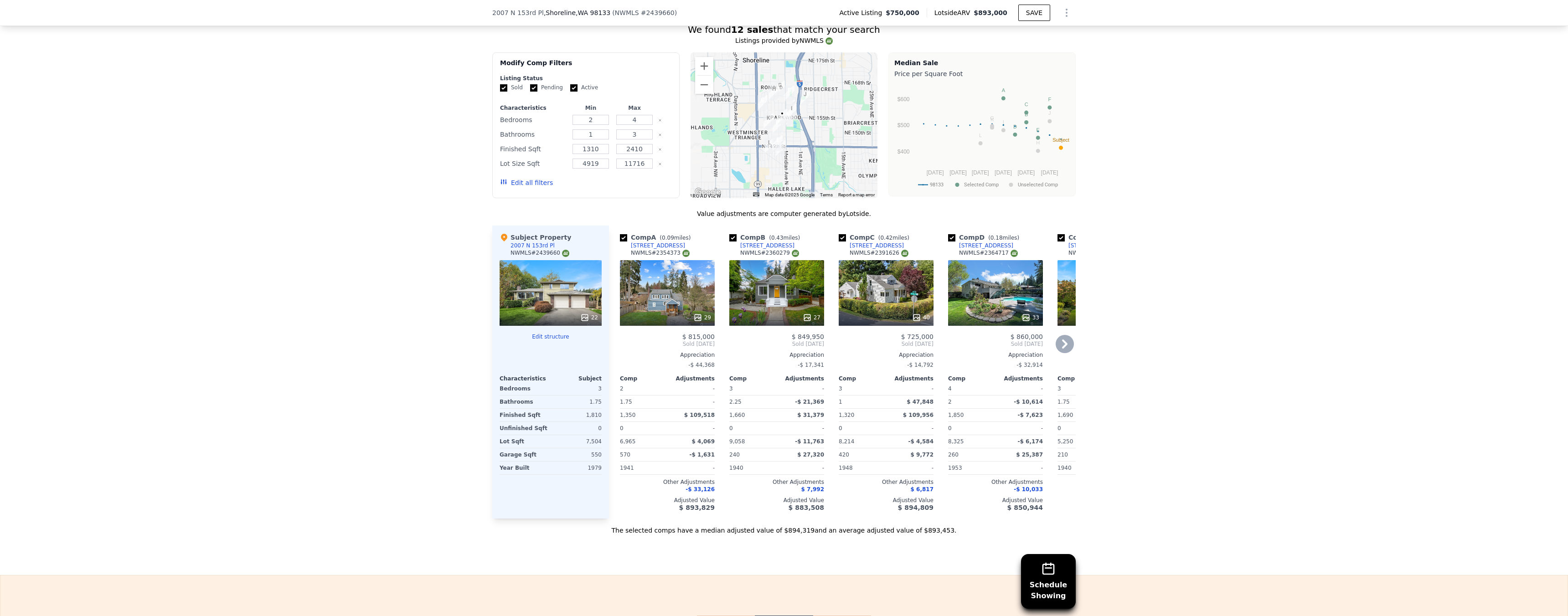
scroll to position [788, 0]
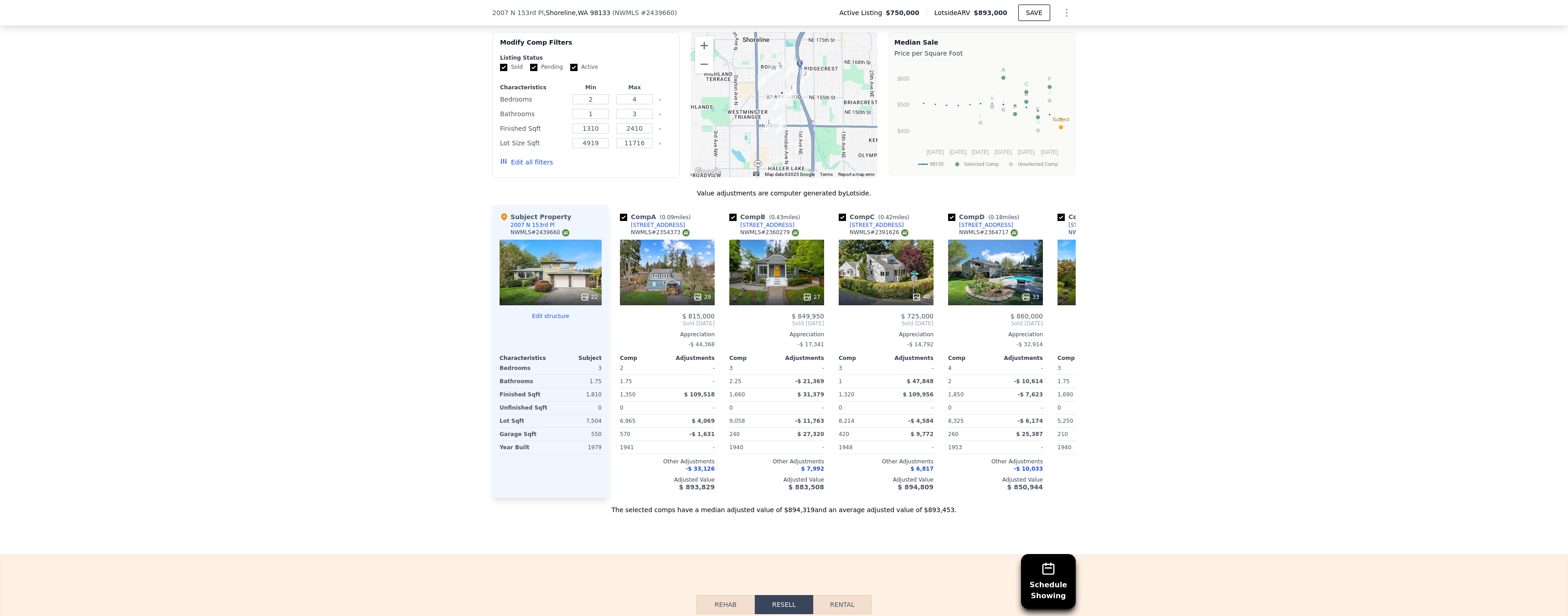
click at [587, 299] on div "22" at bounding box center [589, 297] width 18 height 9
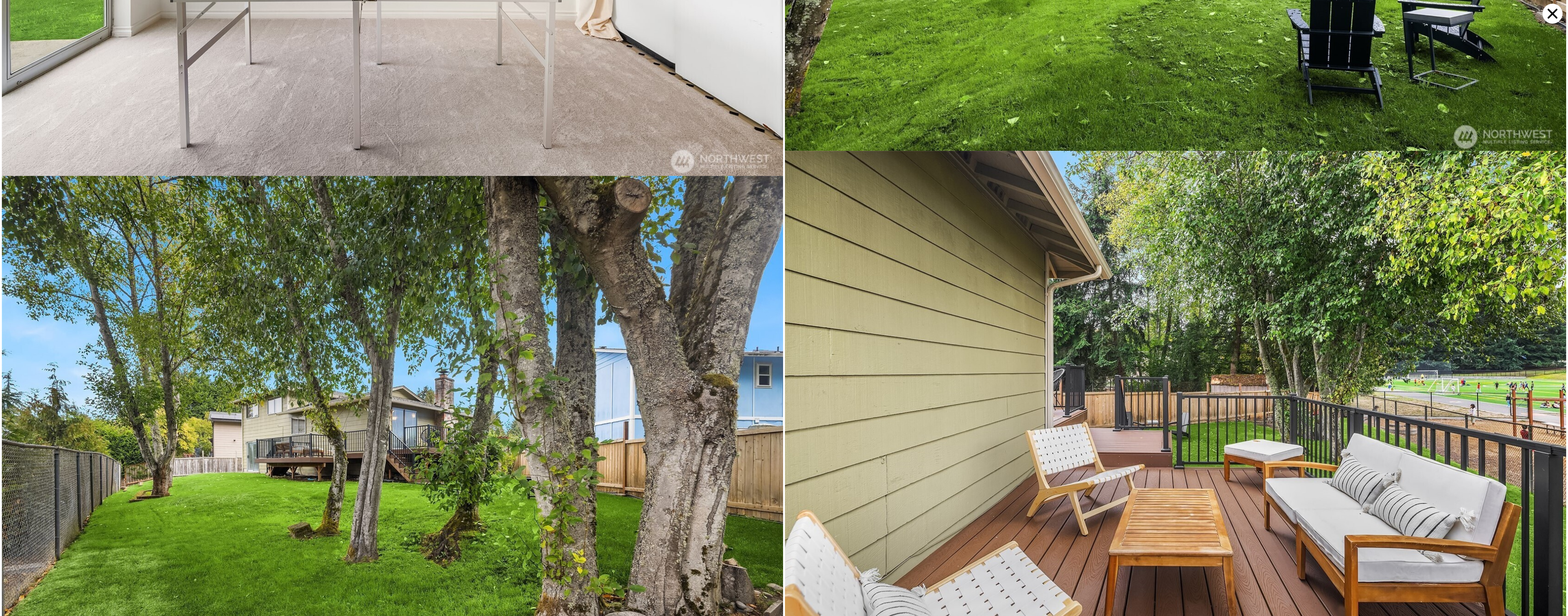
scroll to position [4683, 0]
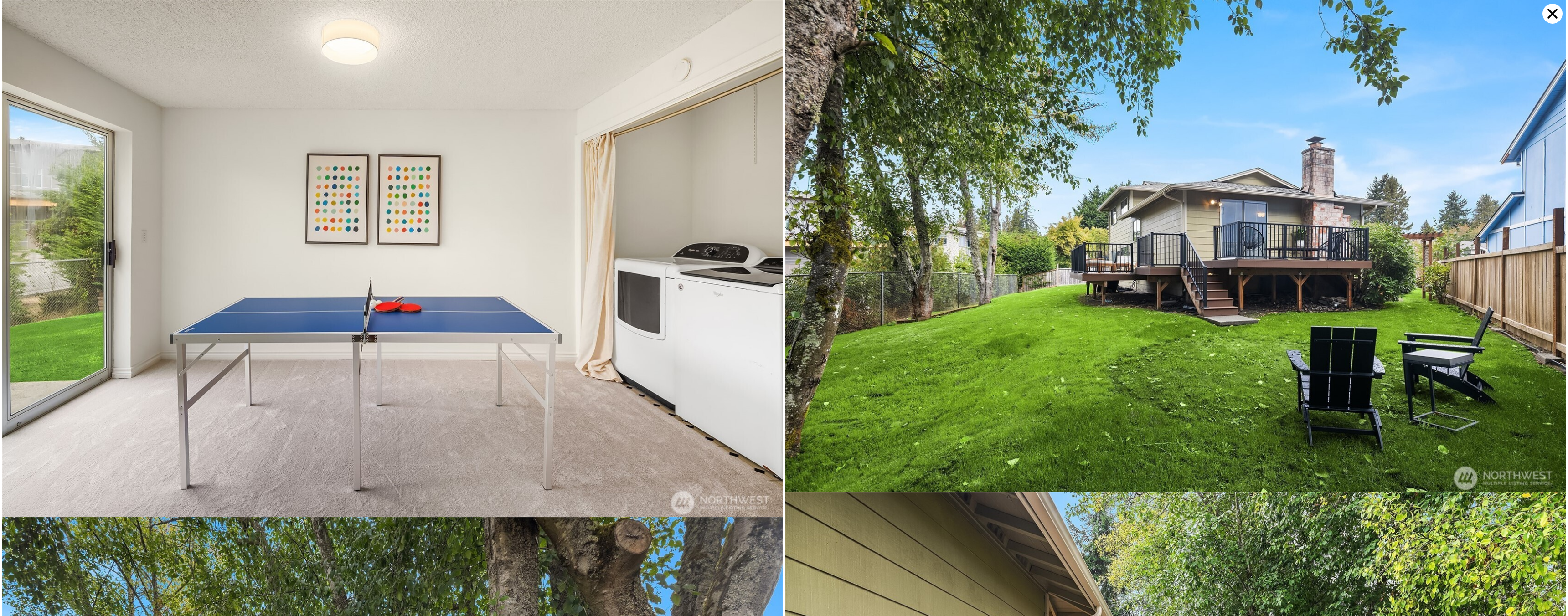
click at [1544, 17] on icon at bounding box center [1552, 14] width 20 height 20
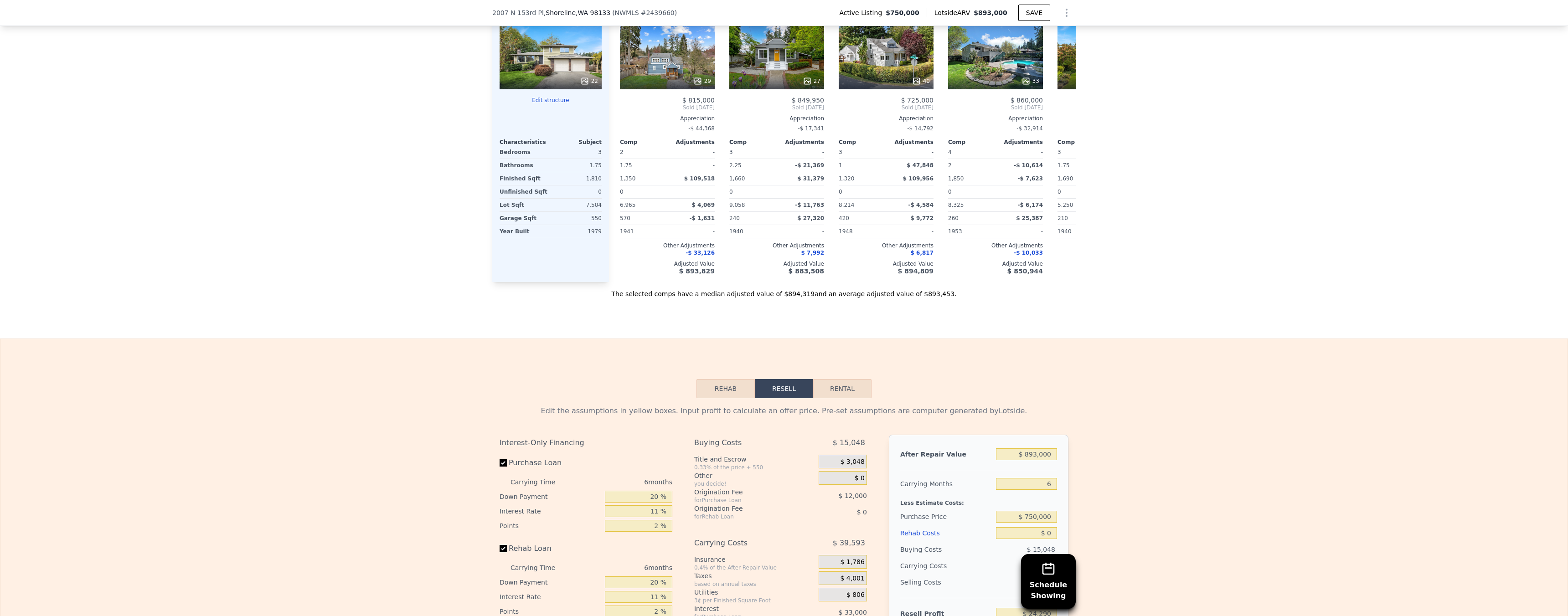
scroll to position [1011, 0]
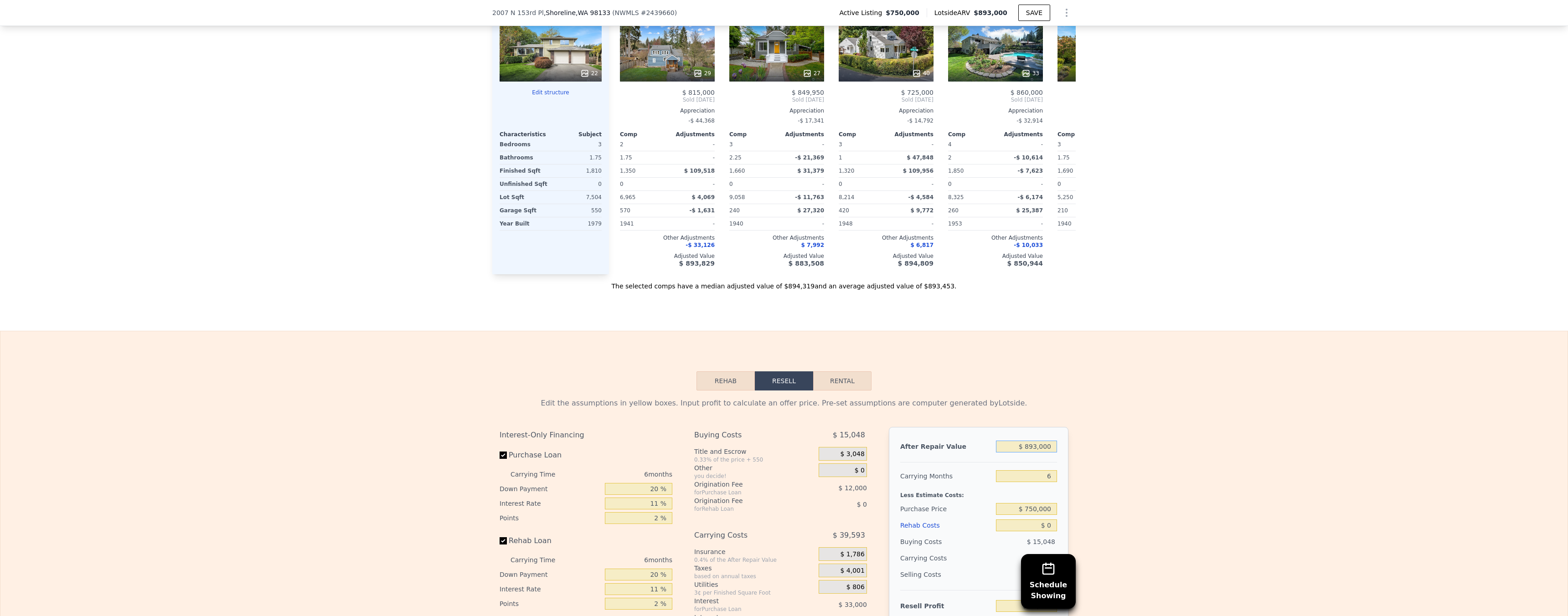
click at [1039, 453] on input "$ 893,000" at bounding box center [1026, 447] width 61 height 12
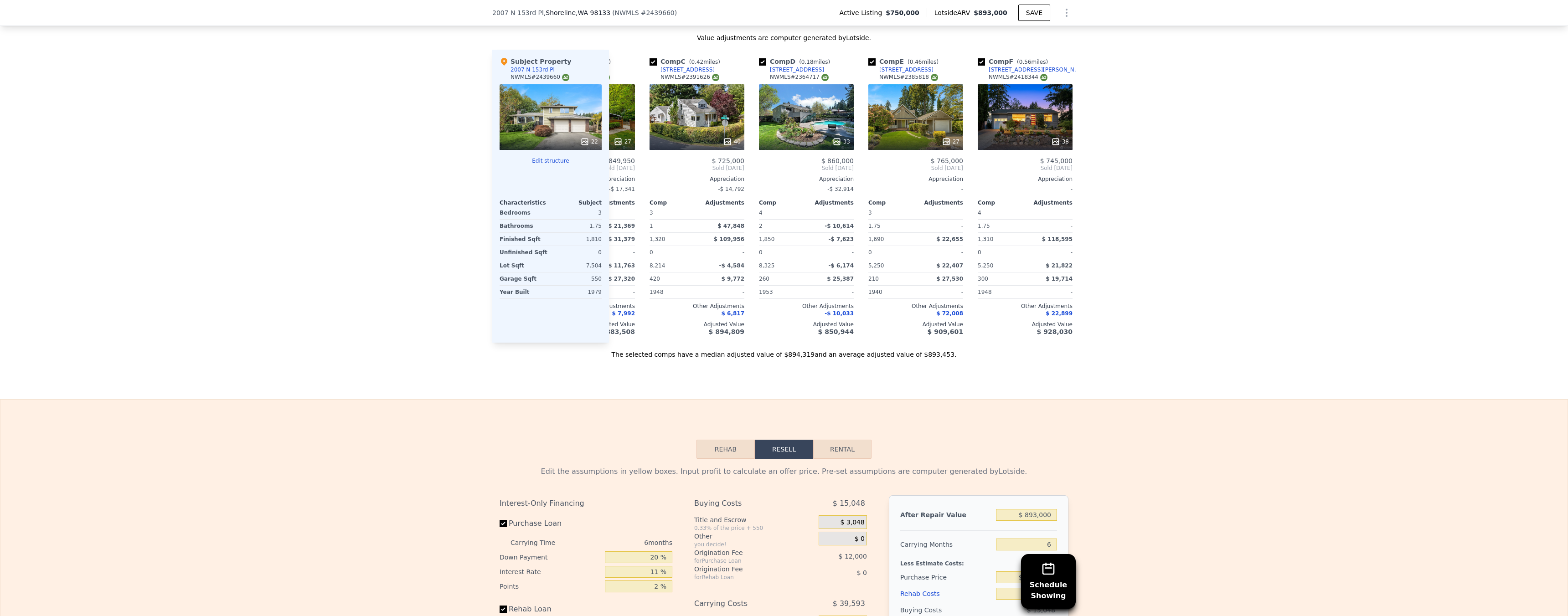
scroll to position [1064, 0]
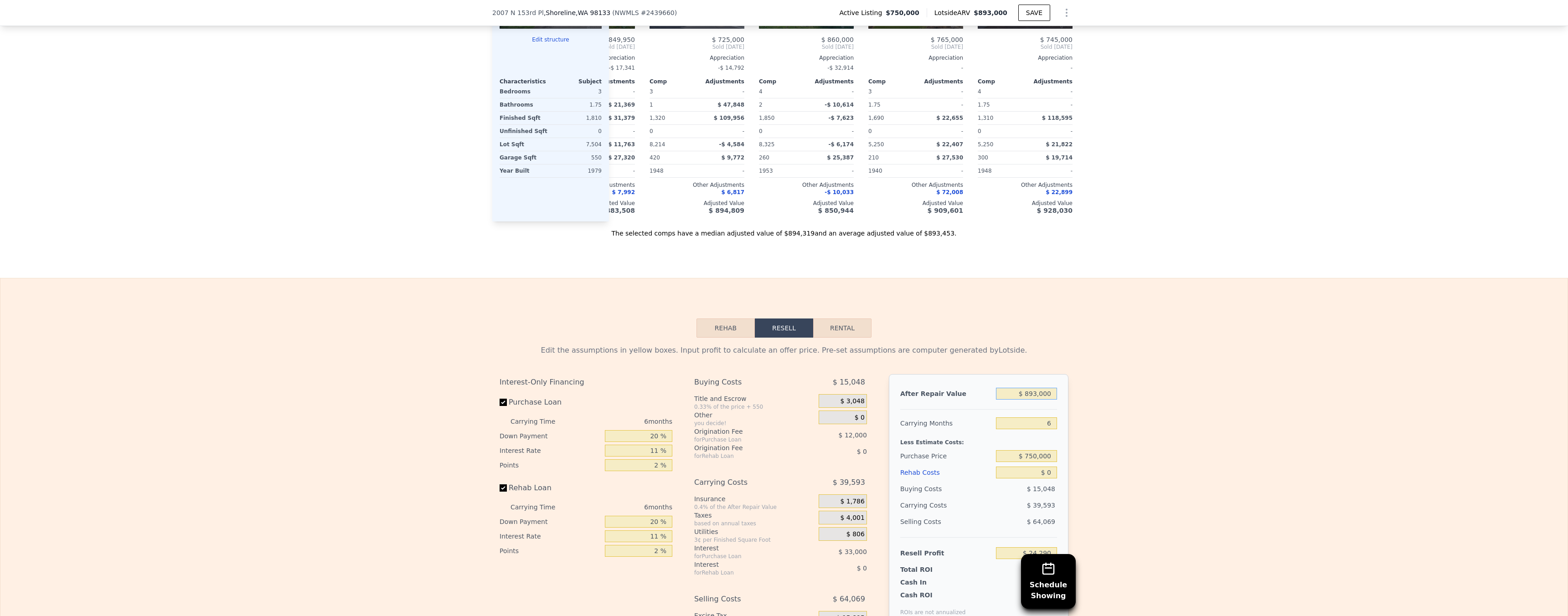
click at [1032, 400] on input "$ 893,000" at bounding box center [1026, 394] width 61 height 12
type input "$ 8"
type input "-$ 803,397"
type input "$ 85"
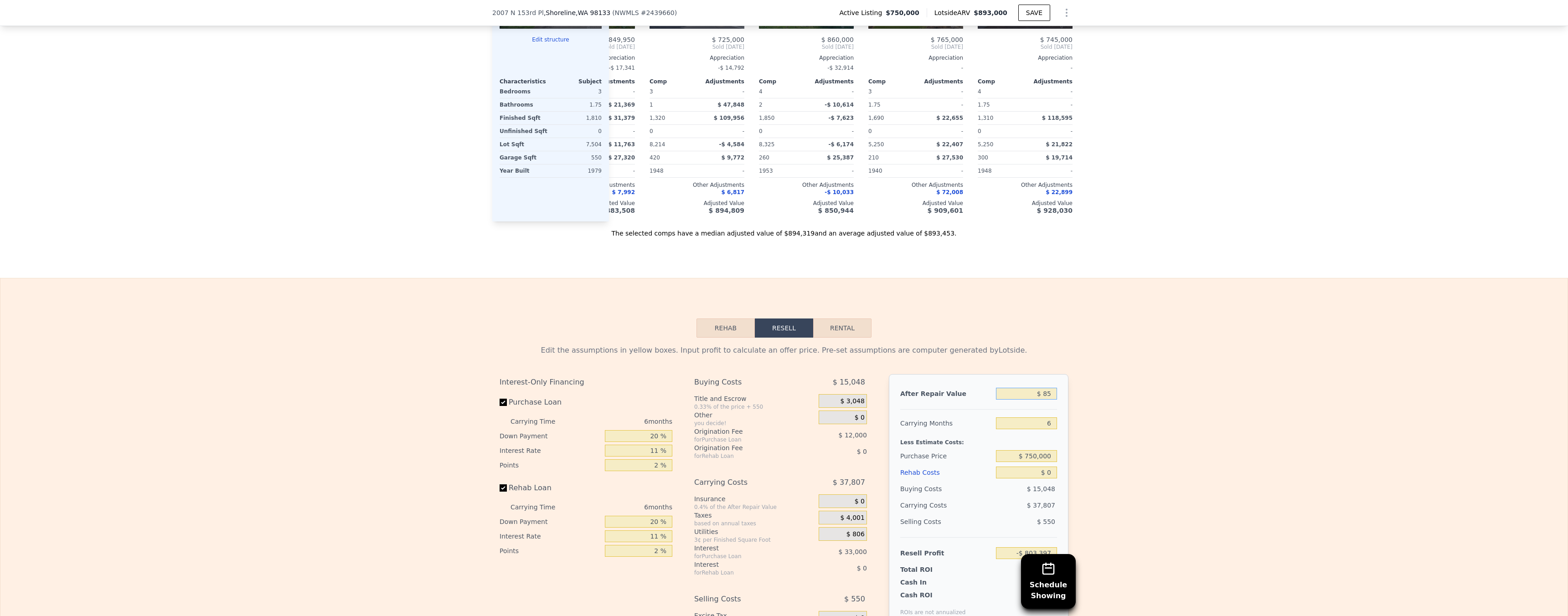
type input "-$ 803,326"
type input "$ 850"
type input "-$ 802,617"
type input "$ 8,500"
type input "-$ 795,527"
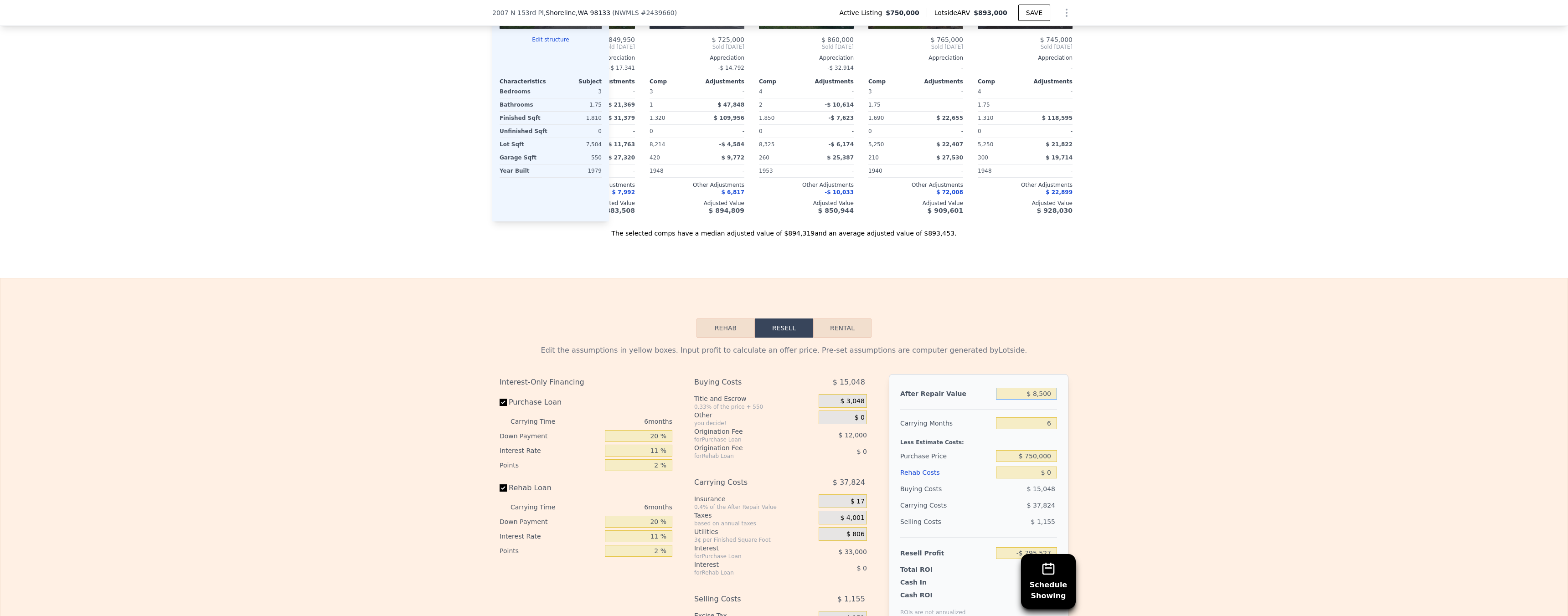
type input "$ 85,000"
type input "-$ 724,621"
type input "$ 850,000"
type input "-$ 15,566"
type input "$ 850,000"
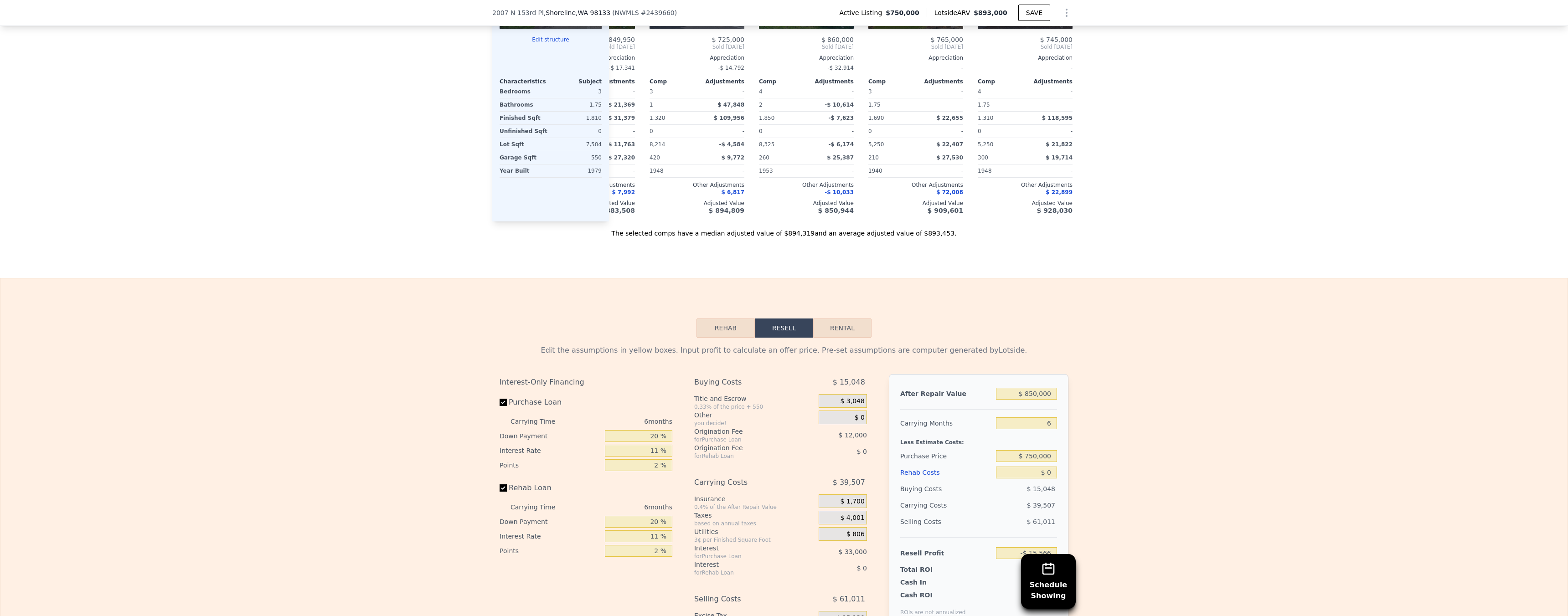
click at [1102, 416] on div "Edit the assumptions in yellow boxes. Input profit to calculate an offer price.…" at bounding box center [784, 507] width 1567 height 340
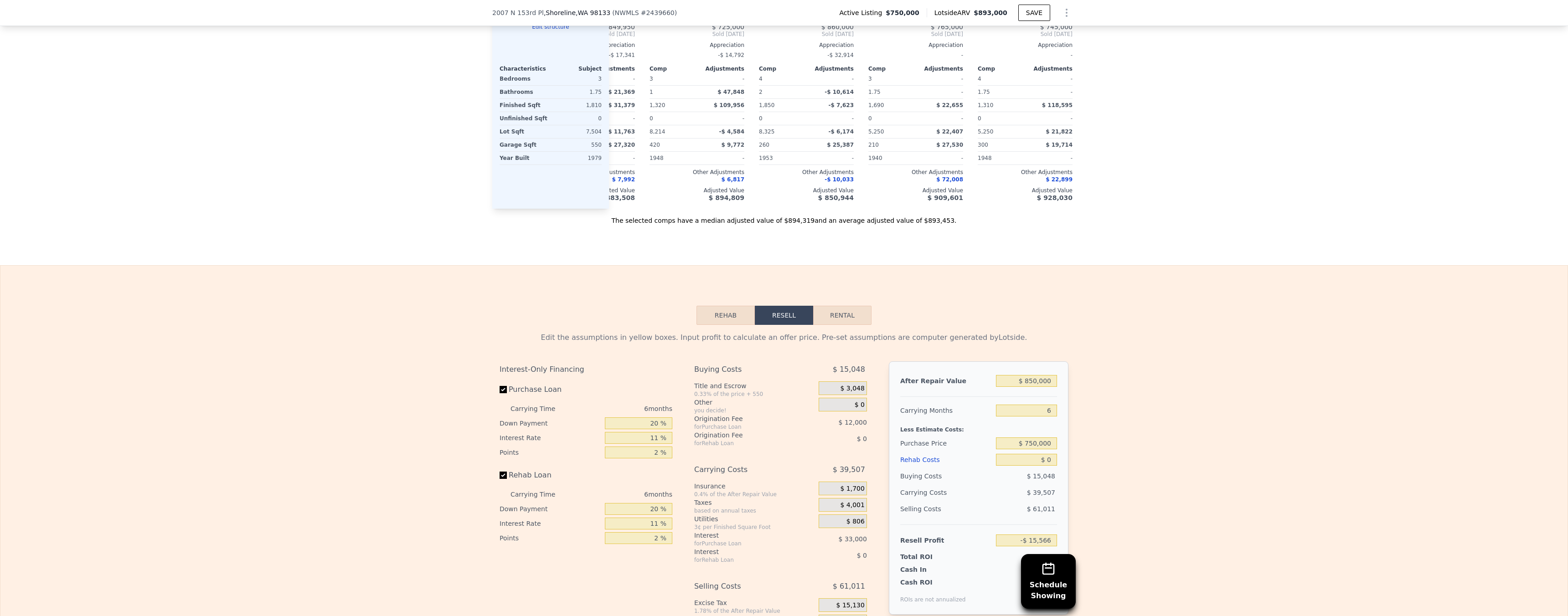
scroll to position [1083, 0]
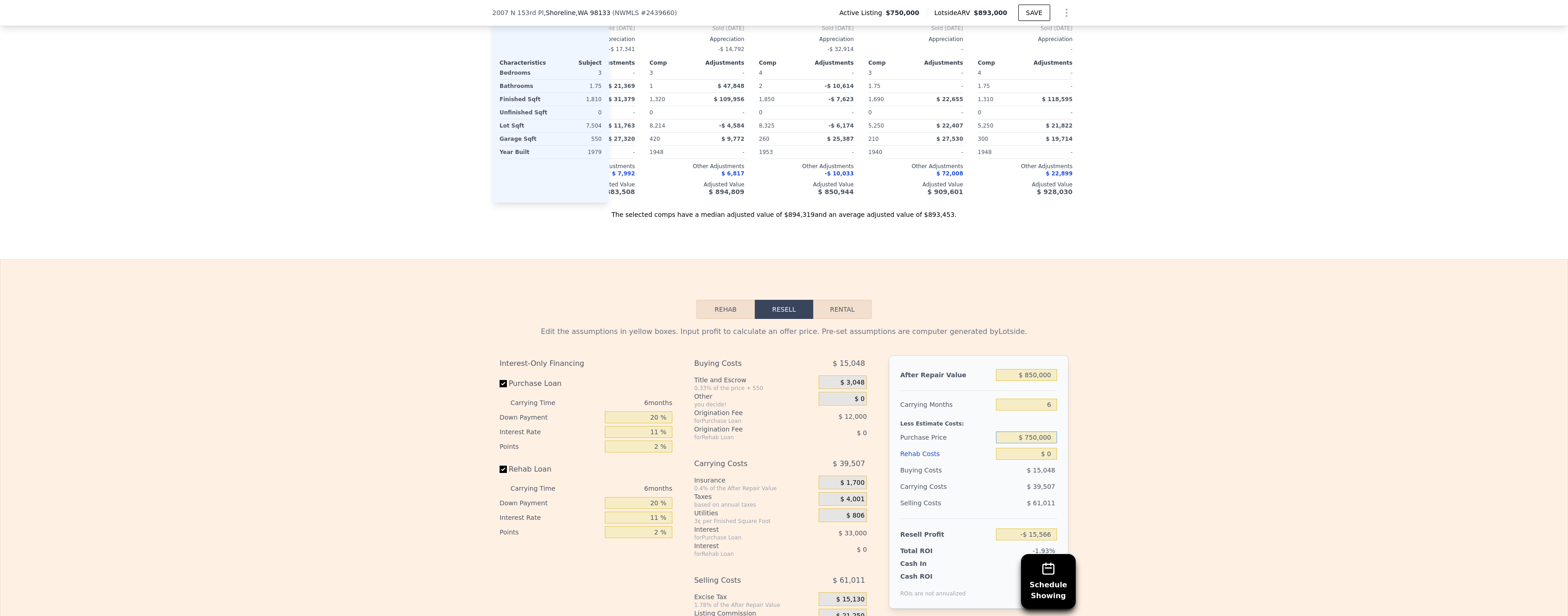
click at [1039, 443] on input "$ 750,000" at bounding box center [1026, 437] width 61 height 12
type input "$ 550,000"
type input "$ 197,102"
click at [1083, 456] on div "Edit the assumptions in yellow boxes. Input profit to calculate an offer price.…" at bounding box center [784, 489] width 1567 height 340
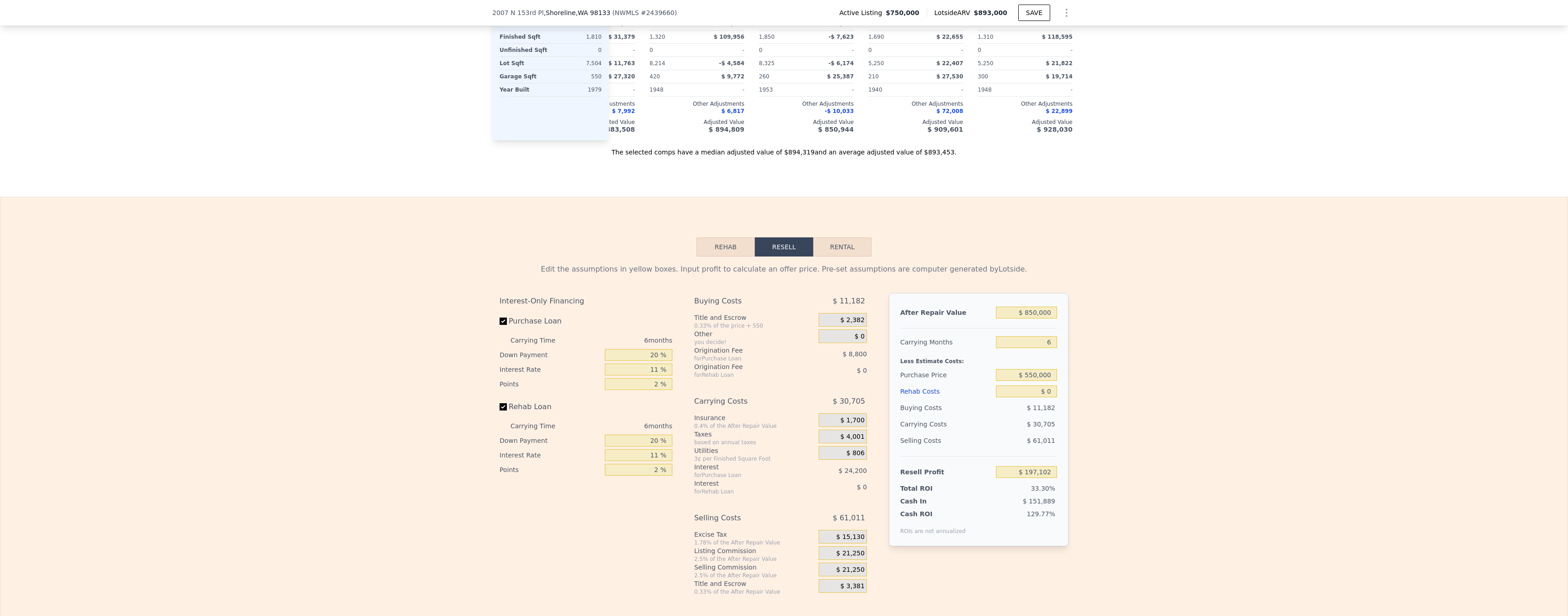
scroll to position [1270, 0]
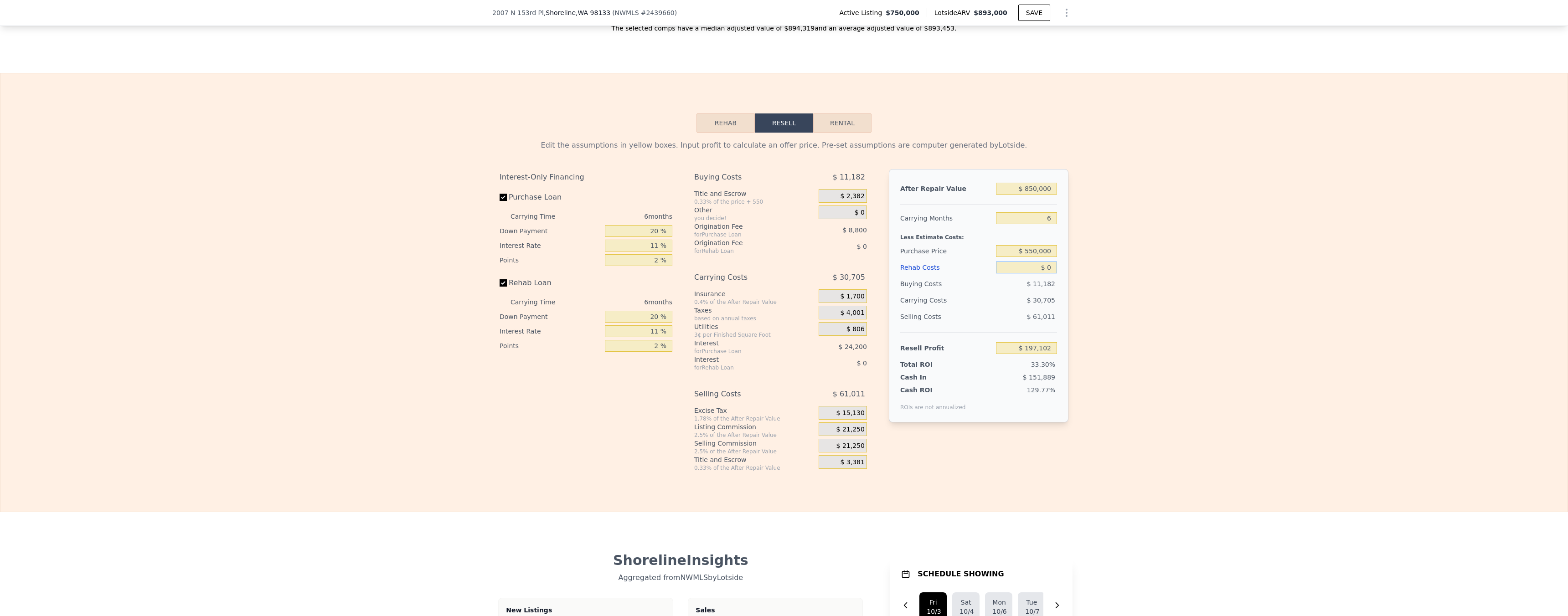
click at [1044, 273] on input "$ 0" at bounding box center [1026, 268] width 61 height 12
type input "$ 10"
type input "$ 197,092"
type input "$ 100"
type input "$ 196,994"
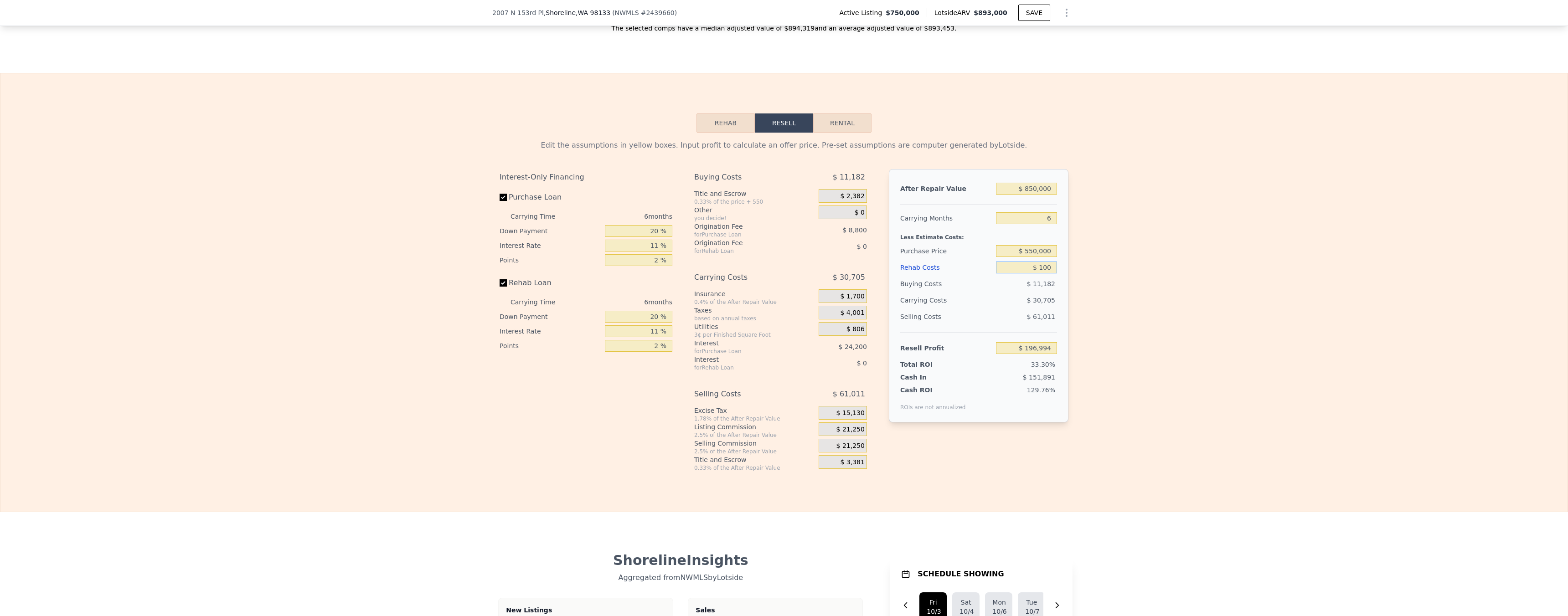
type input "$ 1,000"
type input "$ 196,044"
type input "$ 10,000"
type input "$ 186,504"
type input "$ 100,000"
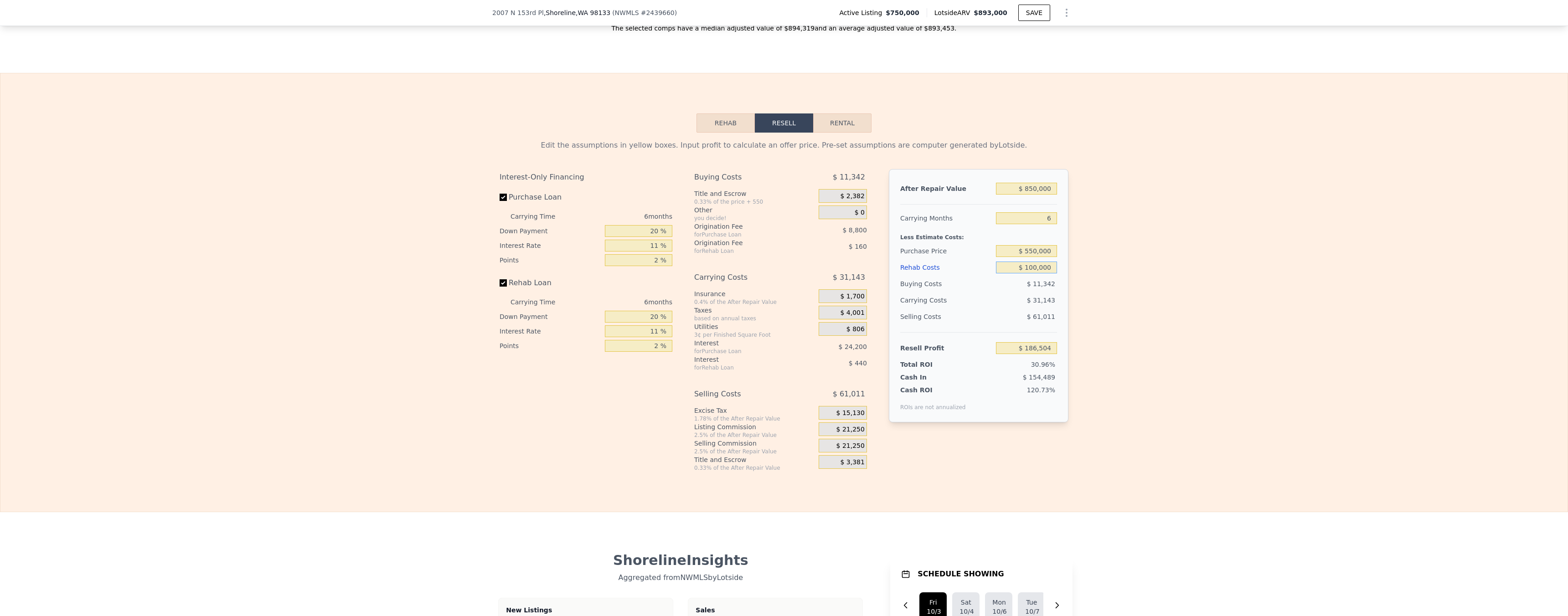
type input "$ 91,104"
type input "$ 100,000"
click at [1115, 324] on div "Edit the assumptions in yellow boxes. Input profit to calculate an offer price.…" at bounding box center [784, 302] width 1567 height 340
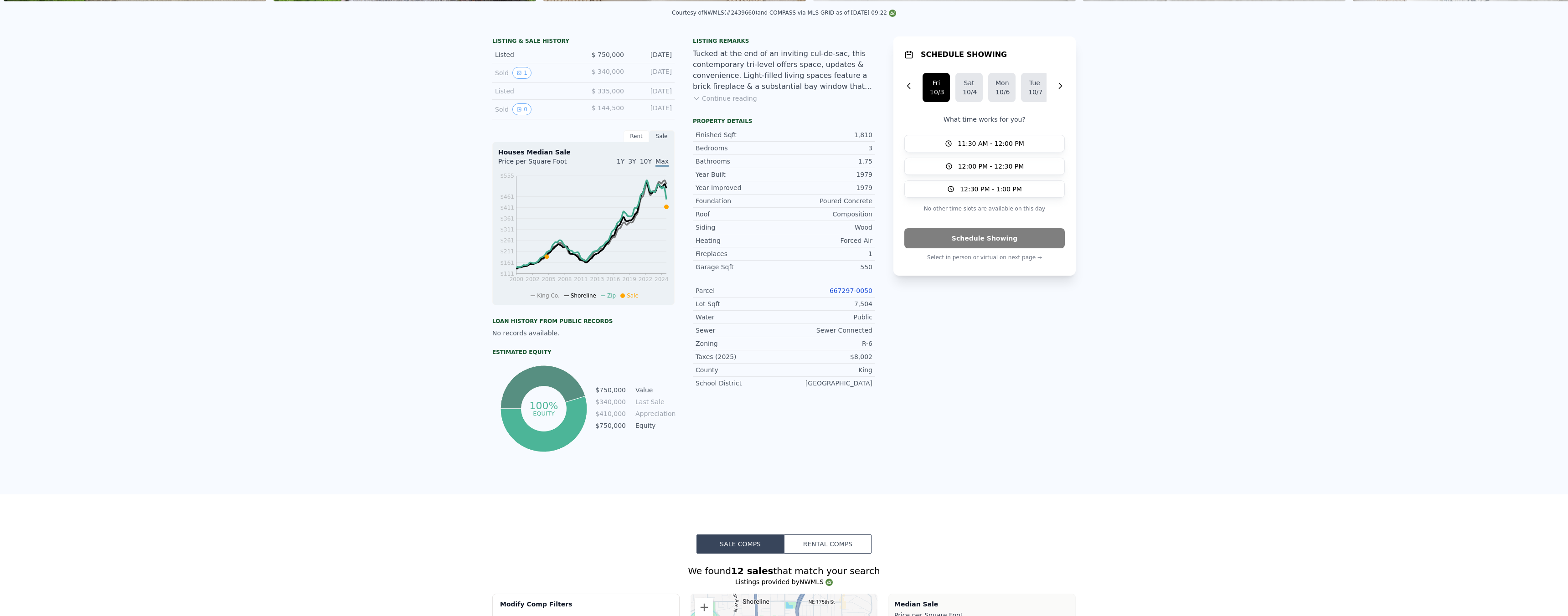
scroll to position [0, 0]
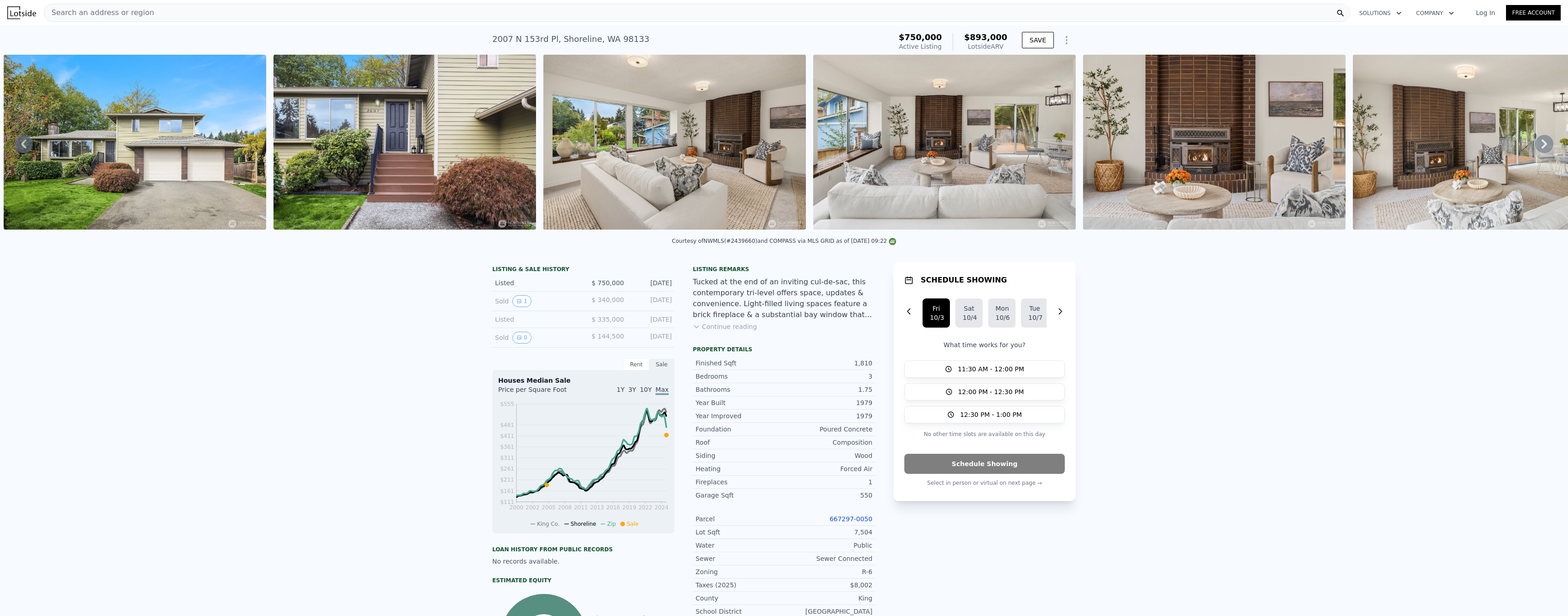
click at [34, 11] on img at bounding box center [21, 12] width 29 height 13
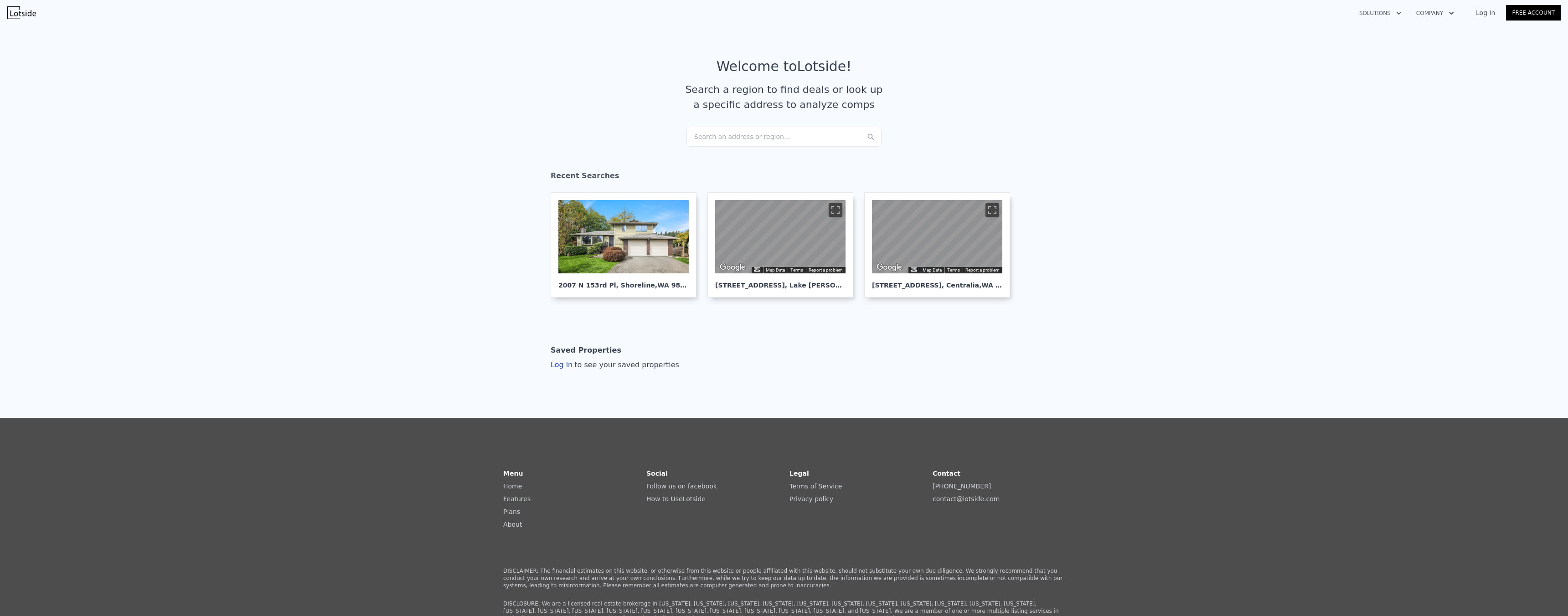
click at [744, 137] on div "Search an address or region..." at bounding box center [784, 136] width 195 height 20
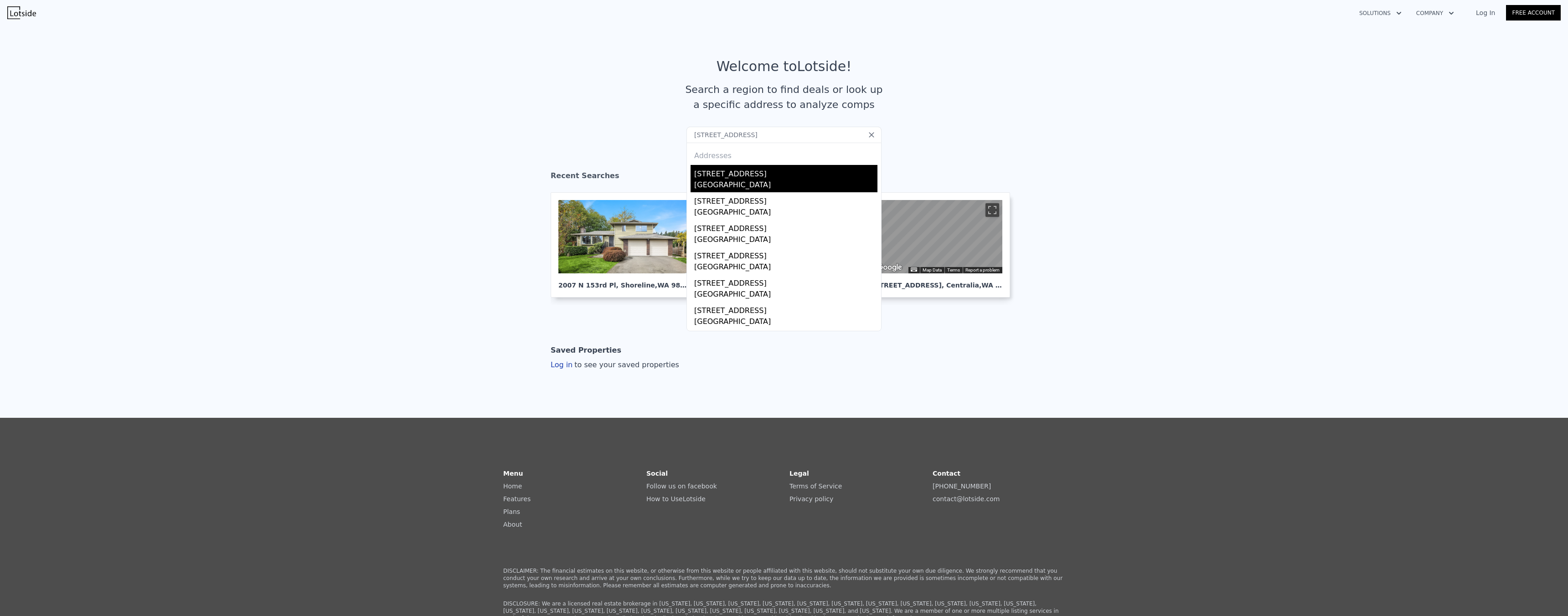
type input "[STREET_ADDRESS]"
click at [746, 176] on div "[STREET_ADDRESS]" at bounding box center [785, 172] width 184 height 15
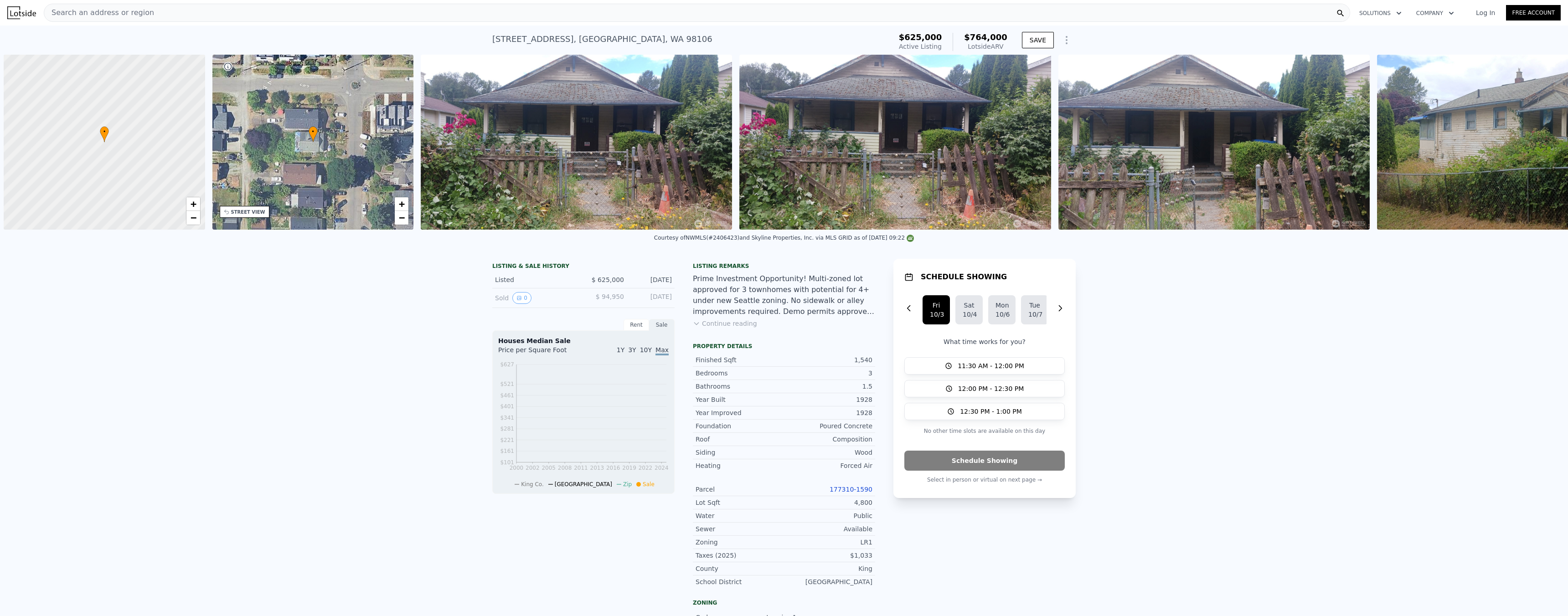
scroll to position [0, 4]
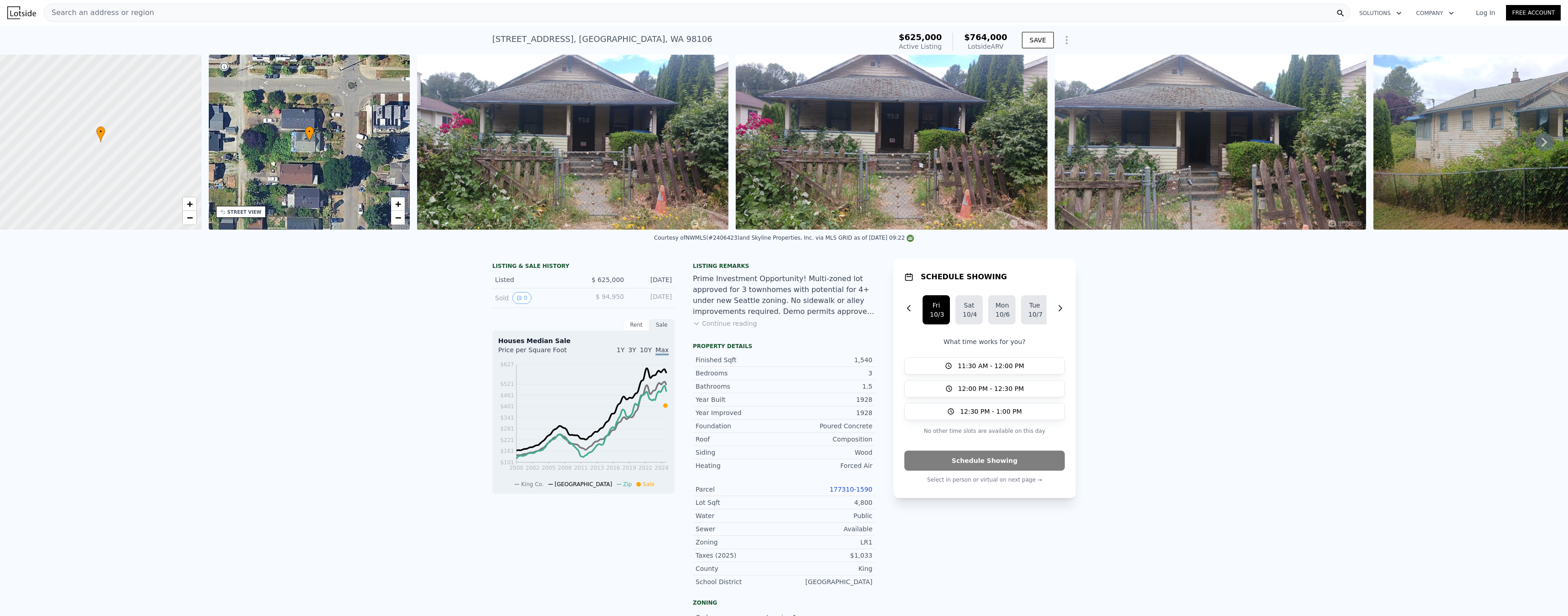
click at [729, 329] on button "Continue reading" at bounding box center [724, 323] width 64 height 9
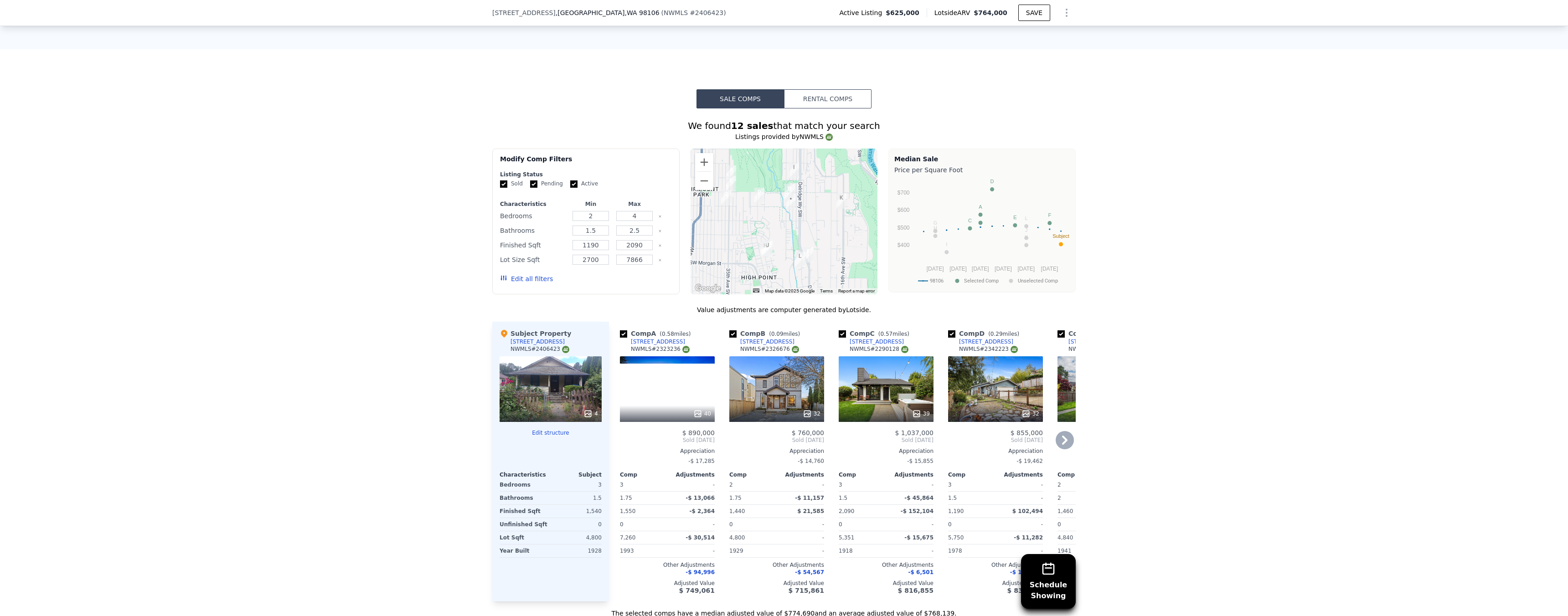
scroll to position [842, 0]
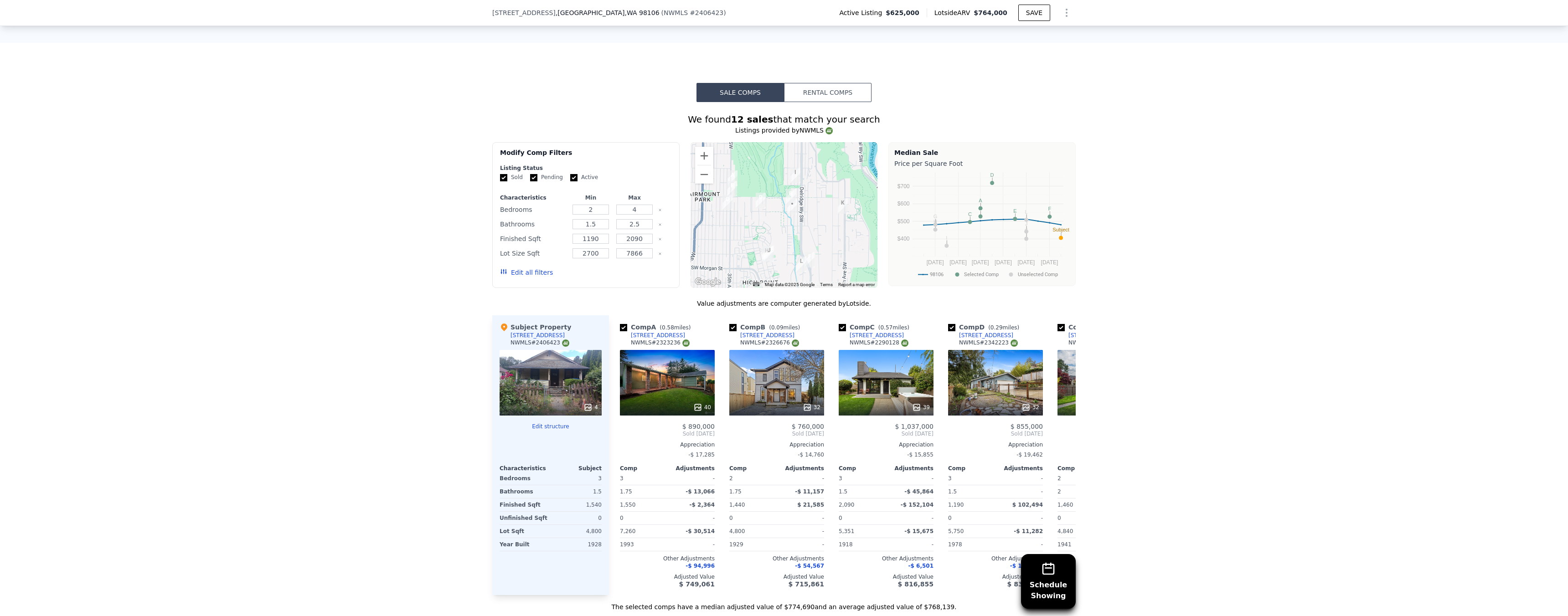
drag, startPoint x: 716, startPoint y: 176, endPoint x: 719, endPoint y: 190, distance: 14.3
click at [719, 190] on div at bounding box center [784, 215] width 187 height 146
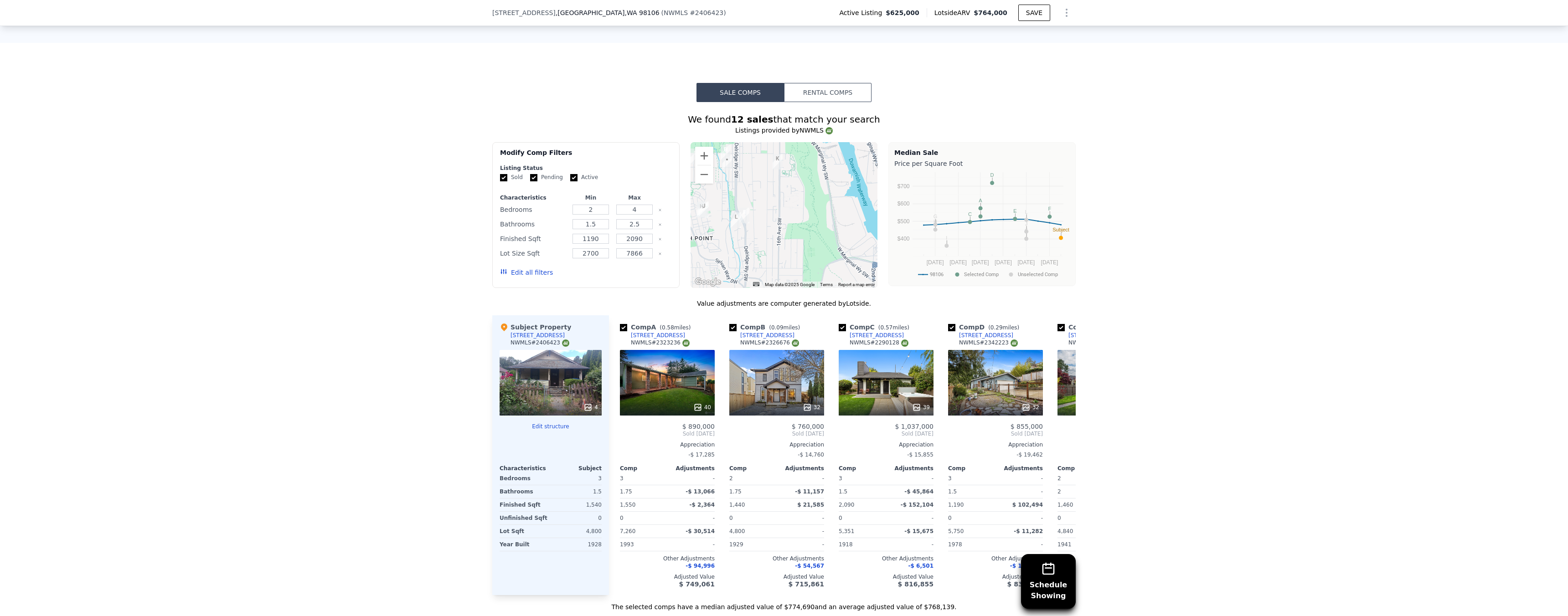
drag, startPoint x: 758, startPoint y: 185, endPoint x: 689, endPoint y: 137, distance: 84.1
click at [691, 149] on img "5442 30th Ave SW" at bounding box center [696, 157] width 10 height 16
click at [703, 166] on button "Zoom out" at bounding box center [704, 175] width 18 height 18
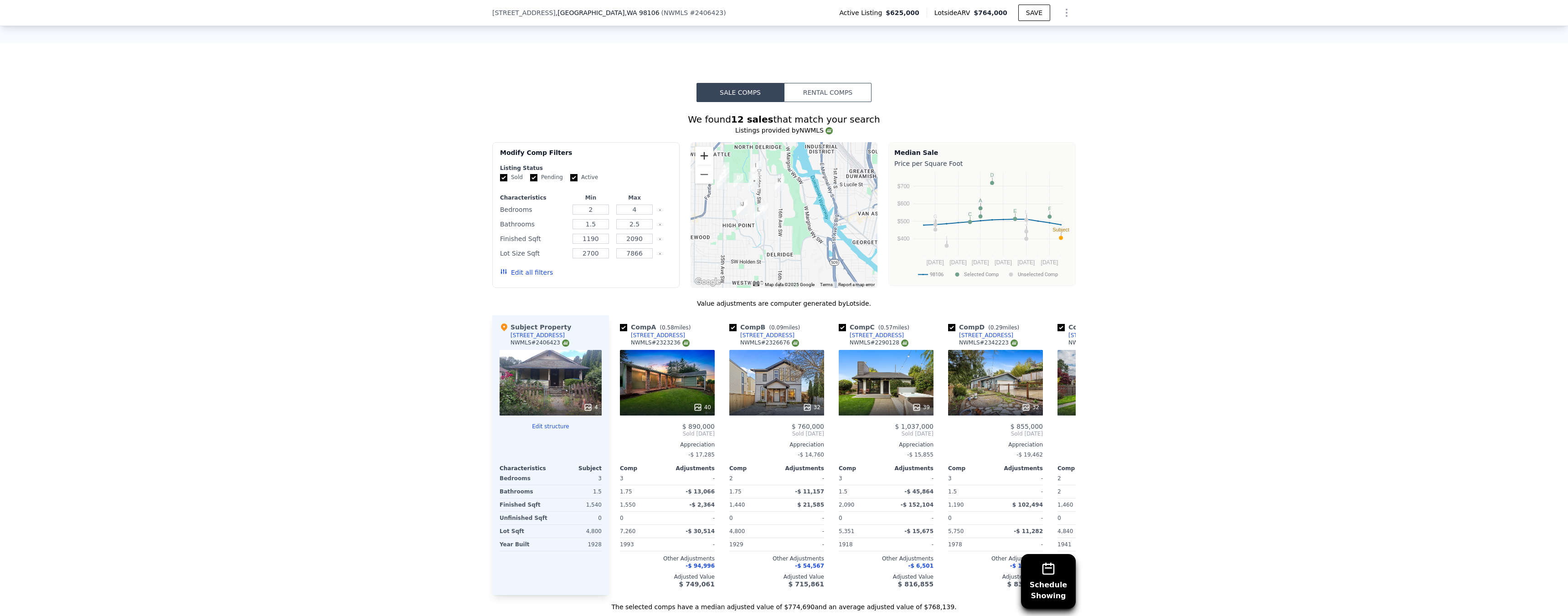
click at [703, 147] on button "Zoom in" at bounding box center [704, 156] width 18 height 18
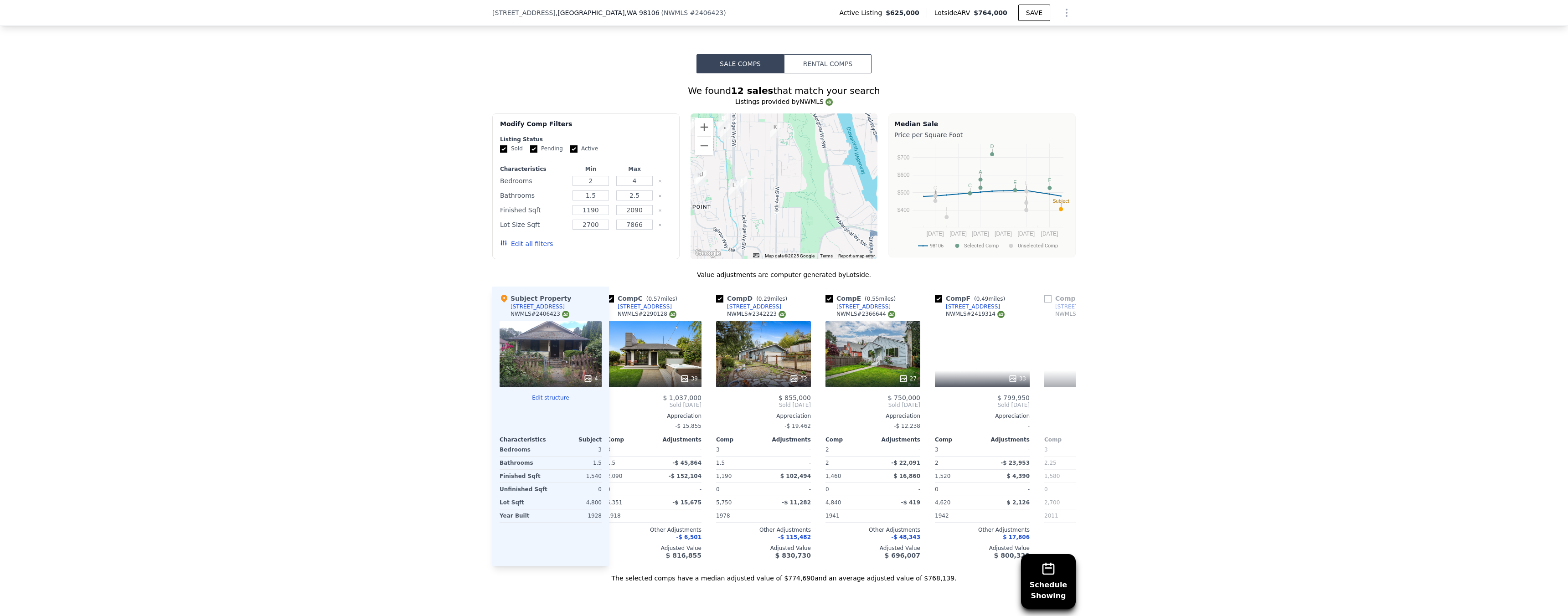
scroll to position [0, 0]
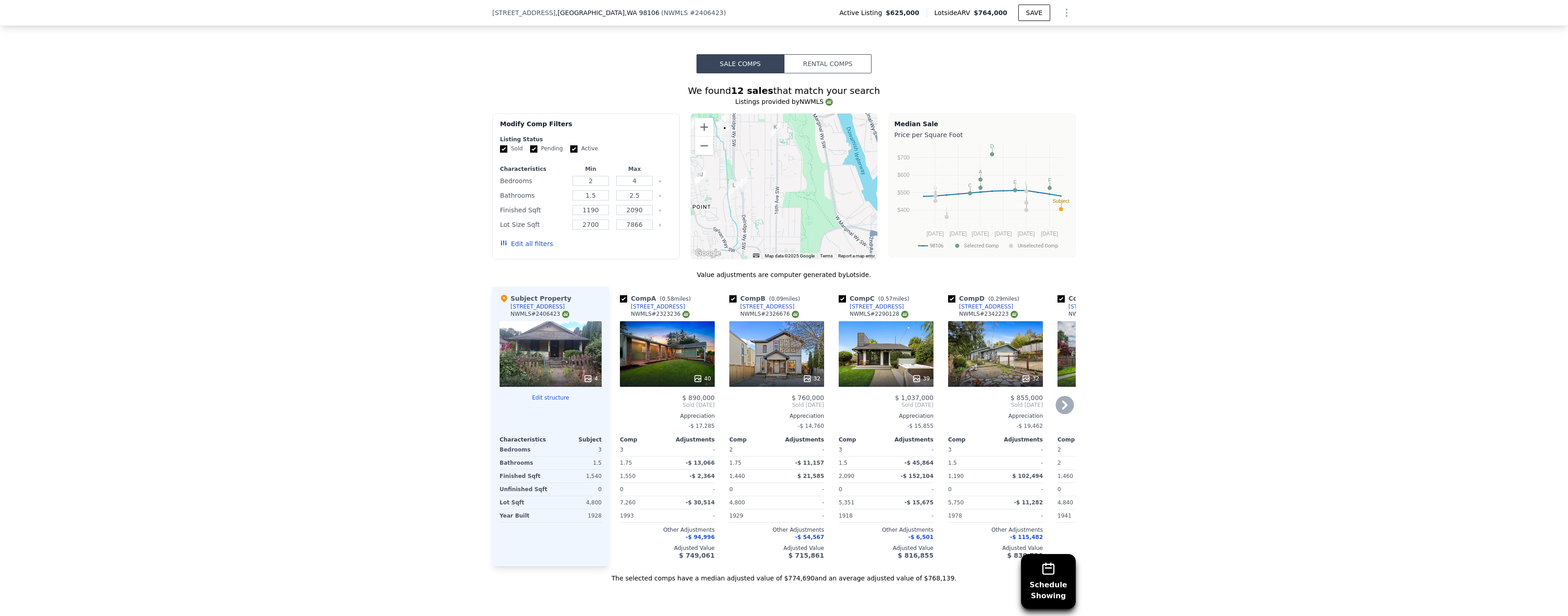
click at [918, 374] on div "39" at bounding box center [921, 378] width 18 height 9
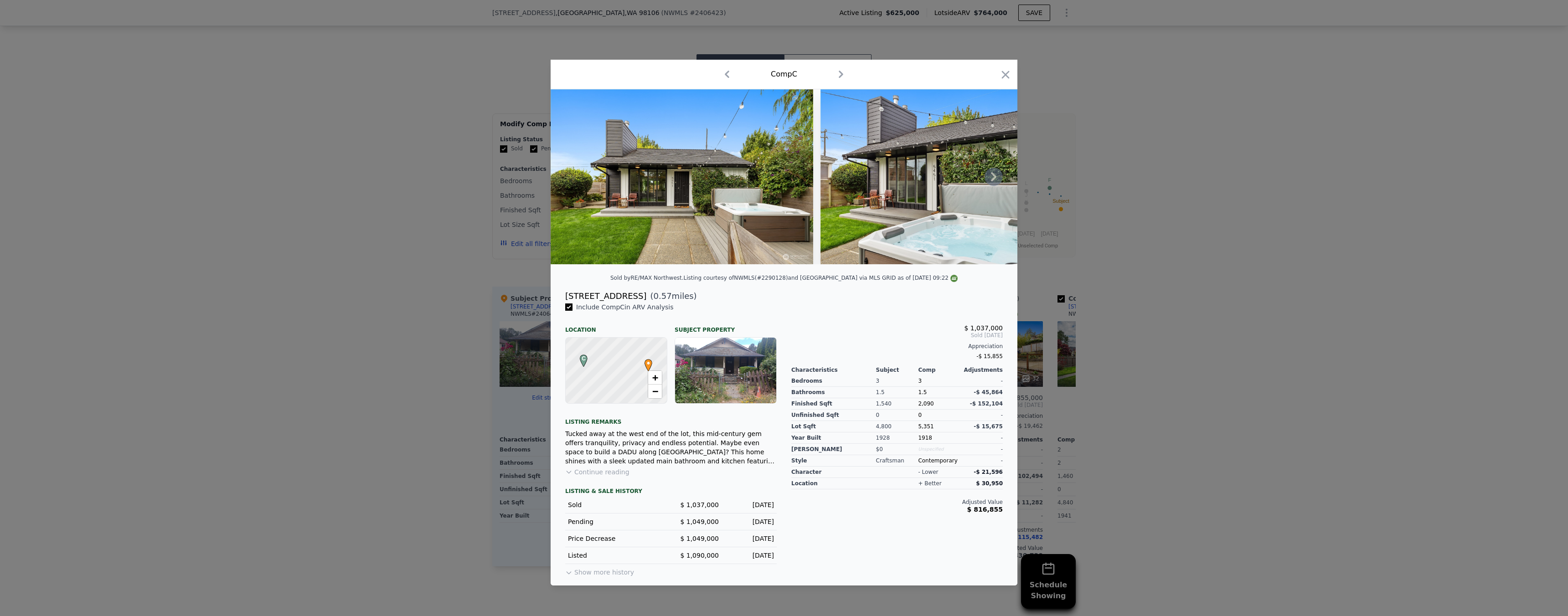
click at [713, 217] on img at bounding box center [682, 177] width 262 height 175
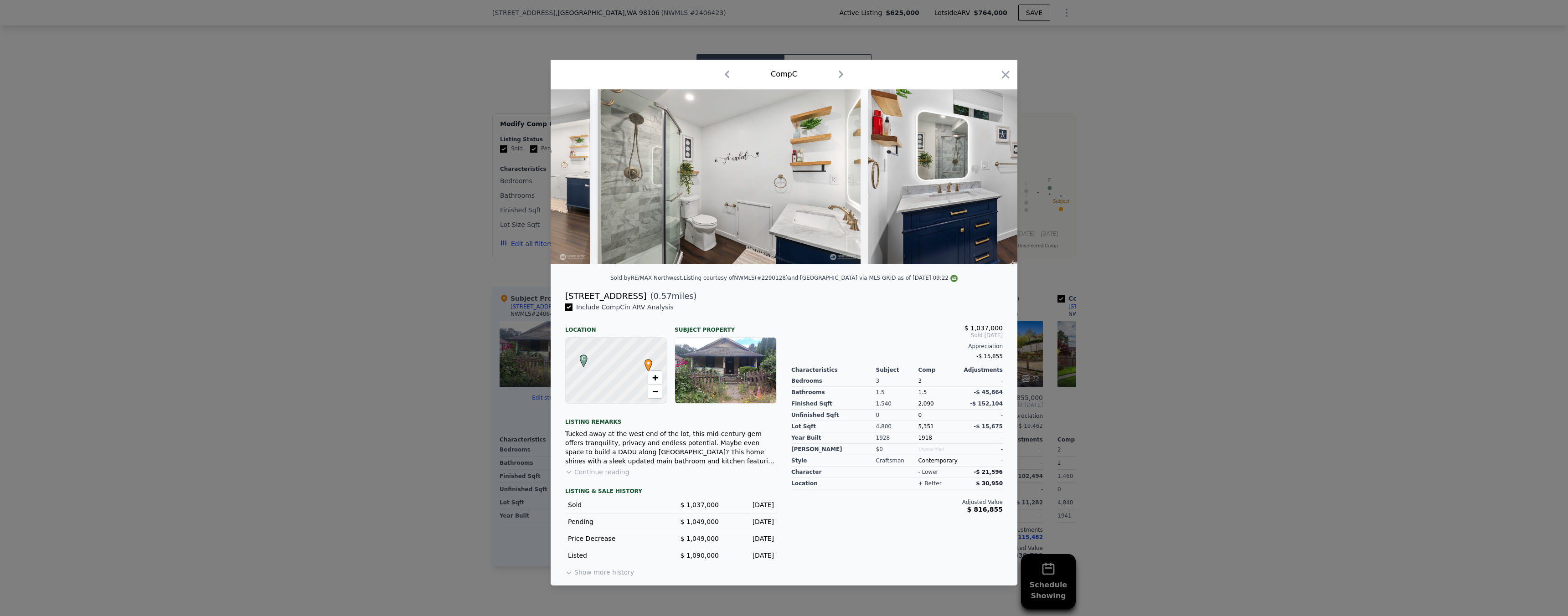
scroll to position [0, 6291]
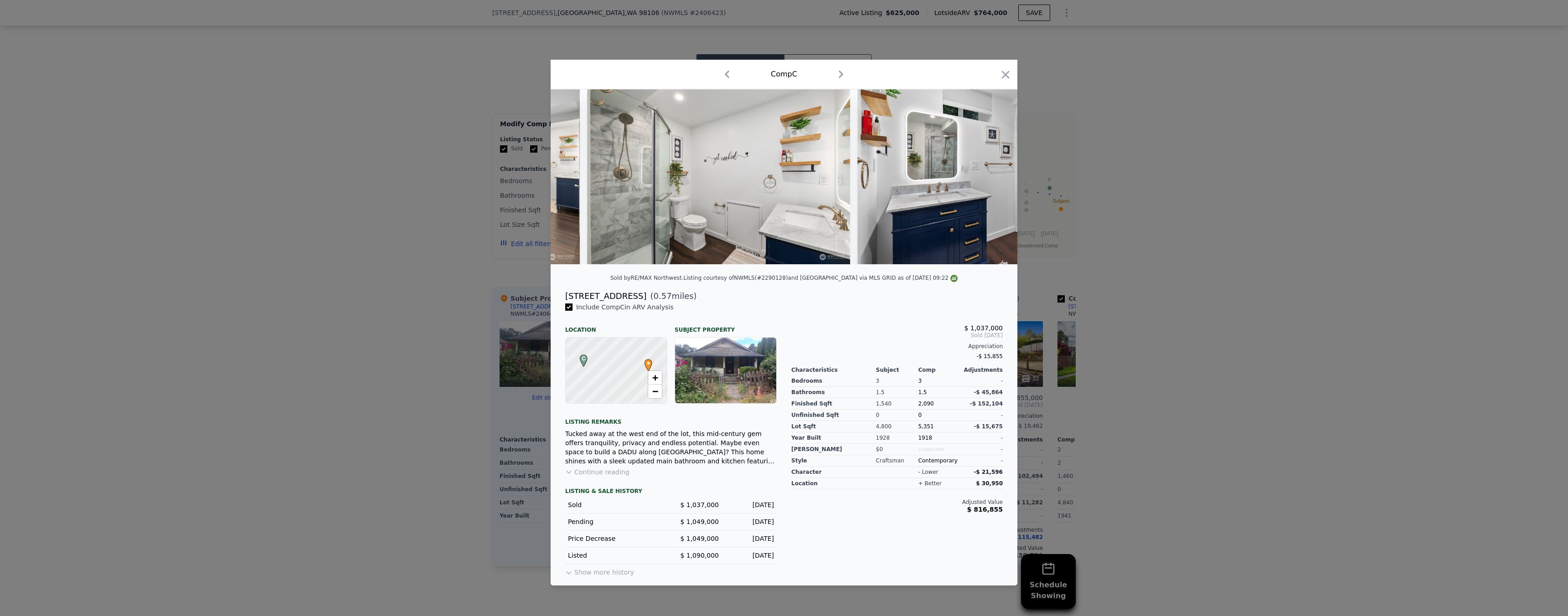
click at [1169, 281] on div at bounding box center [784, 308] width 1568 height 616
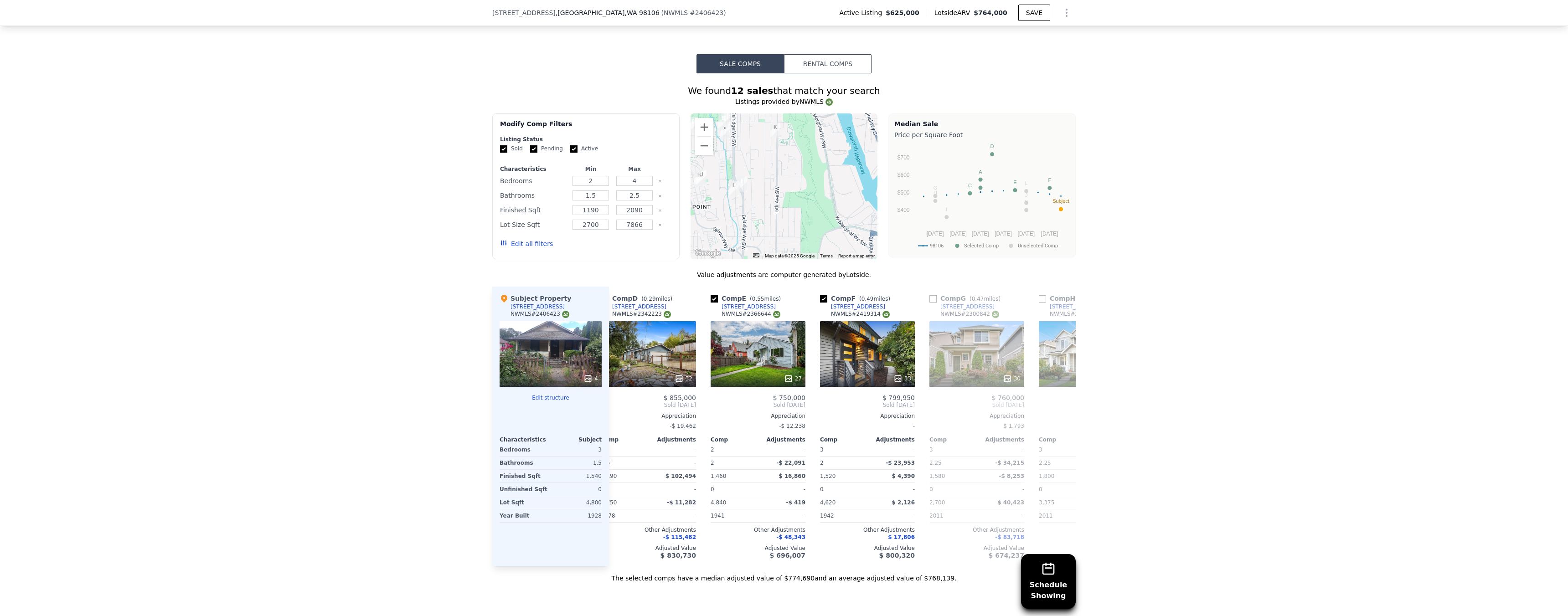
scroll to position [0, 486]
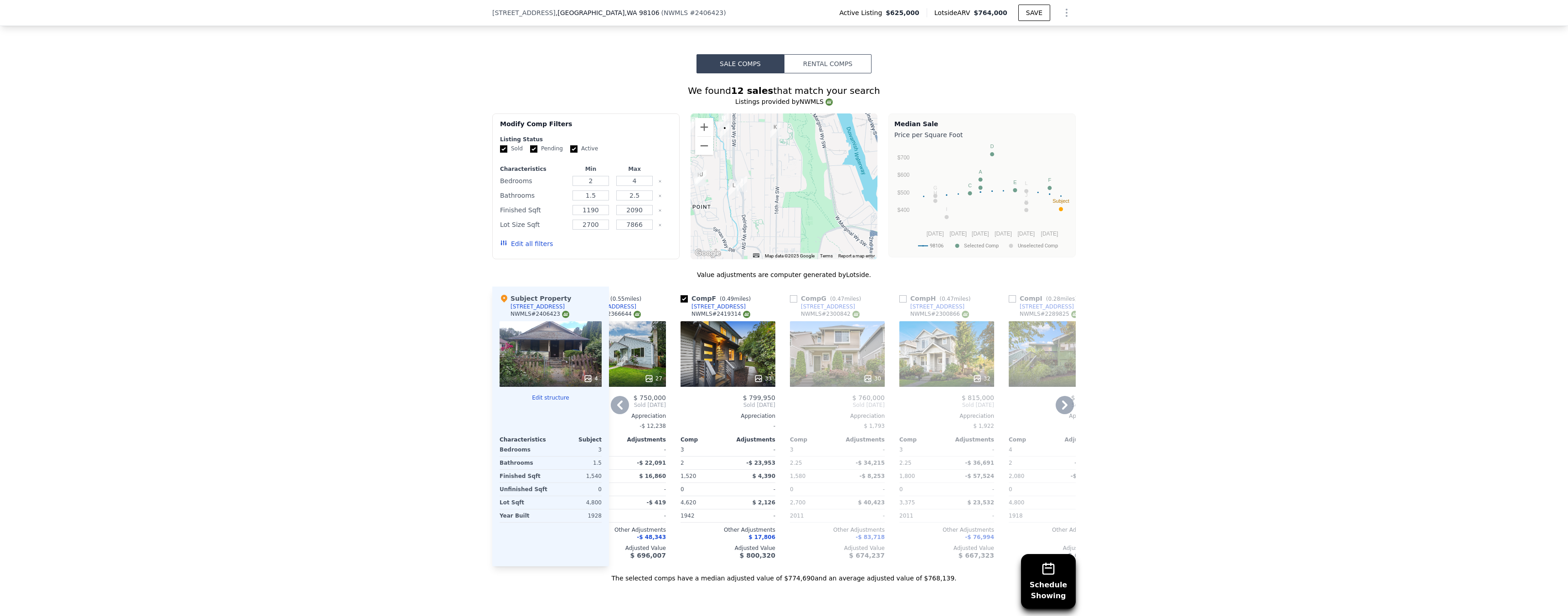
click at [760, 374] on icon at bounding box center [758, 378] width 9 height 9
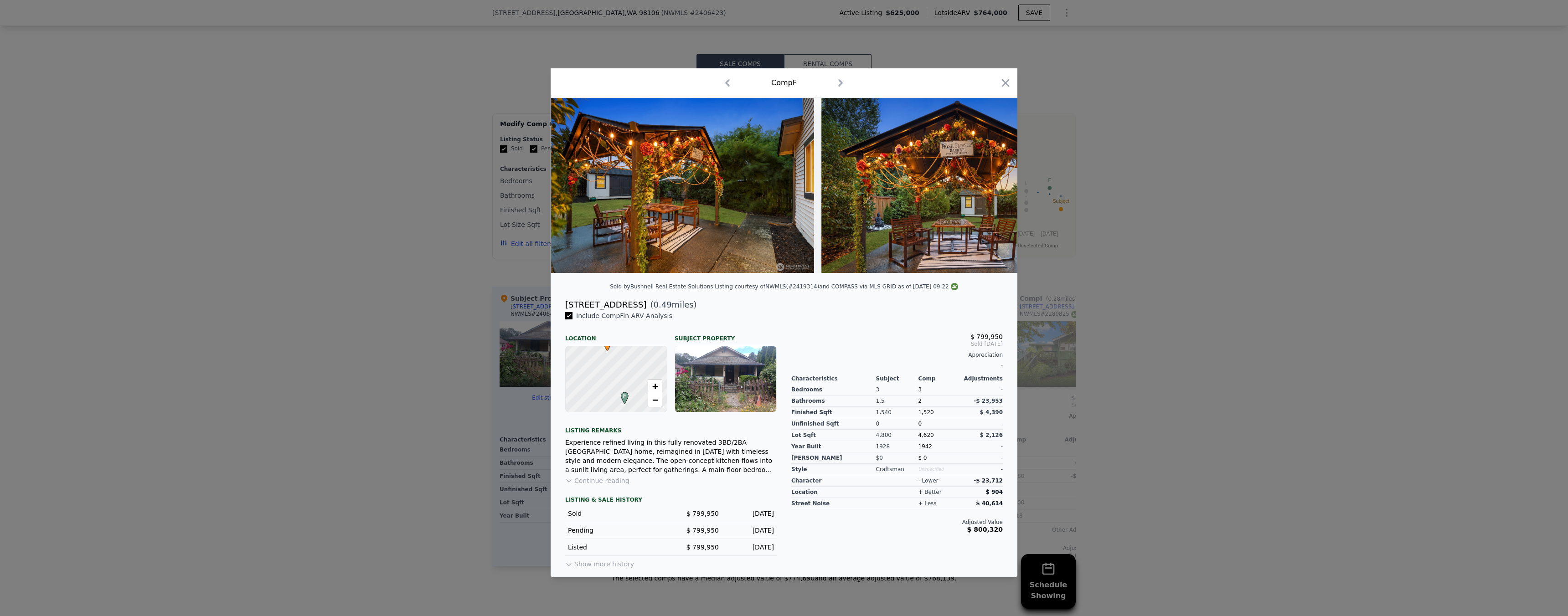
scroll to position [0, 6434]
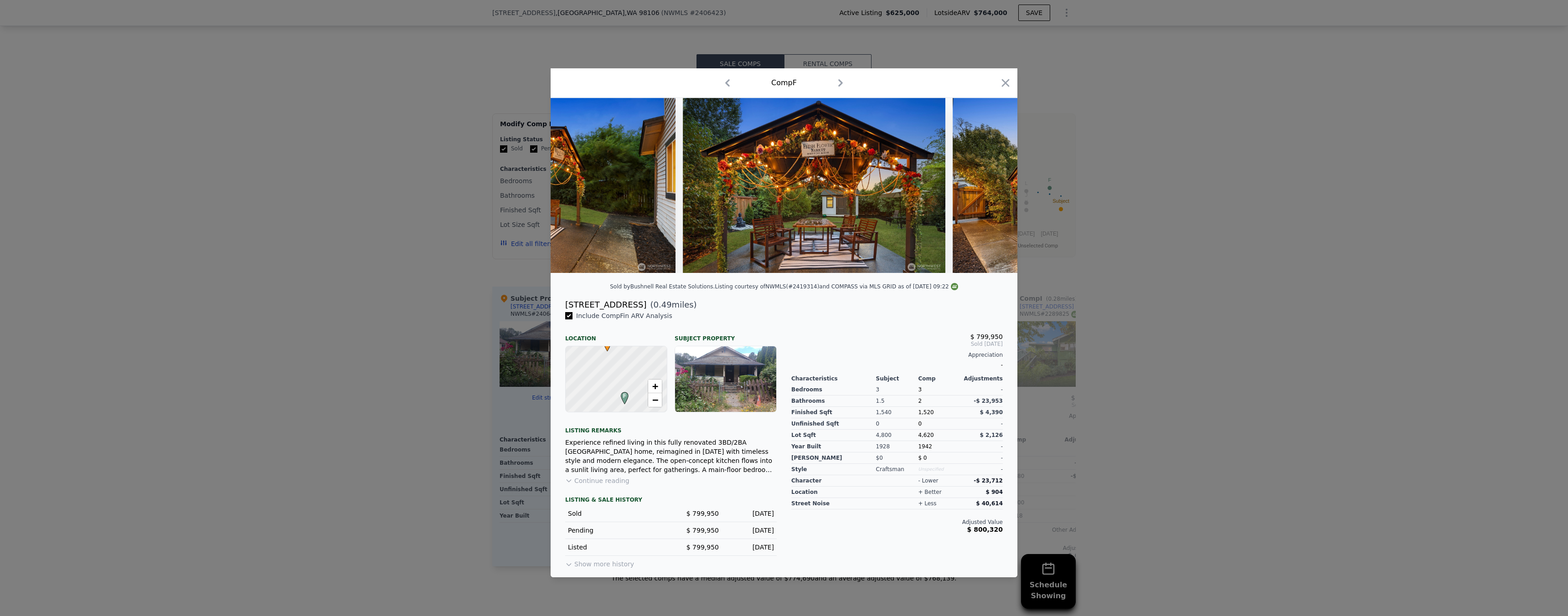
click at [1059, 265] on div at bounding box center [784, 308] width 1568 height 616
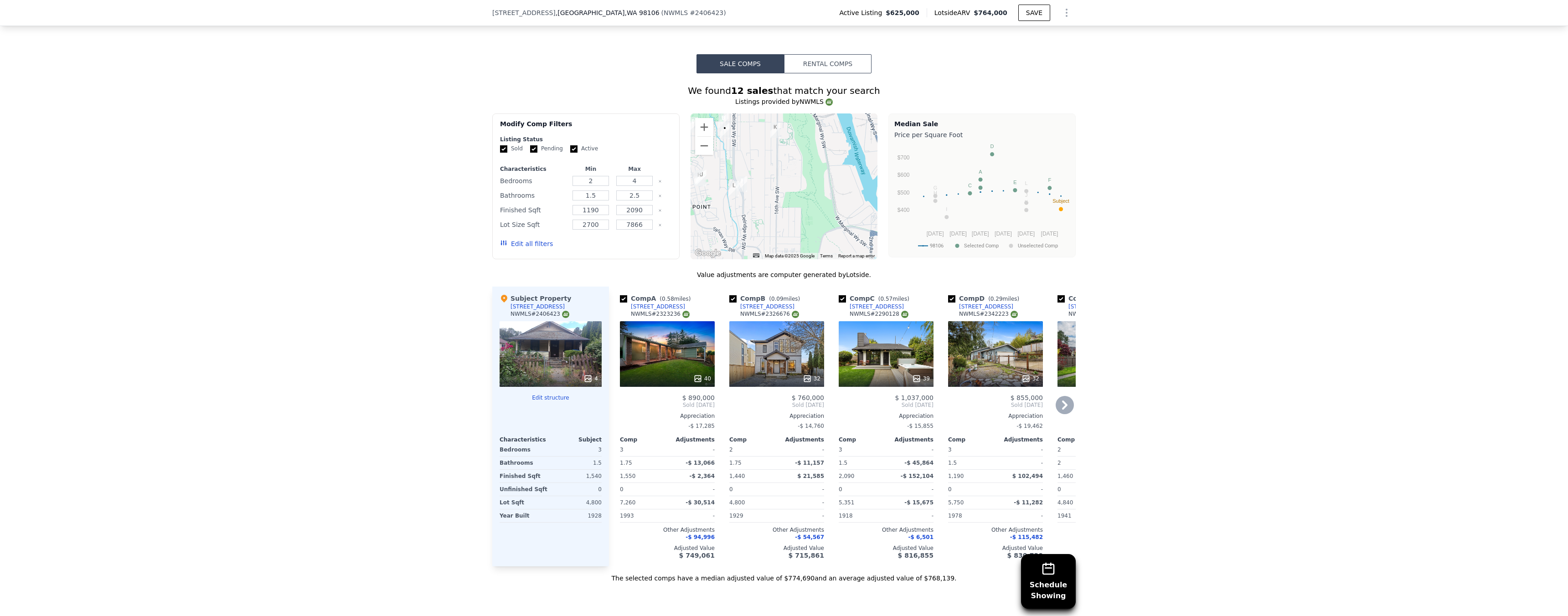
click at [695, 376] on icon at bounding box center [698, 379] width 6 height 6
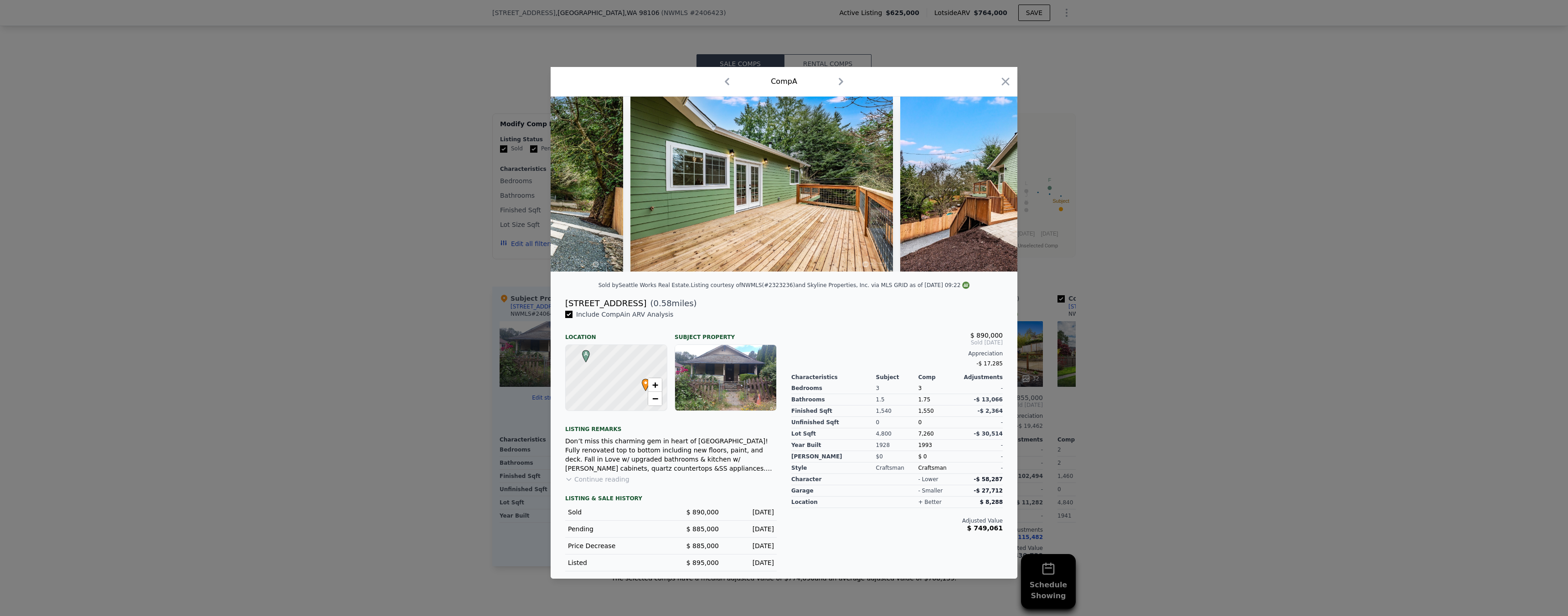
scroll to position [0, 8901]
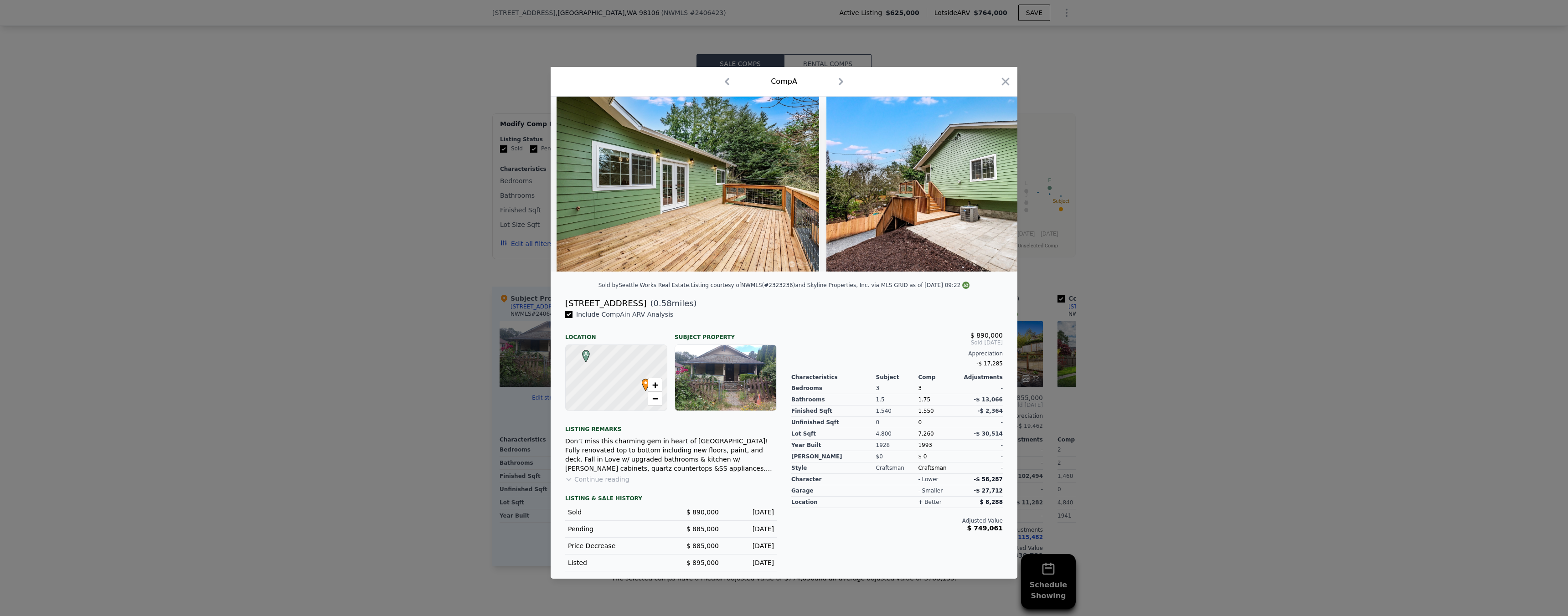
click at [1158, 256] on div at bounding box center [784, 308] width 1568 height 616
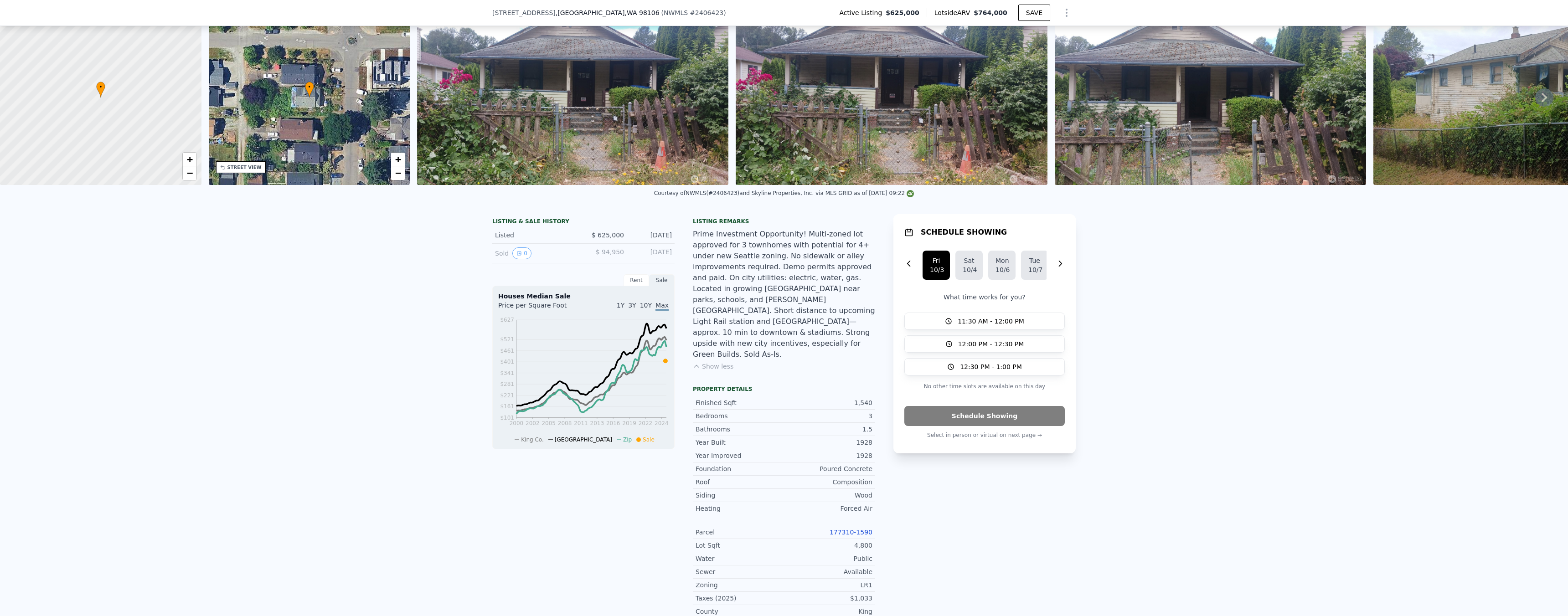
scroll to position [3, 0]
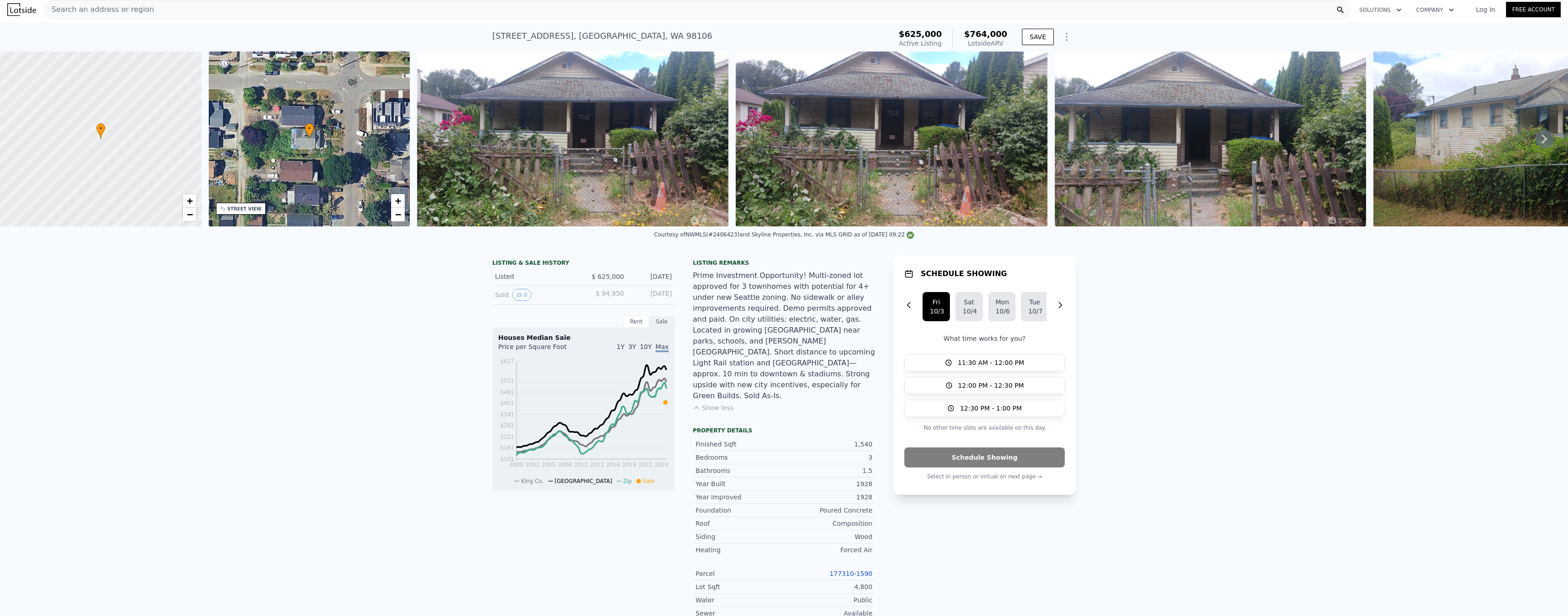
click at [346, 11] on div "Search an address or region" at bounding box center [697, 9] width 1307 height 18
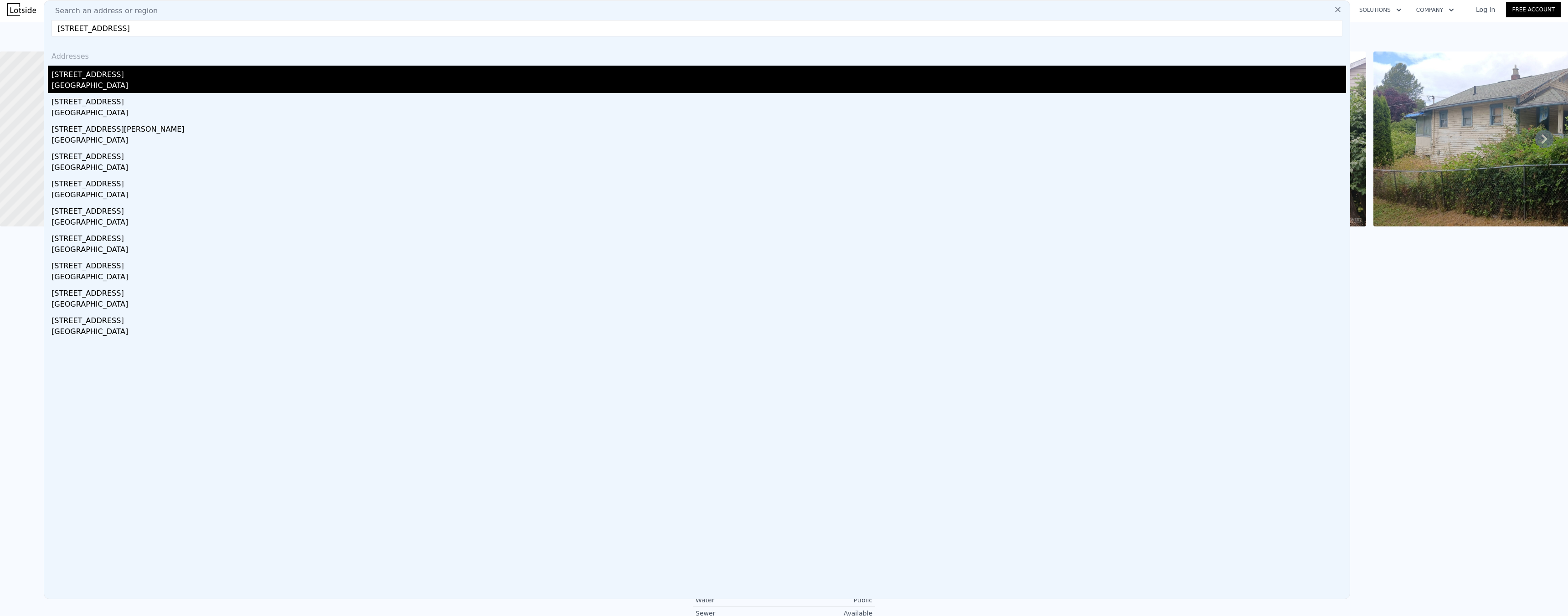
type input "[STREET_ADDRESS]"
click at [108, 80] on div "[GEOGRAPHIC_DATA]" at bounding box center [699, 86] width 1295 height 13
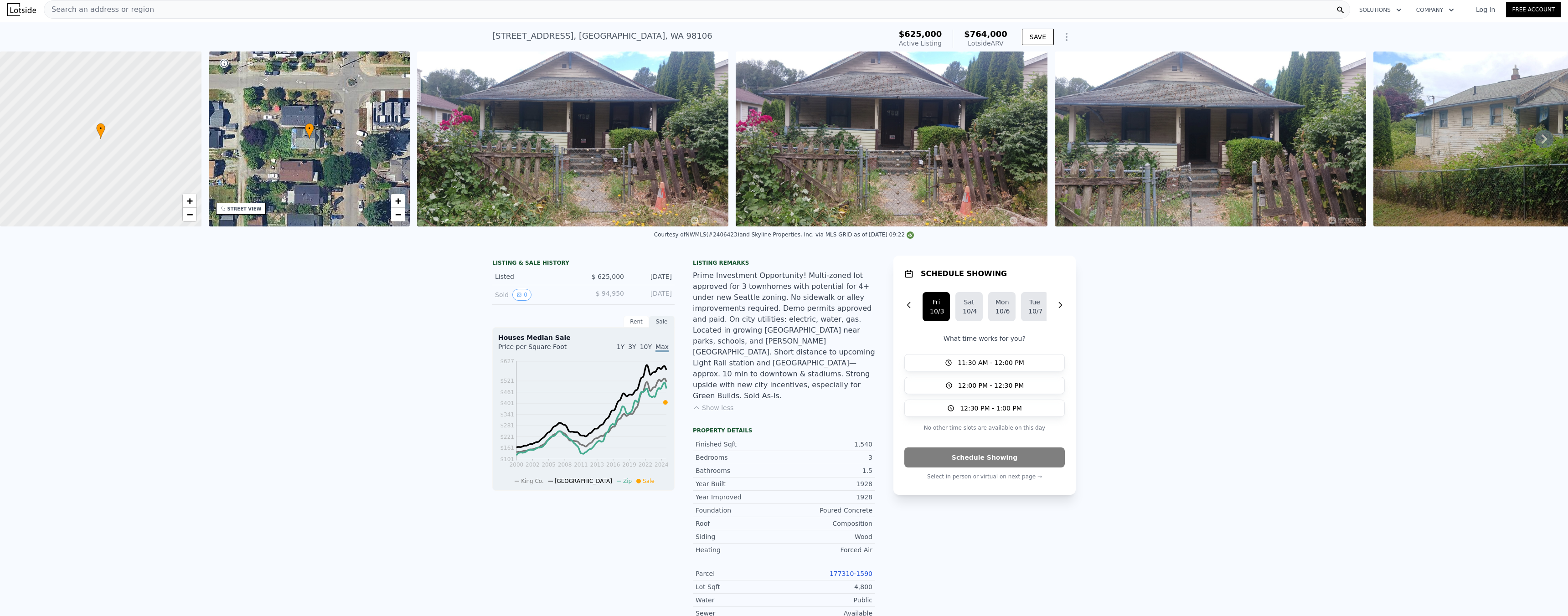
type input "3"
type input "1"
type input "740"
type input "1220"
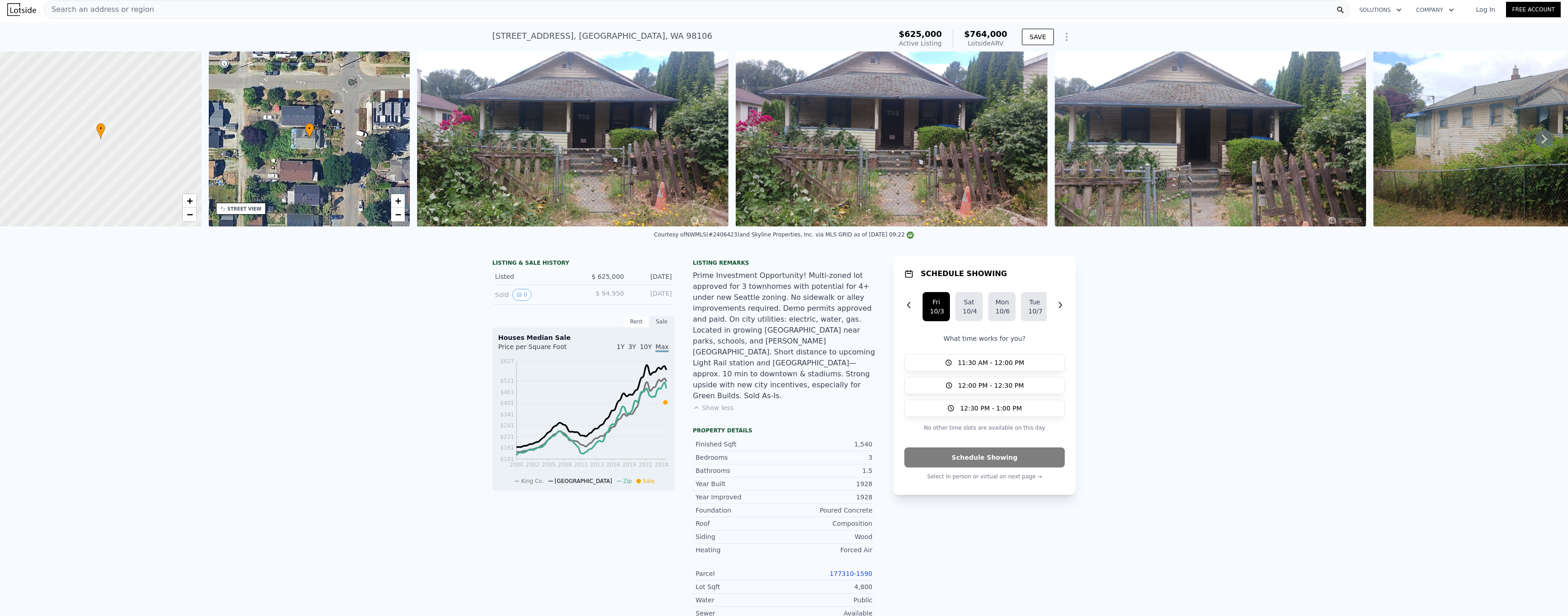
type input "3090"
type input "6450"
type input "$ 680,000"
type input "$ 49,372"
